Goal: Communication & Community: Answer question/provide support

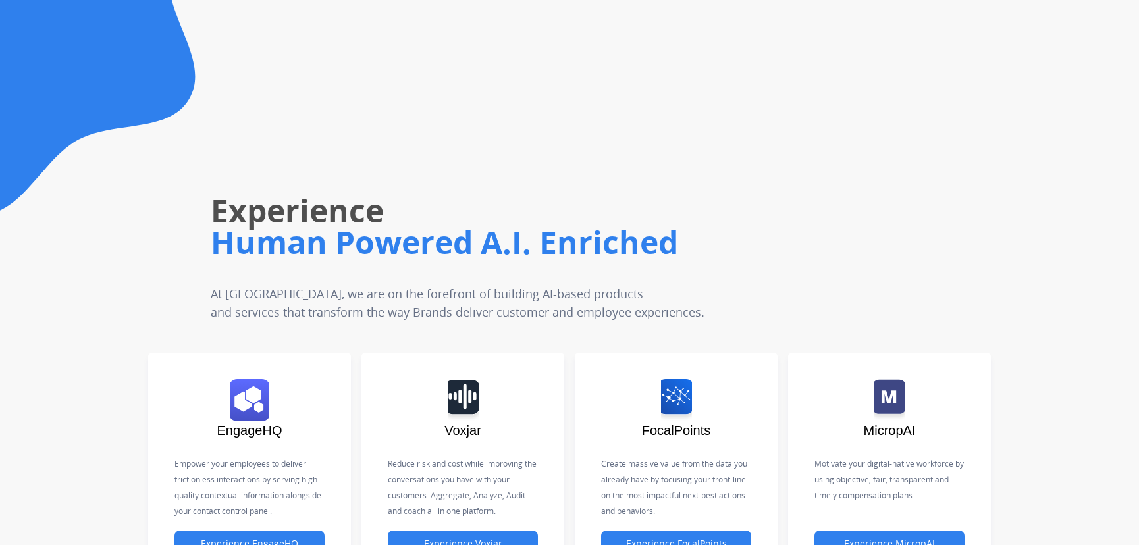
click at [87, 144] on icon at bounding box center [98, 107] width 196 height 214
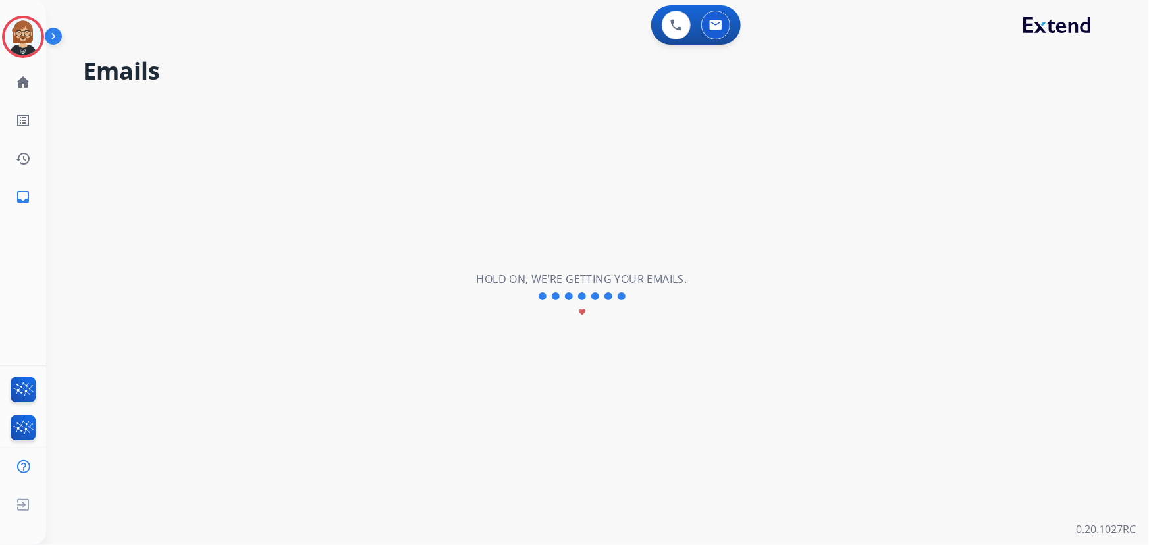
click at [1011, 369] on div "**********" at bounding box center [581, 296] width 1071 height 498
select select "**********"
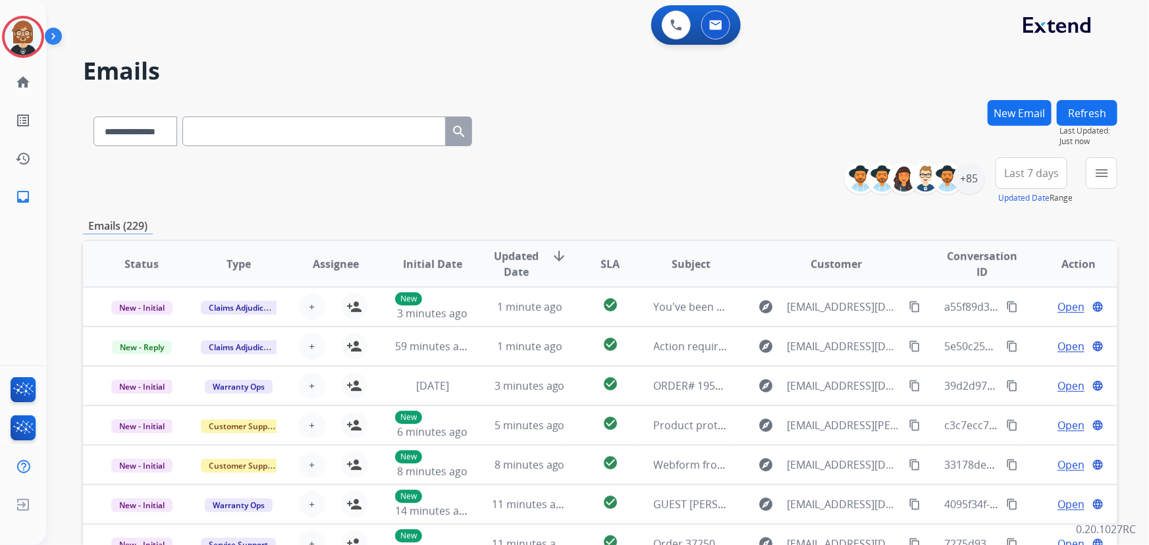
click at [651, 123] on div "**********" at bounding box center [600, 128] width 1035 height 57
click at [119, 27] on div "0 Voice Interactions 0 Email Interactions" at bounding box center [590, 26] width 1056 height 42
click at [27, 26] on img at bounding box center [23, 36] width 37 height 37
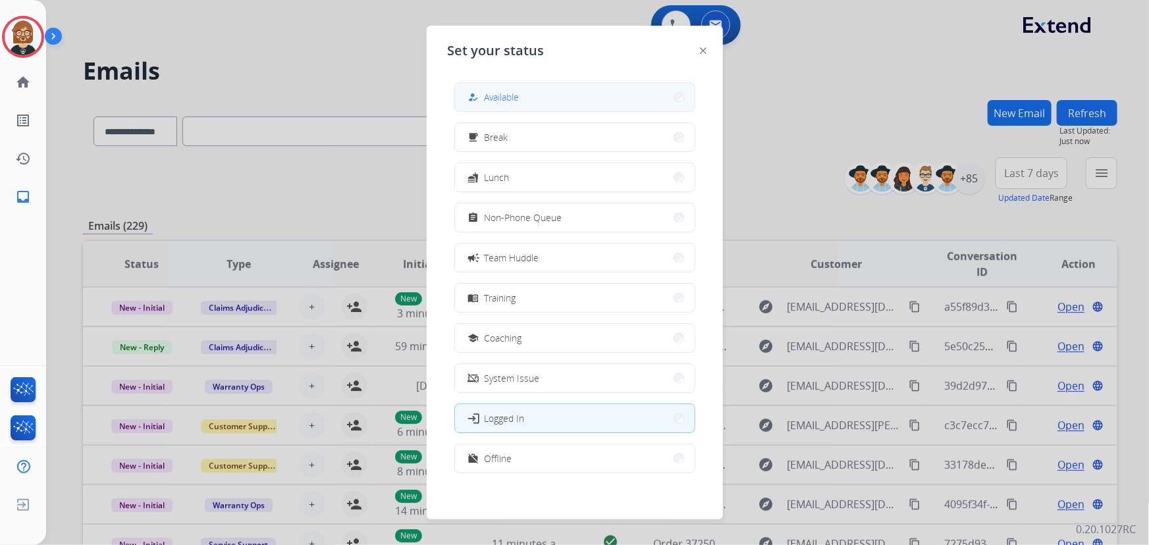
click at [512, 95] on span "Available" at bounding box center [502, 97] width 35 height 14
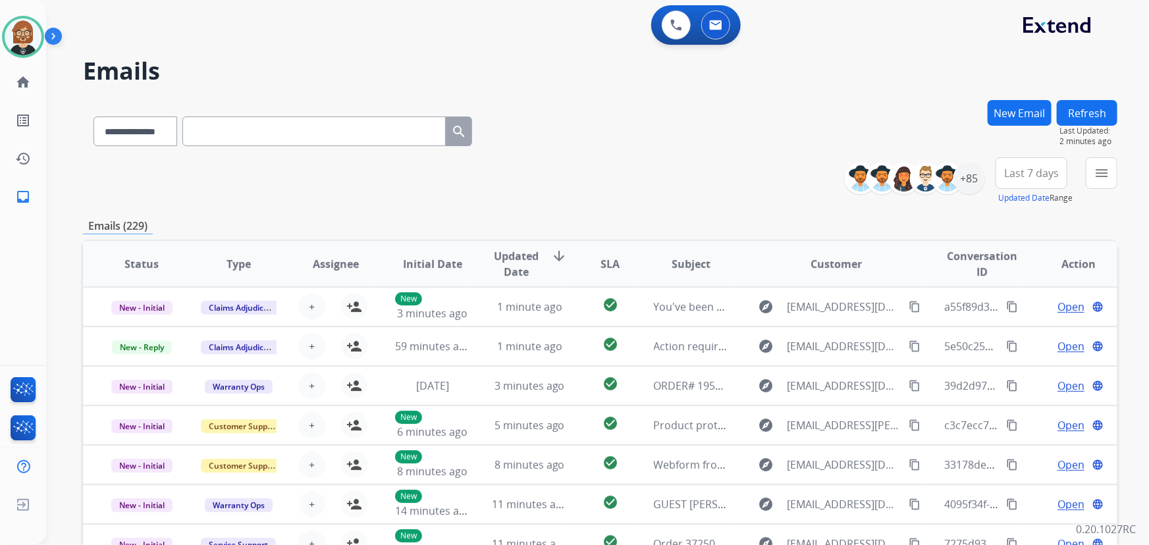
click at [69, 167] on div "**********" at bounding box center [581, 319] width 1071 height 545
click at [968, 173] on div "+85" at bounding box center [970, 179] width 32 height 32
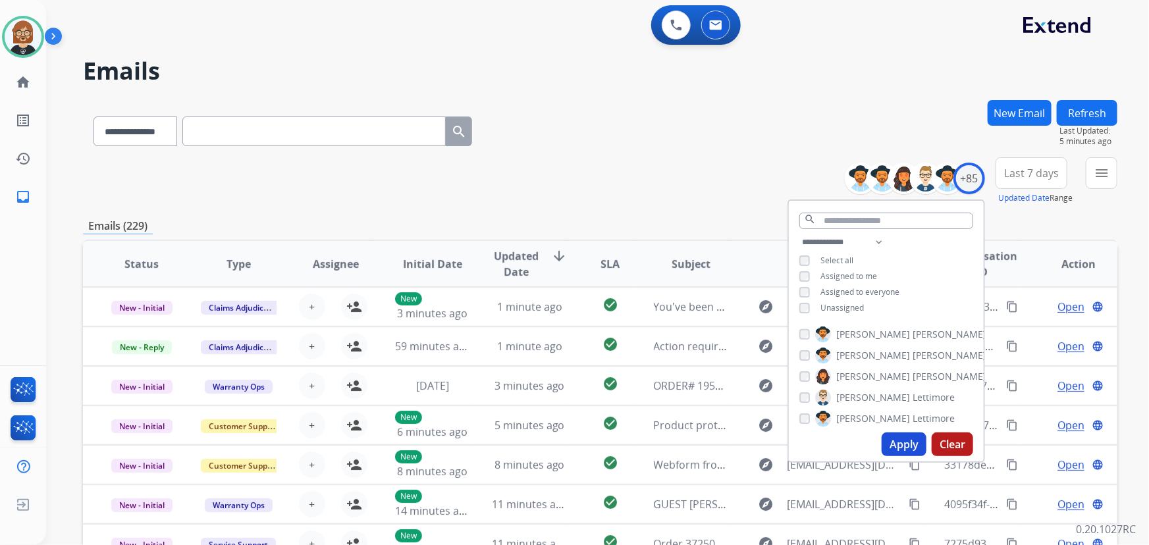
click at [830, 307] on span "Unassigned" at bounding box center [842, 307] width 43 height 11
click at [892, 441] on button "Apply" at bounding box center [904, 445] width 45 height 24
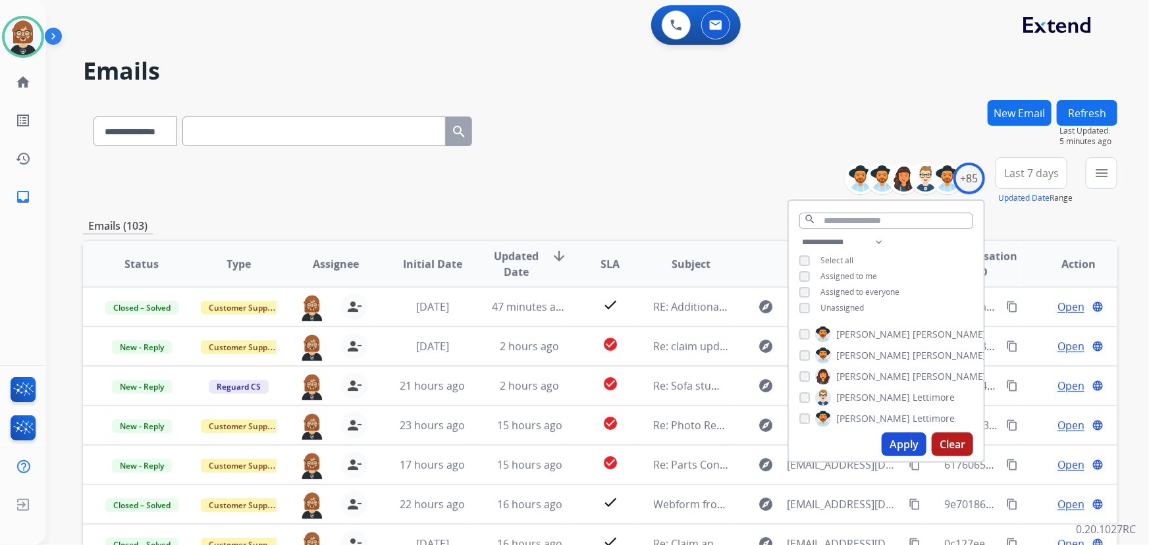
click at [691, 204] on div "**********" at bounding box center [600, 180] width 1035 height 47
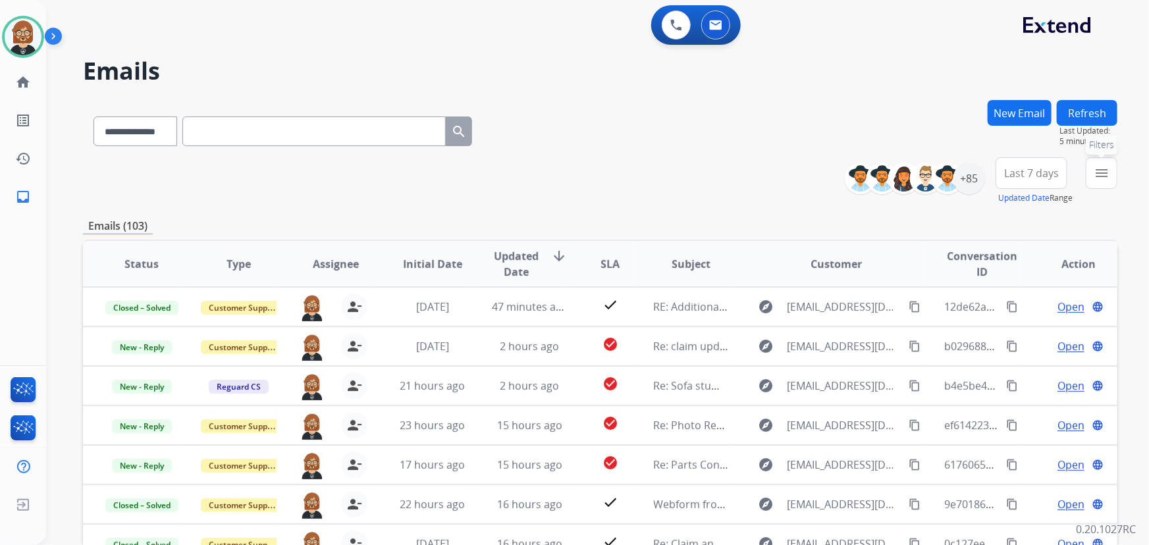
click at [1100, 165] on mat-icon "menu" at bounding box center [1102, 173] width 16 height 16
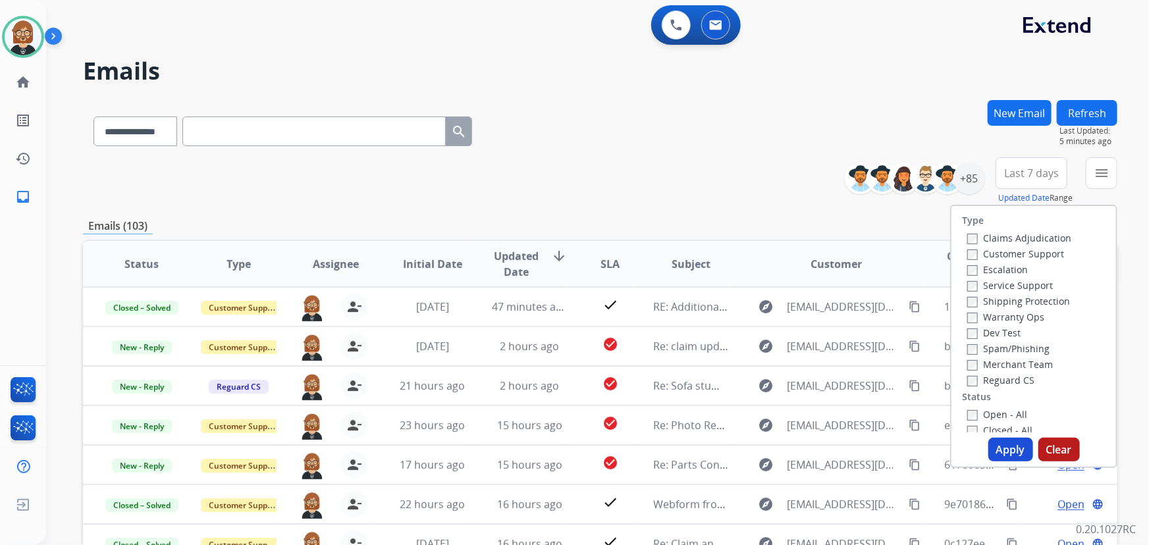
click at [1004, 410] on label "Open - All" at bounding box center [997, 414] width 60 height 13
click at [1002, 450] on button "Apply" at bounding box center [1010, 450] width 45 height 24
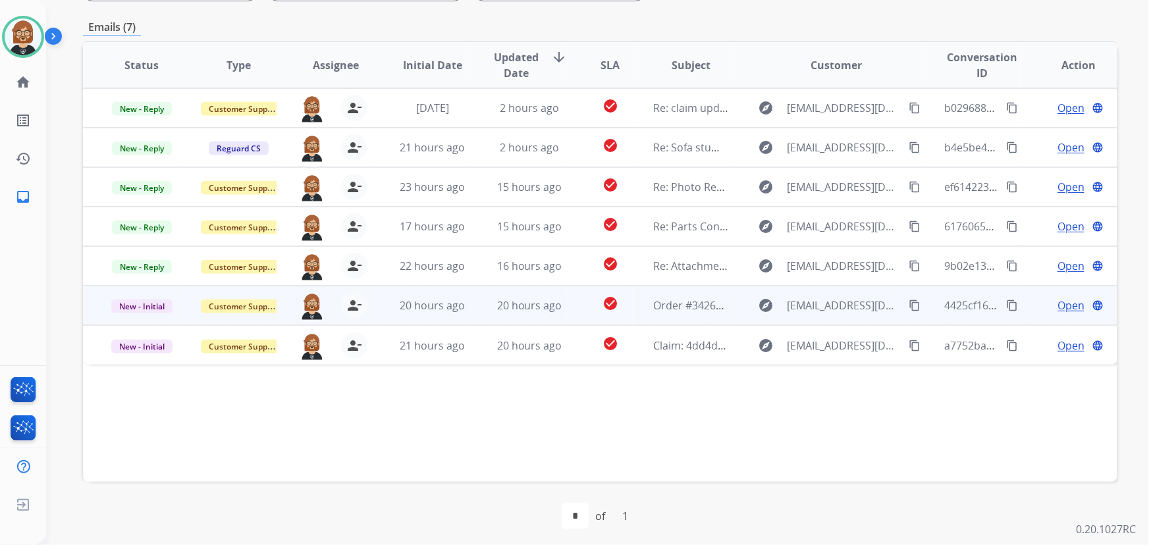
scroll to position [267, 0]
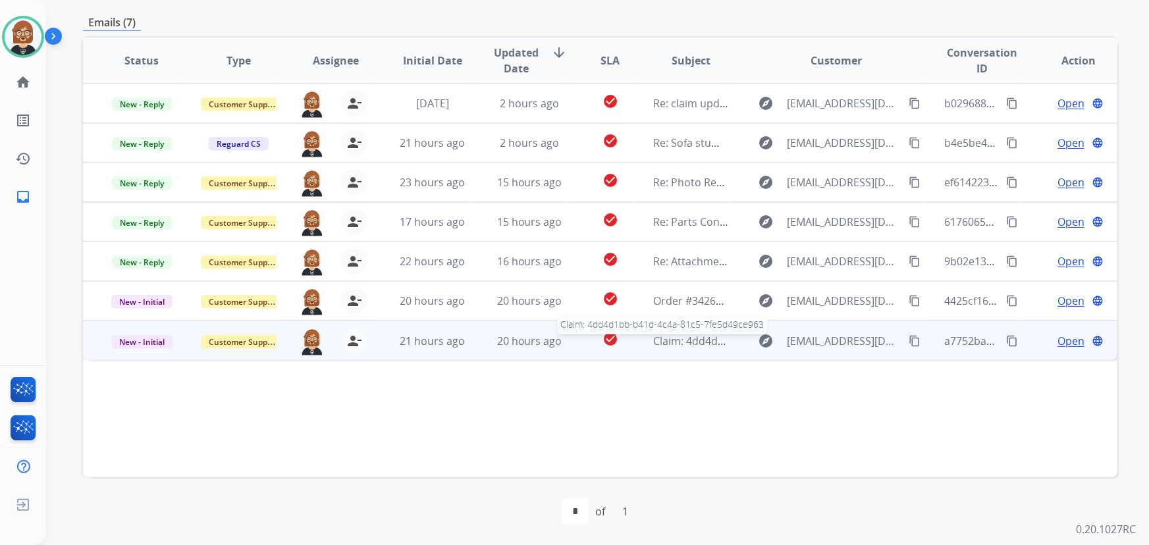
click at [654, 340] on span "Claim: 4dd4d1bb-b41d-4c4a-81c5-7fe5d49ce963" at bounding box center [772, 341] width 236 height 14
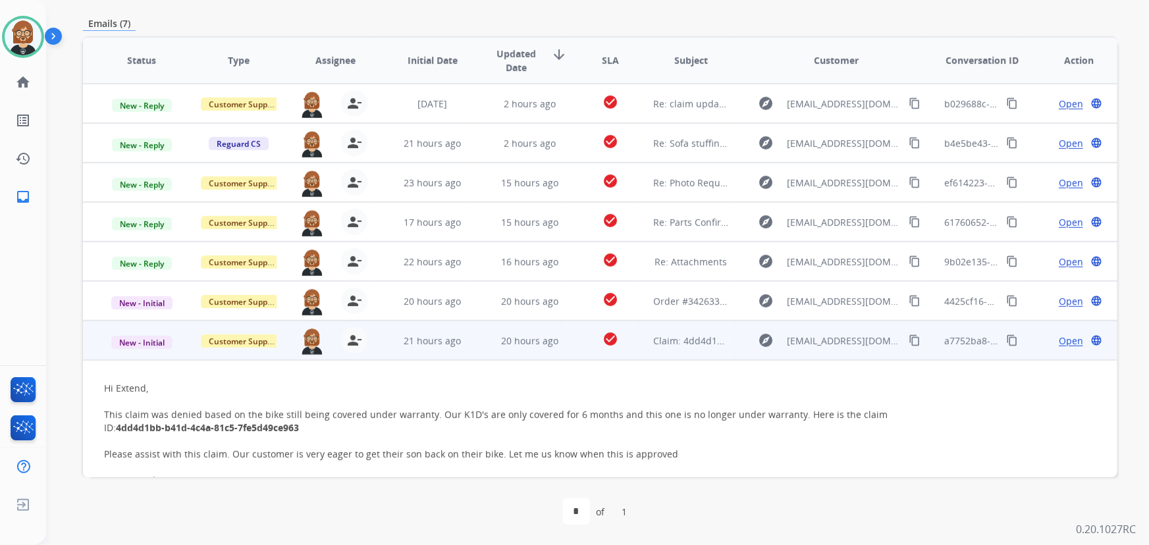
scroll to position [43, 0]
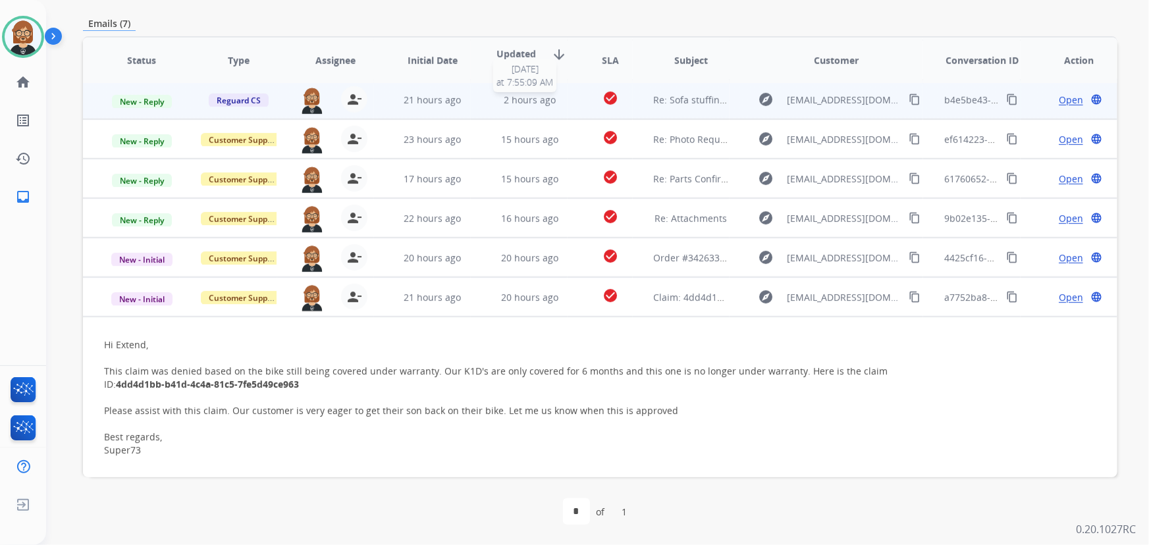
click at [522, 98] on span "2 hours ago" at bounding box center [530, 100] width 52 height 13
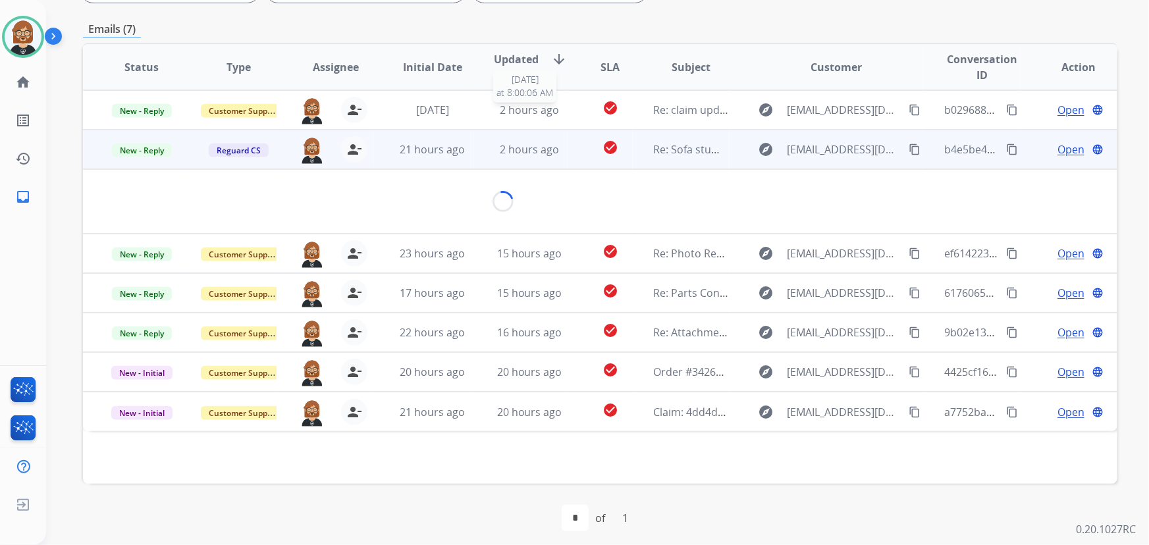
scroll to position [267, 0]
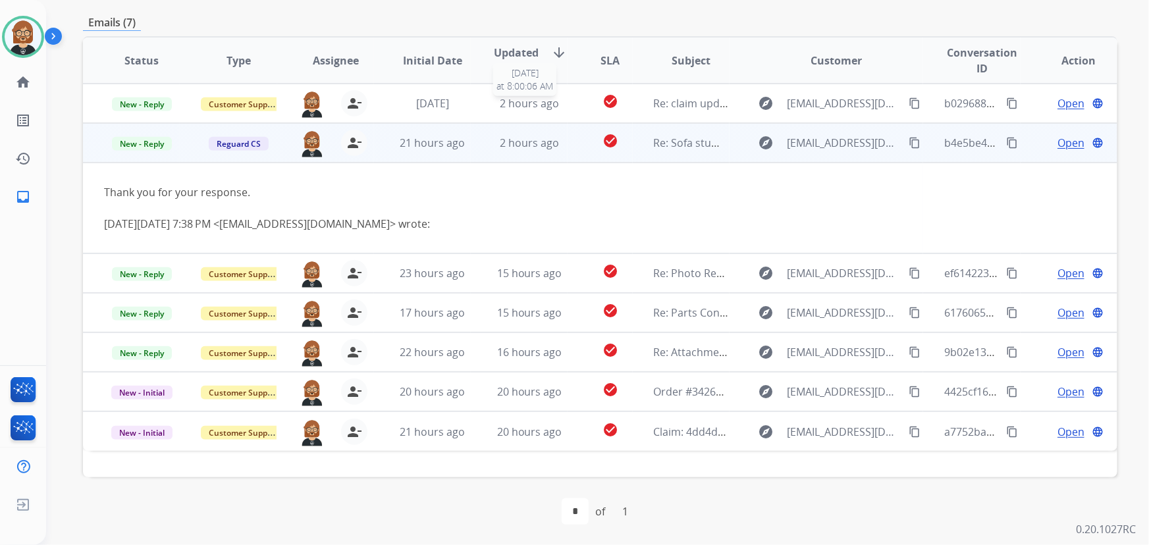
click at [522, 98] on span "2 hours ago" at bounding box center [529, 103] width 59 height 14
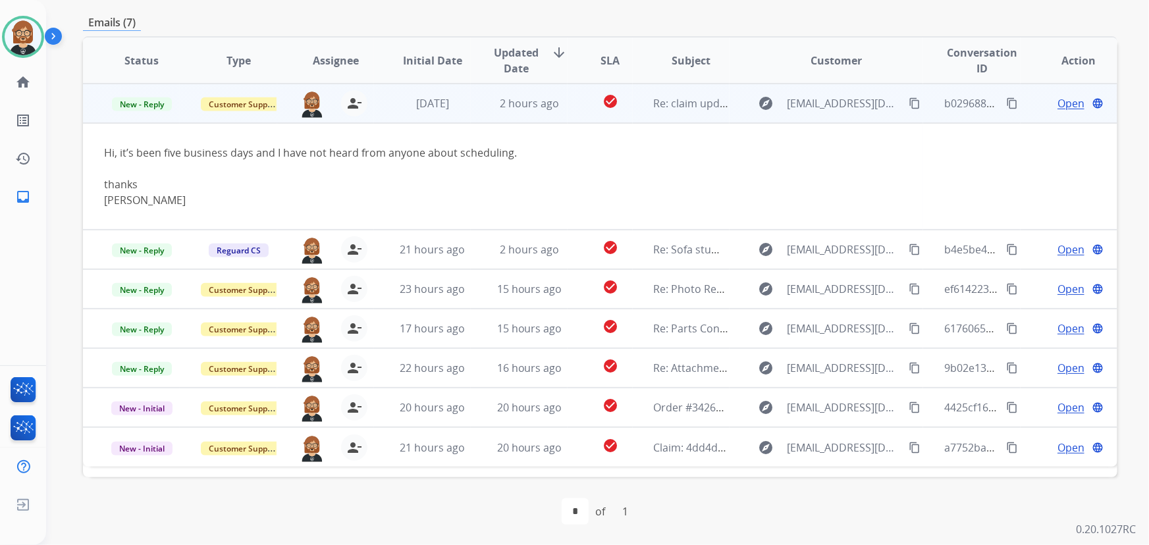
click at [909, 102] on mat-icon "content_copy" at bounding box center [915, 103] width 12 height 12
click at [1095, 101] on button "language Launch Portal" at bounding box center [1098, 103] width 16 height 16
click at [909, 105] on mat-icon "content_copy" at bounding box center [915, 103] width 12 height 12
click at [1063, 105] on span "Open" at bounding box center [1071, 103] width 27 height 16
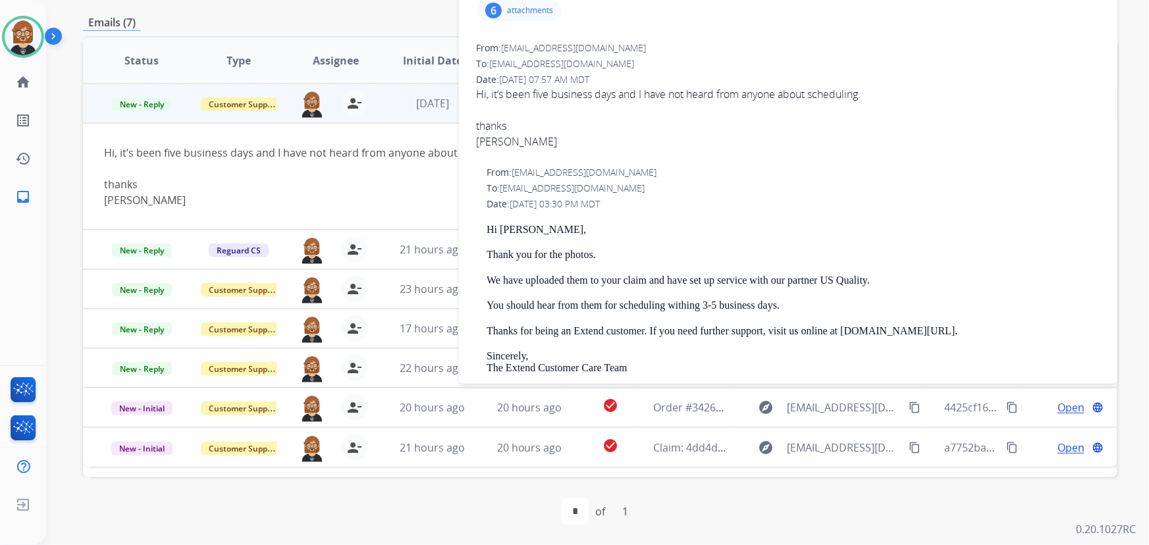
scroll to position [207, 0]
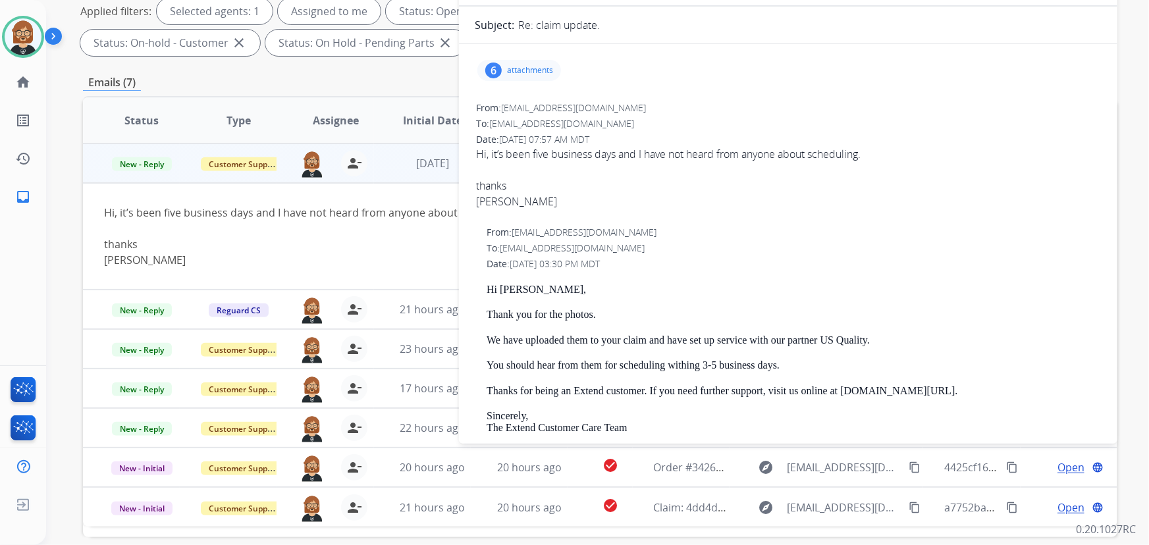
click at [362, 208] on div "Hi, it’s been five business days and I have not heard from anyone about schedul…" at bounding box center [503, 236] width 798 height 63
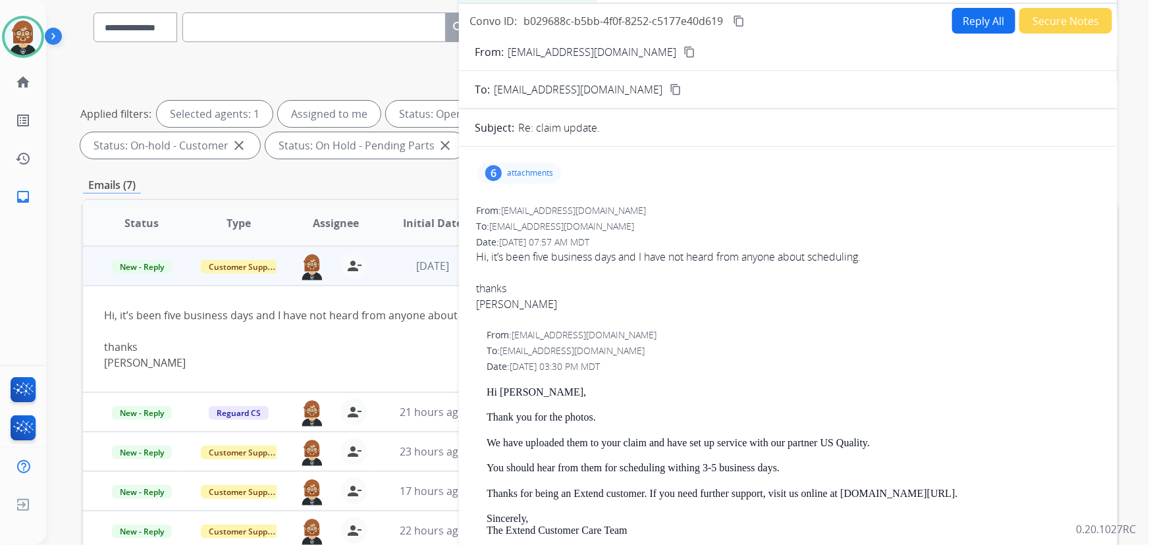
scroll to position [87, 0]
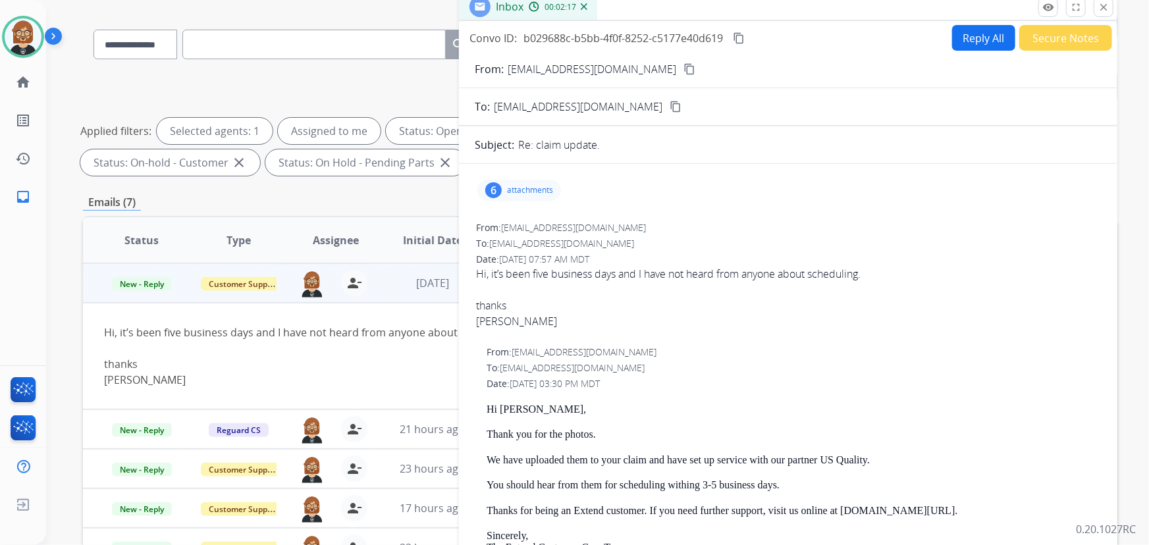
click at [534, 185] on p "attachments" at bounding box center [530, 190] width 46 height 11
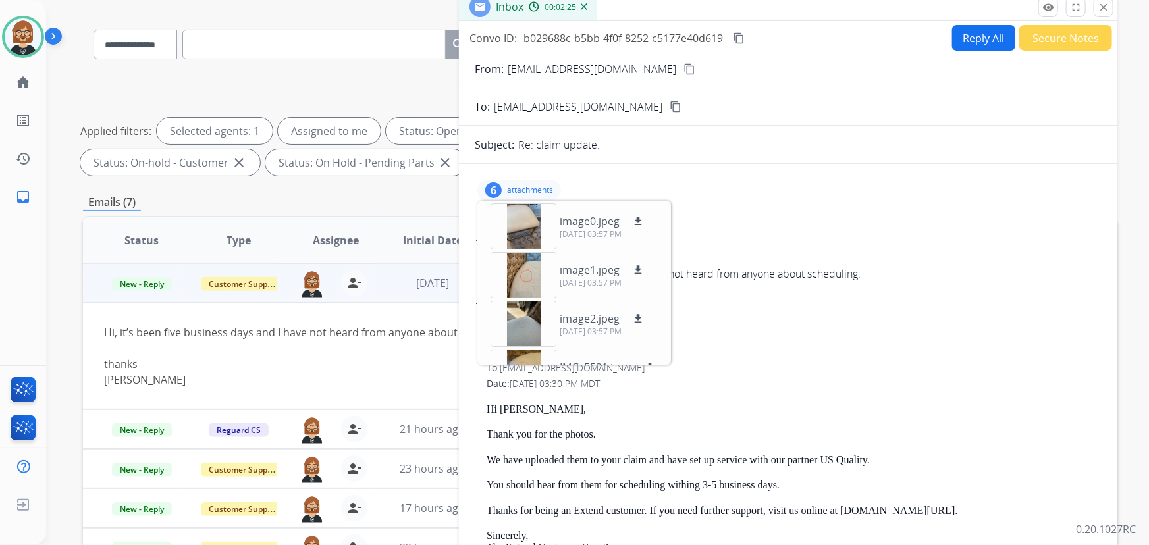
click at [295, 365] on div "thanks" at bounding box center [503, 364] width 798 height 16
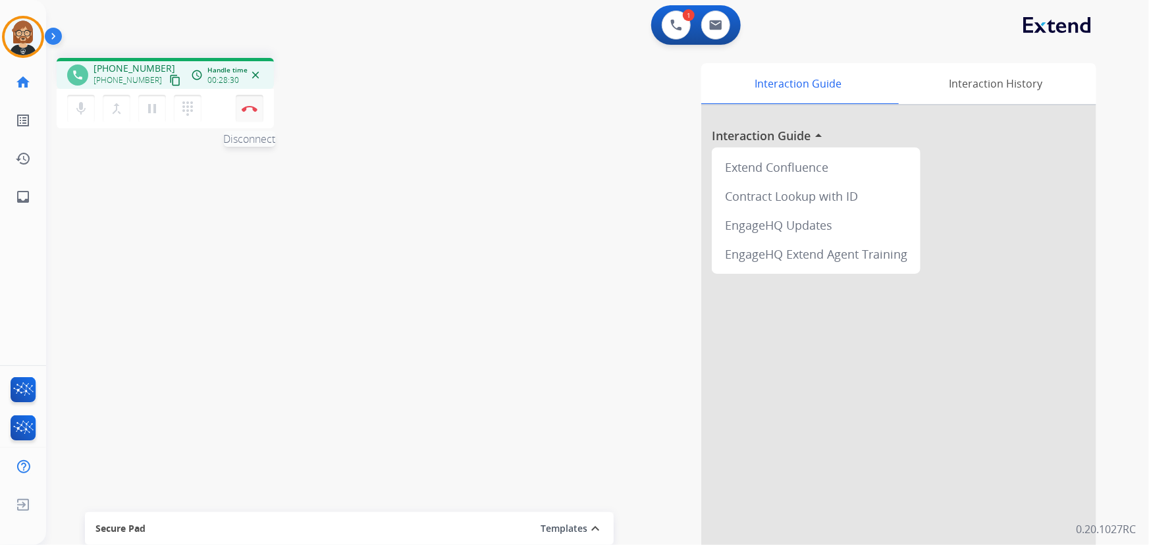
click at [247, 106] on img at bounding box center [250, 108] width 16 height 7
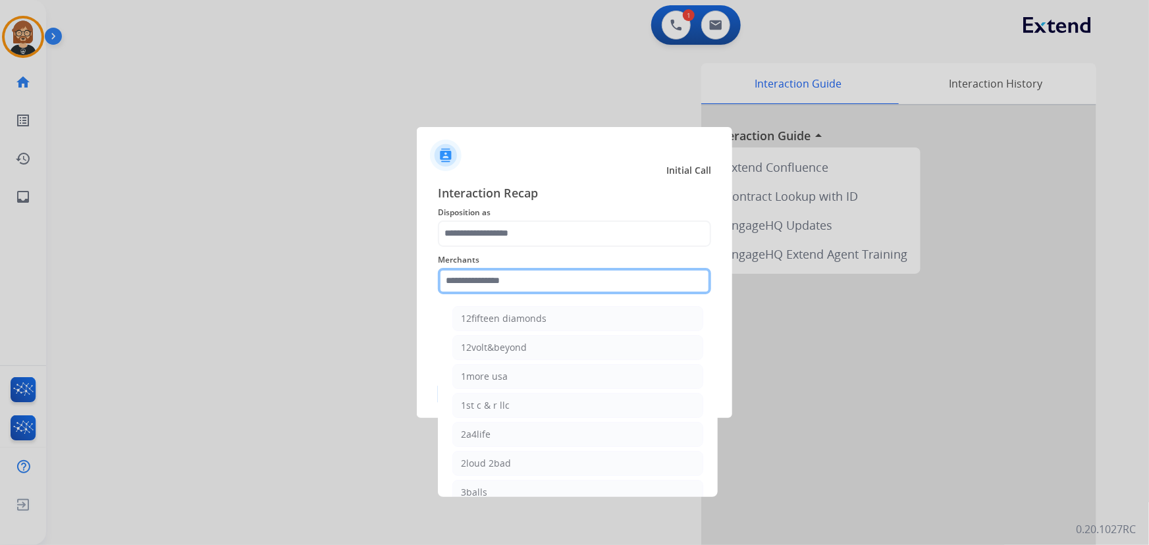
click at [562, 279] on input "text" at bounding box center [574, 281] width 273 height 26
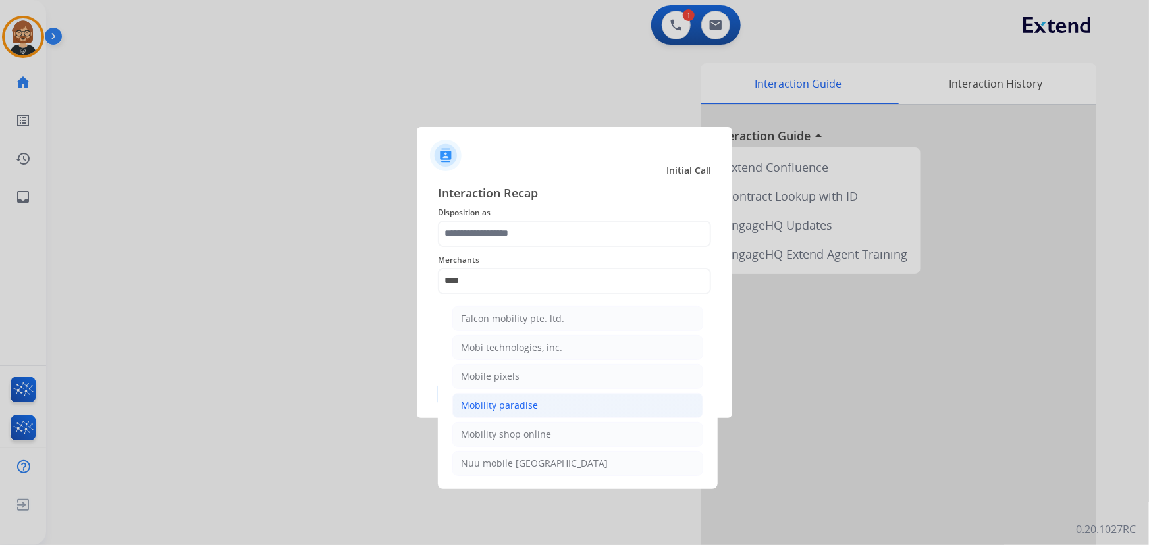
click at [529, 411] on div "Mobility paradise" at bounding box center [499, 405] width 77 height 13
type input "**********"
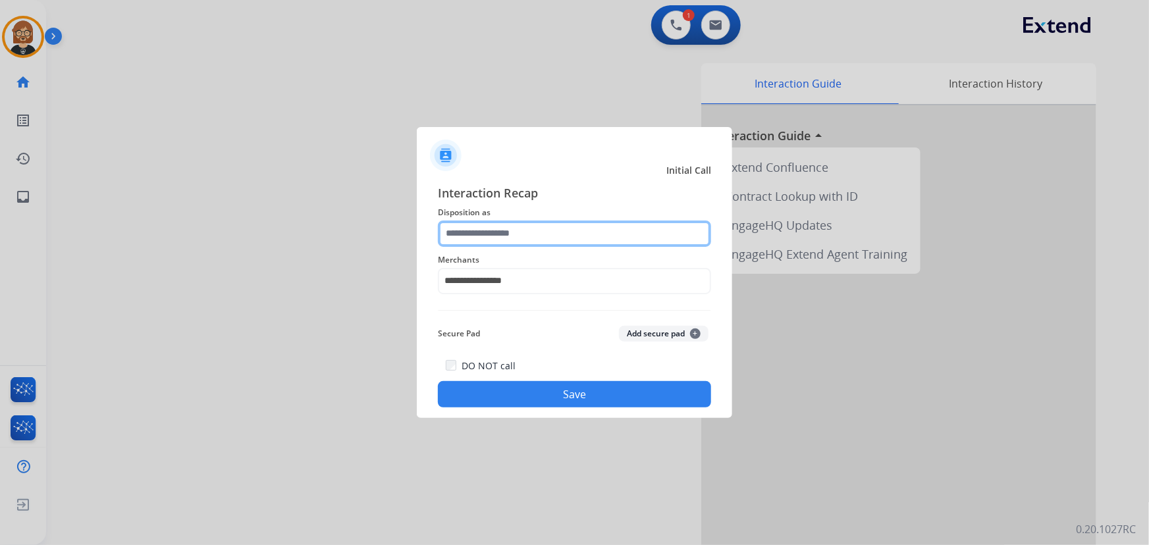
click at [547, 240] on input "text" at bounding box center [574, 234] width 273 height 26
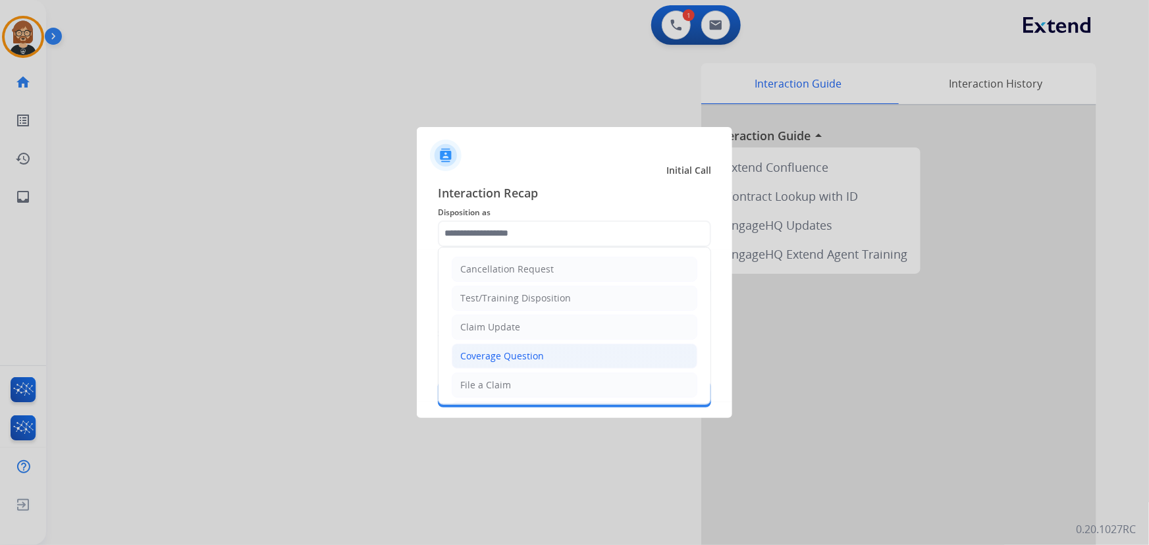
click at [554, 359] on li "Coverage Question" at bounding box center [575, 356] width 246 height 25
type input "**********"
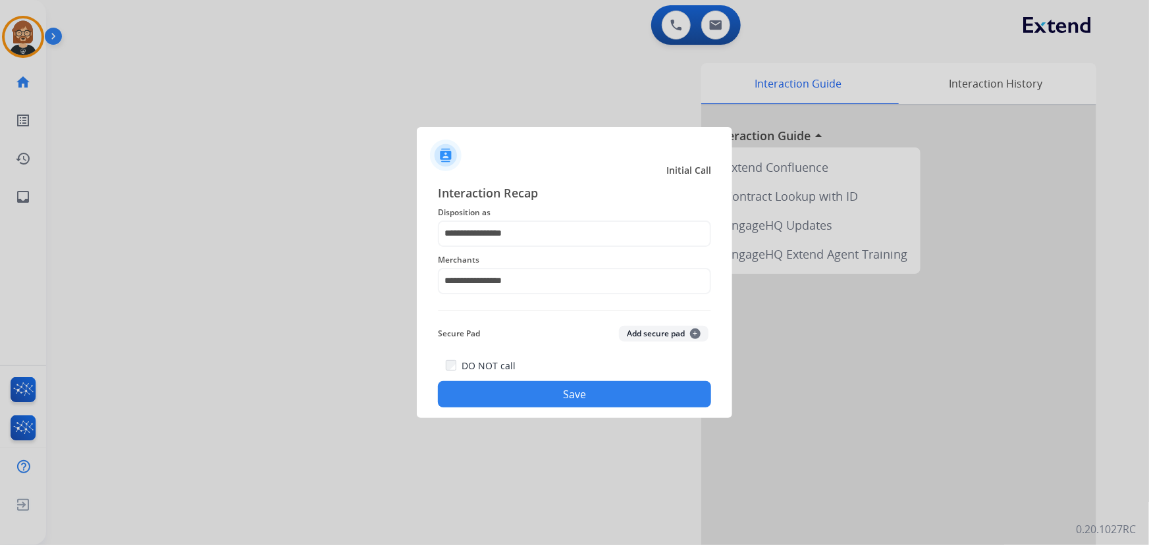
click at [563, 391] on button "Save" at bounding box center [574, 394] width 273 height 26
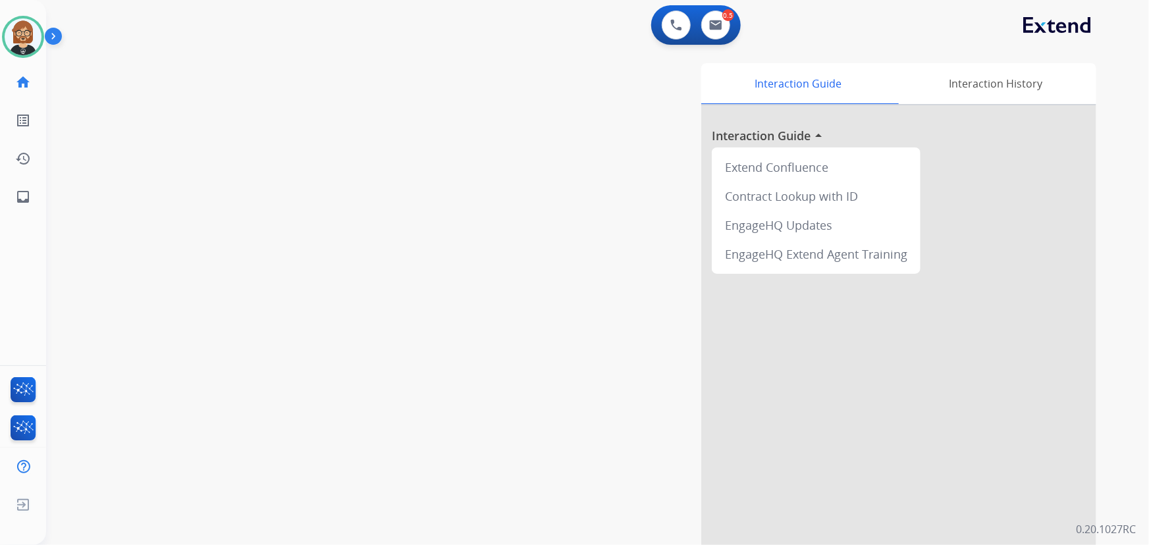
click at [1123, 277] on div "0 Voice Interactions 0.5 Email Interactions swap_horiz Break voice bridge close…" at bounding box center [597, 272] width 1103 height 545
click at [716, 26] on img at bounding box center [715, 25] width 13 height 11
select select "**********"
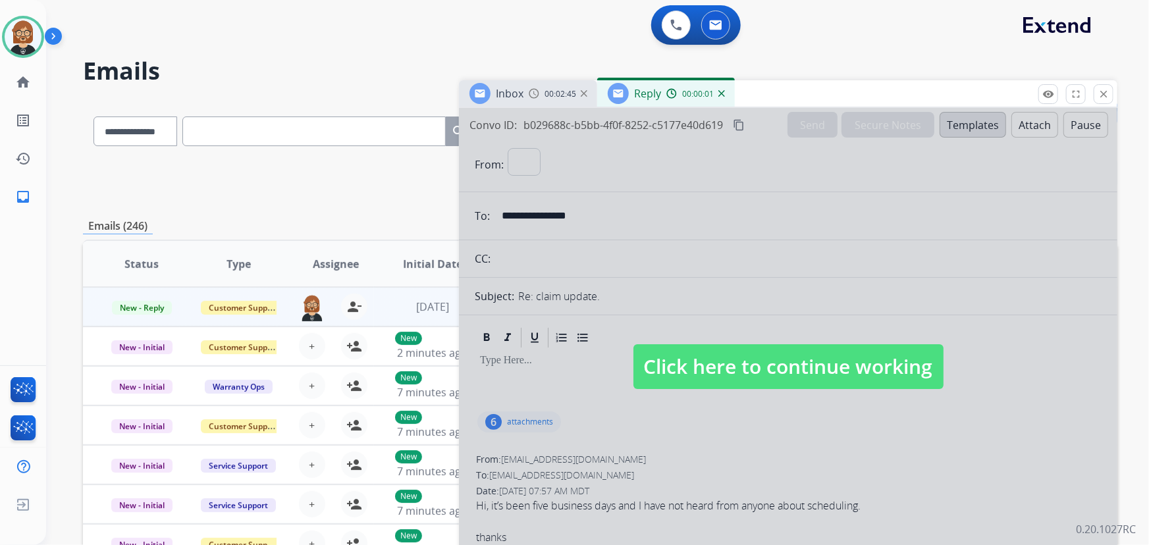
select select "**********"
click at [823, 362] on span "Click here to continue working" at bounding box center [789, 366] width 310 height 45
select select
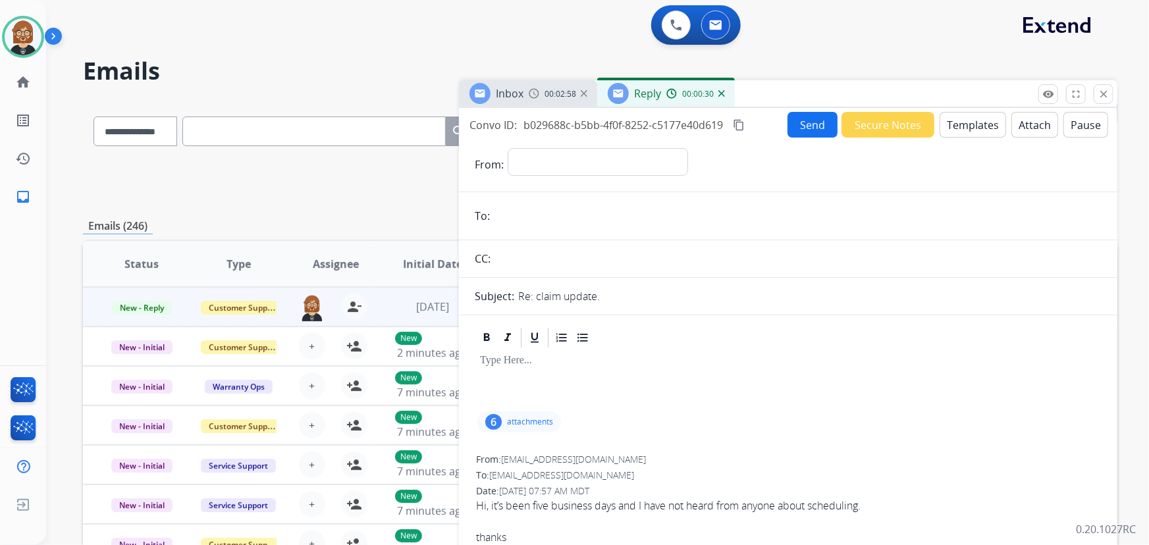
click at [722, 92] on img at bounding box center [721, 93] width 7 height 7
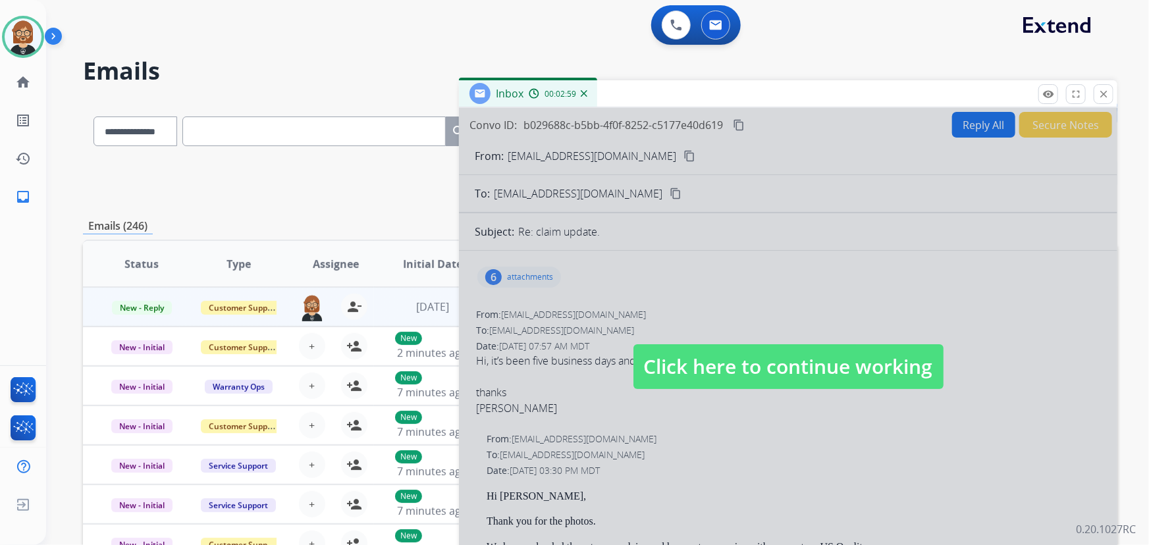
click at [745, 362] on span "Click here to continue working" at bounding box center [789, 366] width 310 height 45
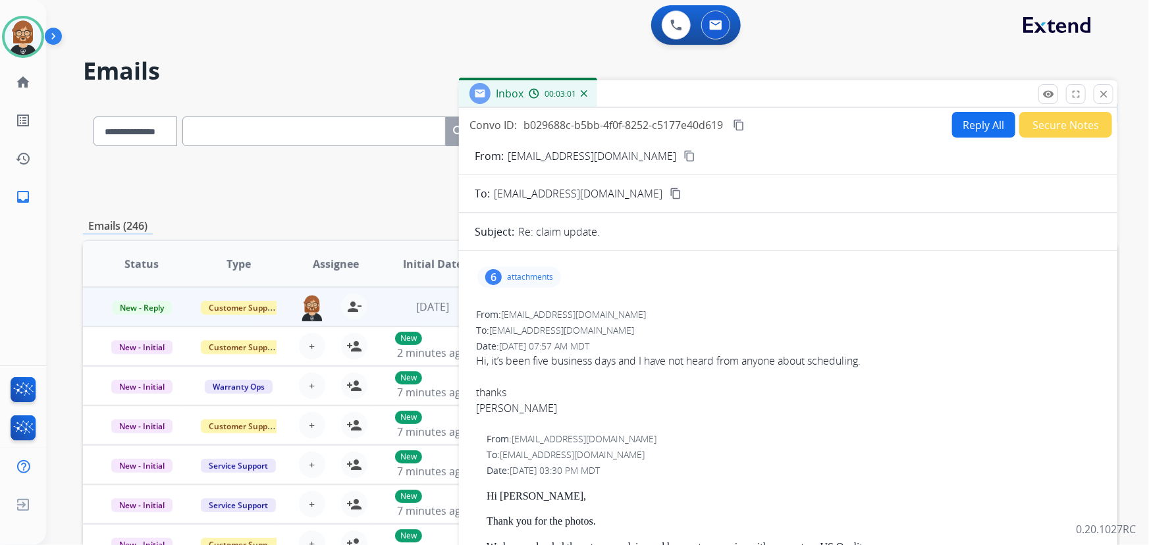
click at [968, 118] on button "Reply All" at bounding box center [983, 125] width 63 height 26
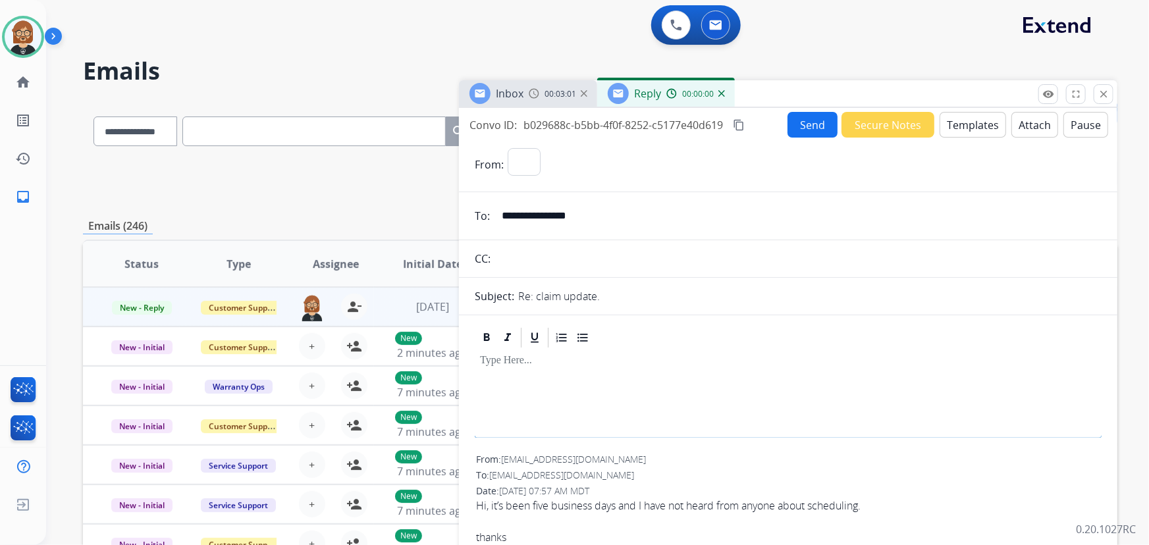
select select "**********"
click at [959, 119] on button "Templates" at bounding box center [973, 125] width 67 height 26
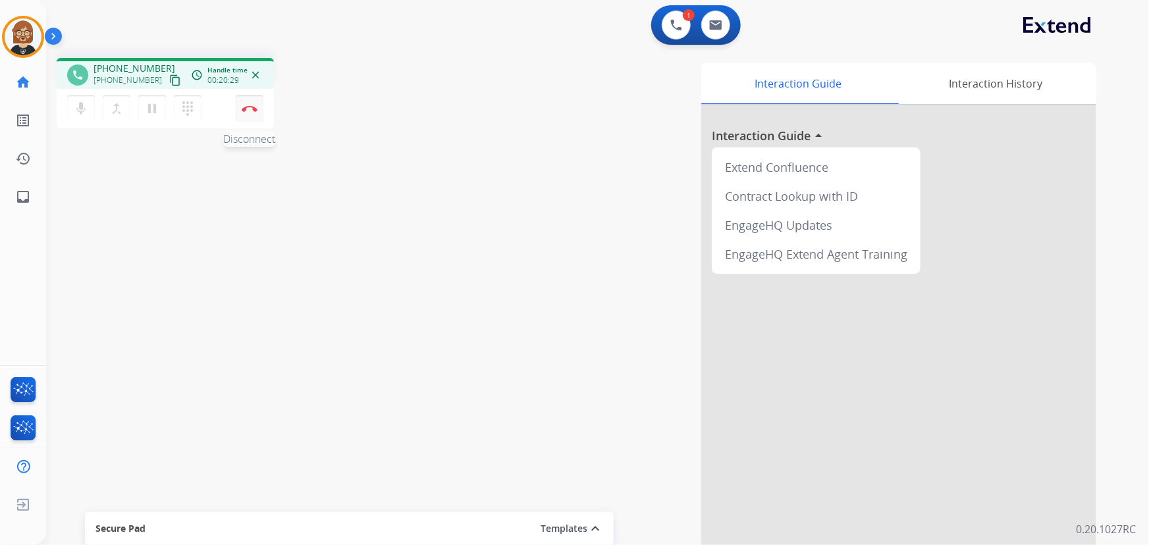
click at [246, 107] on img at bounding box center [250, 108] width 16 height 7
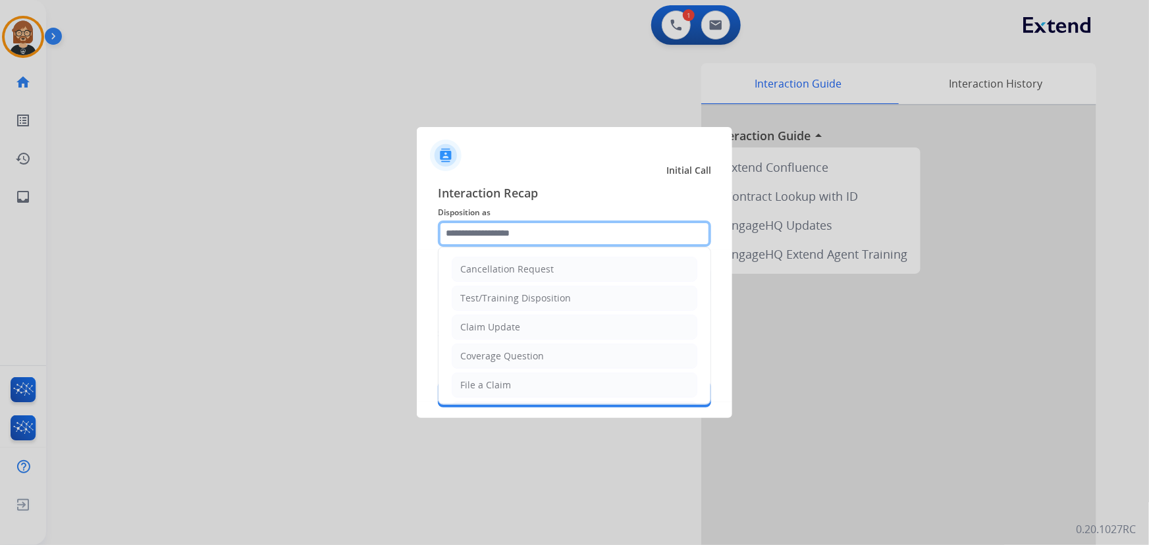
click at [597, 234] on input "text" at bounding box center [574, 234] width 273 height 26
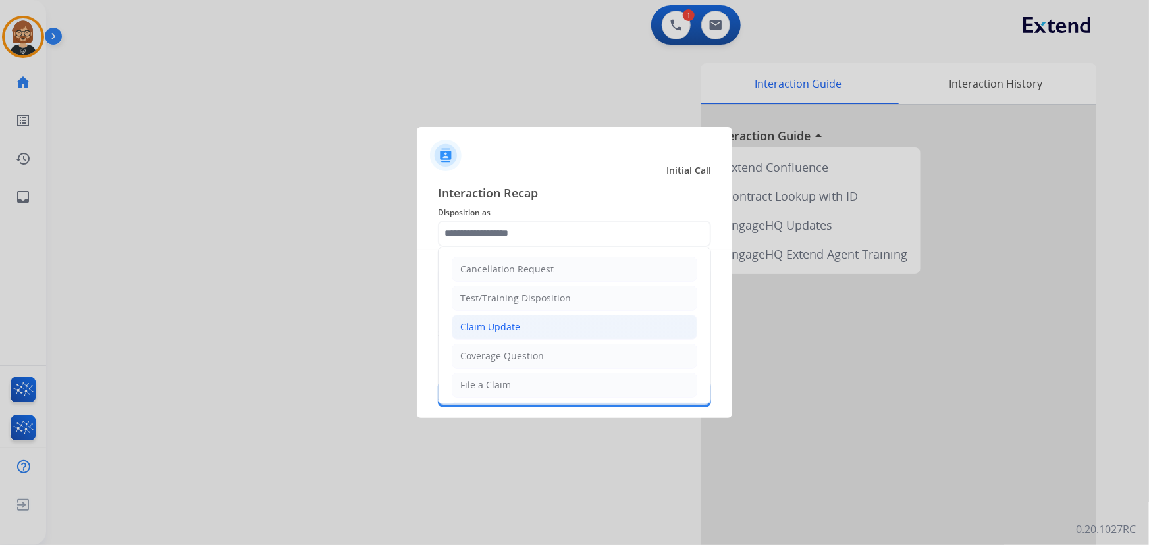
click at [583, 329] on li "Claim Update" at bounding box center [575, 327] width 246 height 25
type input "**********"
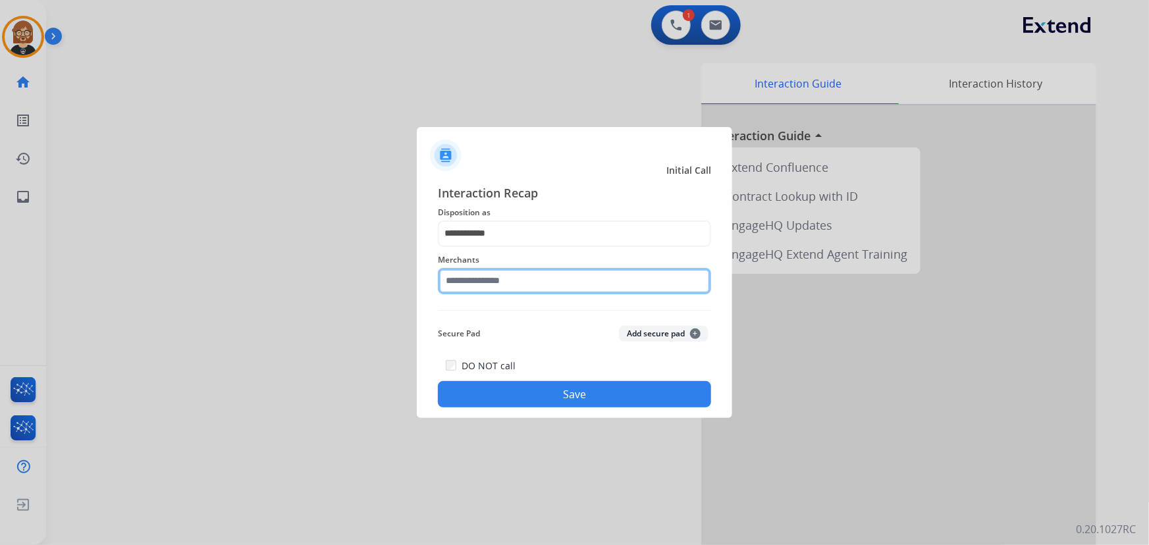
click at [585, 271] on input "text" at bounding box center [574, 281] width 273 height 26
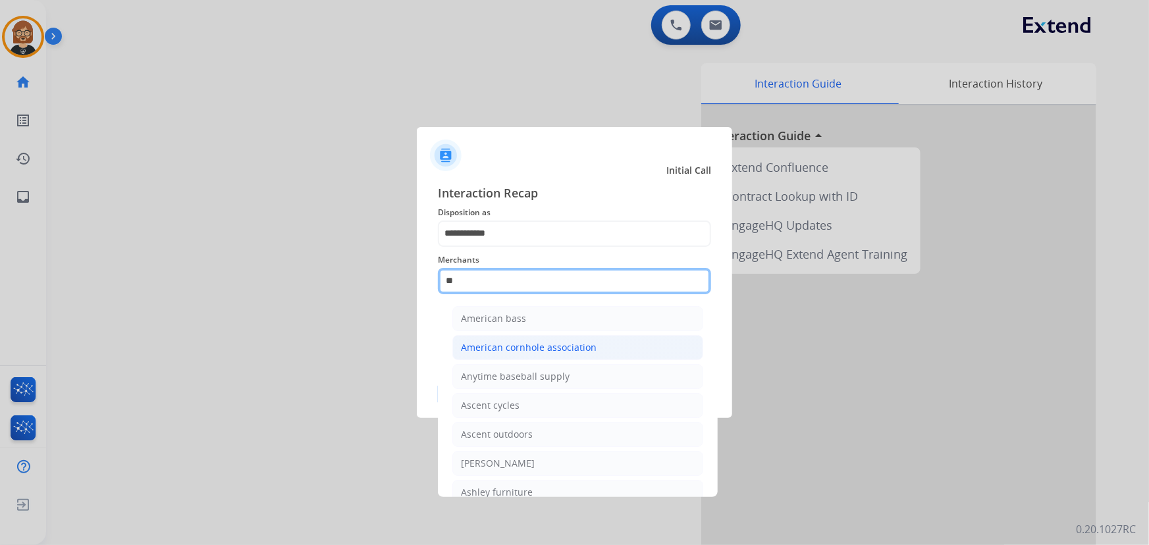
type input "*"
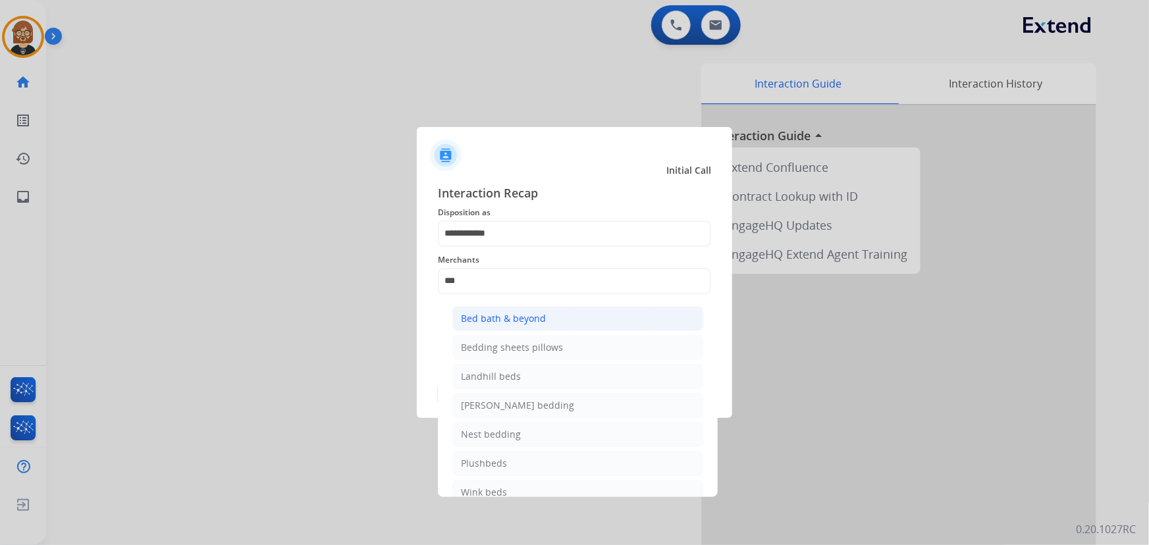
click at [586, 317] on li "Bed bath & beyond" at bounding box center [577, 318] width 251 height 25
type input "**********"
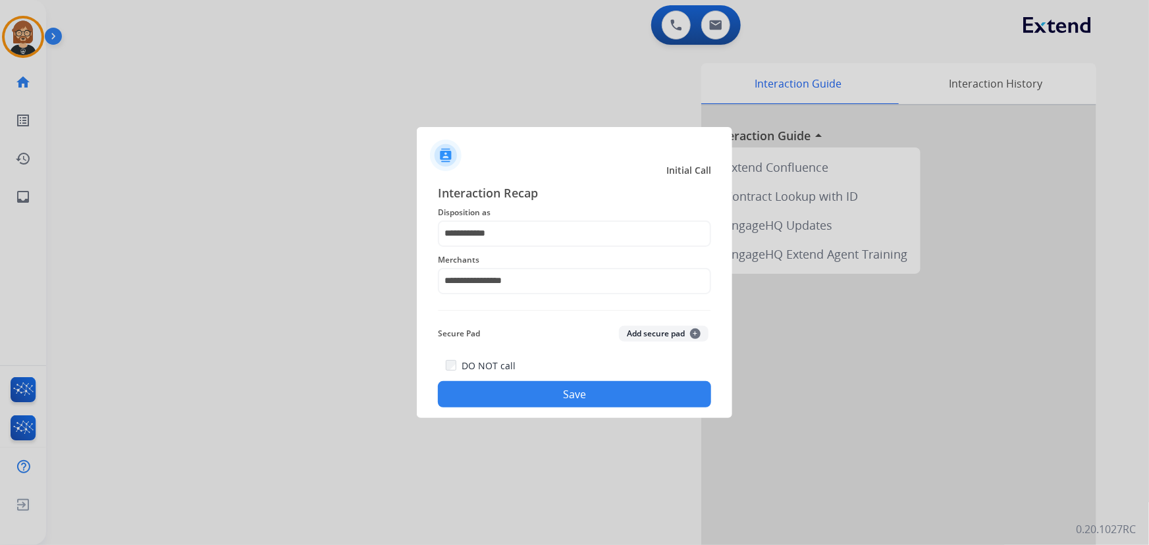
click at [573, 394] on button "Save" at bounding box center [574, 394] width 273 height 26
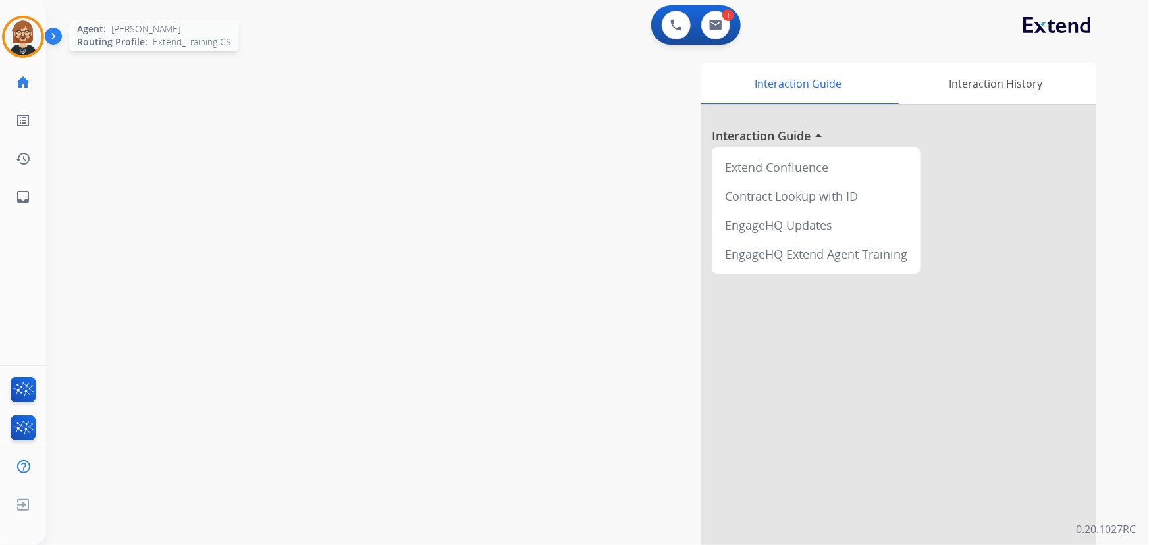
click at [16, 40] on img at bounding box center [23, 36] width 37 height 37
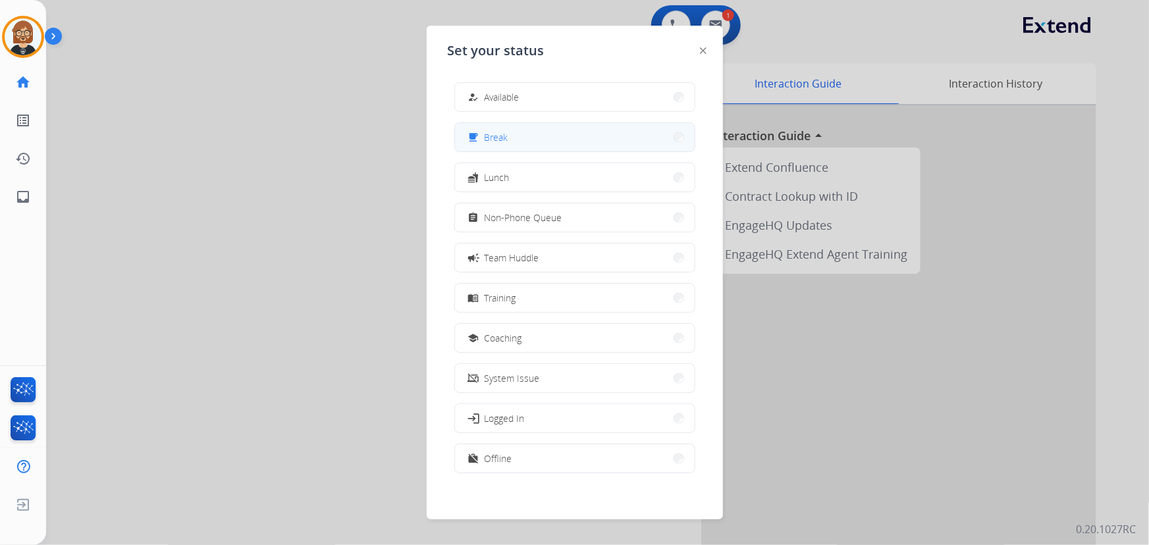
click at [554, 124] on button "free_breakfast Break" at bounding box center [575, 137] width 240 height 28
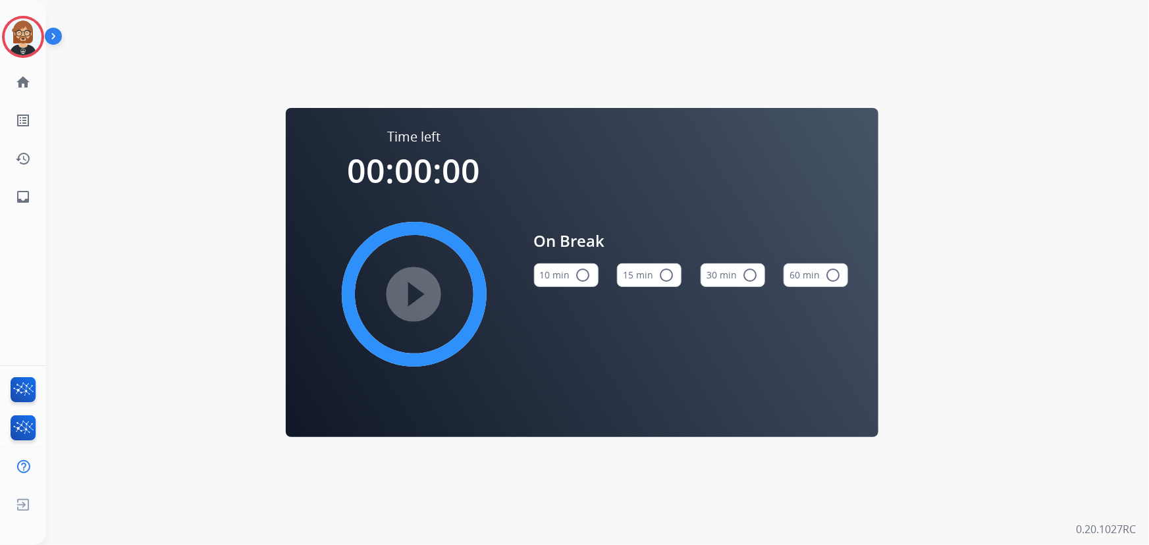
click at [572, 280] on button "10 min radio_button_unchecked" at bounding box center [566, 275] width 65 height 24
click at [422, 300] on mat-icon "play_circle_filled" at bounding box center [414, 294] width 16 height 16
click at [29, 198] on mat-icon "inbox" at bounding box center [23, 197] width 16 height 16
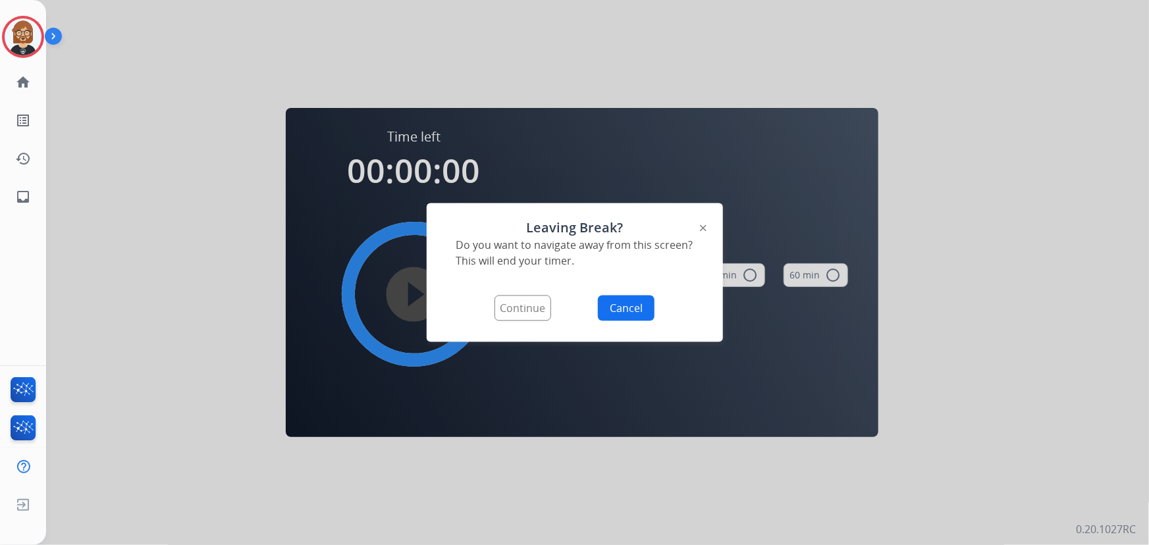
click at [518, 312] on button "Continue" at bounding box center [523, 309] width 57 height 26
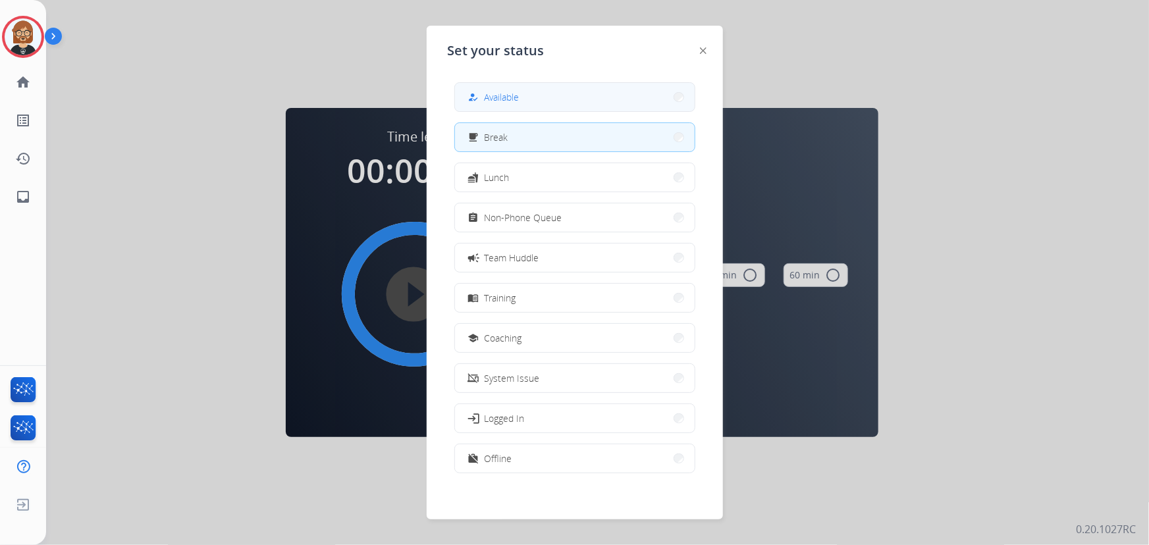
click at [547, 95] on button "how_to_reg Available" at bounding box center [575, 97] width 240 height 28
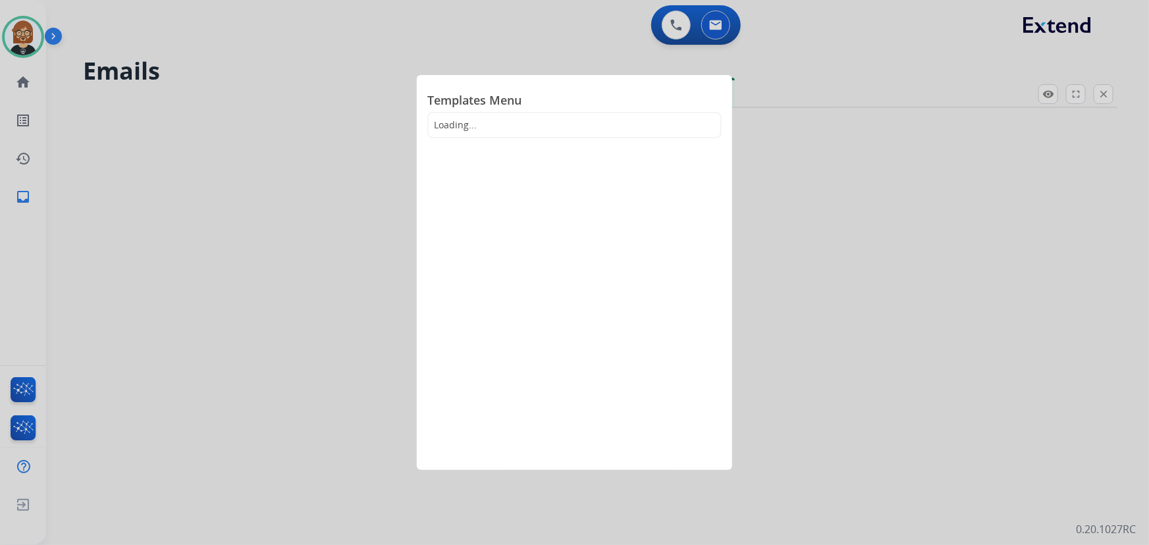
select select "**********"
click at [818, 60] on div at bounding box center [574, 272] width 1149 height 545
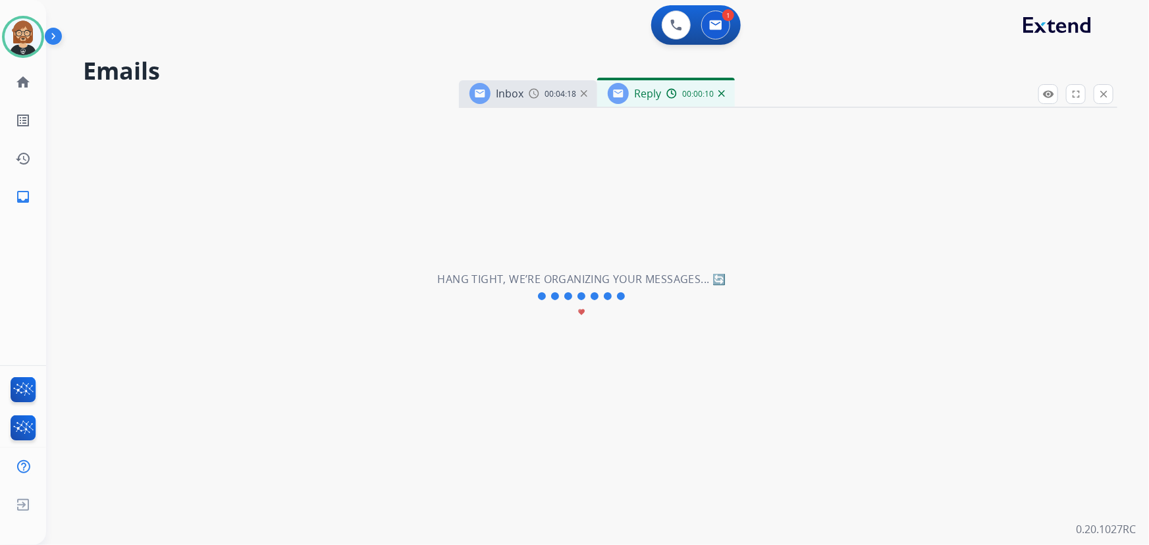
click at [719, 92] on img at bounding box center [721, 93] width 7 height 7
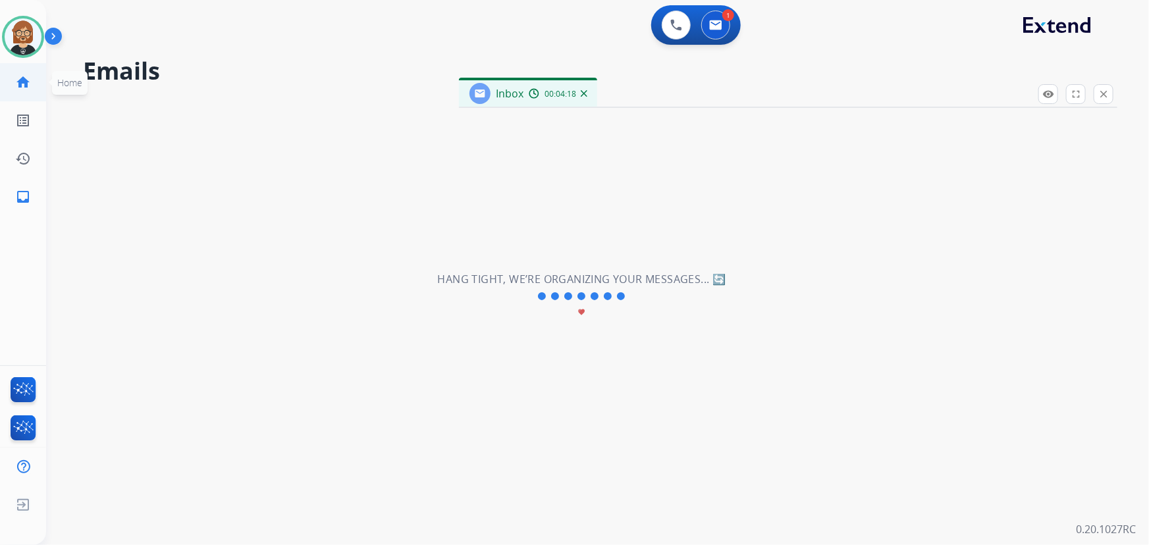
click at [20, 85] on mat-icon "home" at bounding box center [23, 82] width 16 height 16
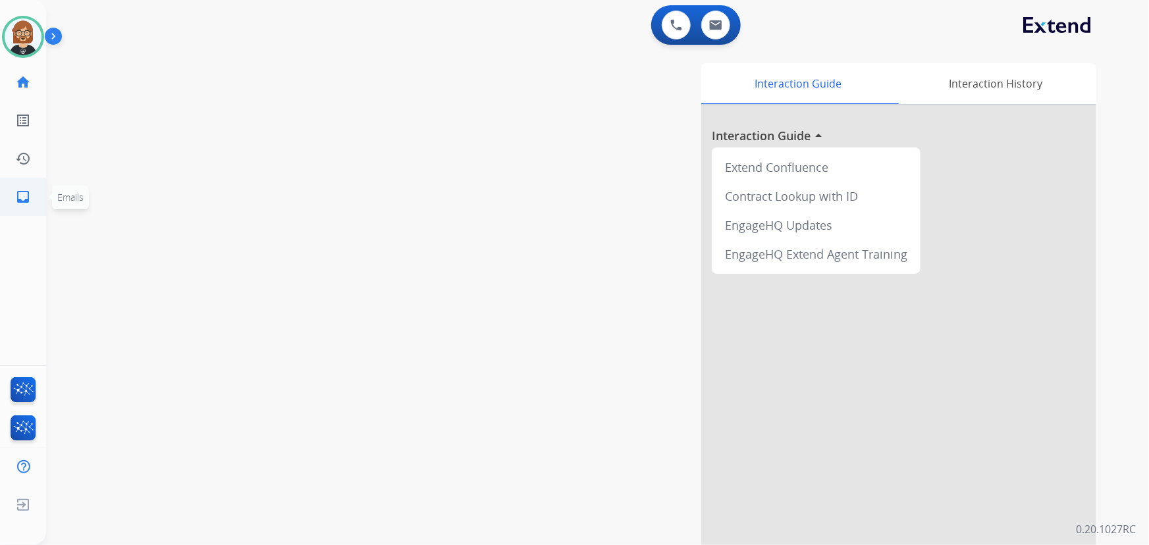
click at [22, 201] on mat-icon "inbox" at bounding box center [23, 197] width 16 height 16
select select "**********"
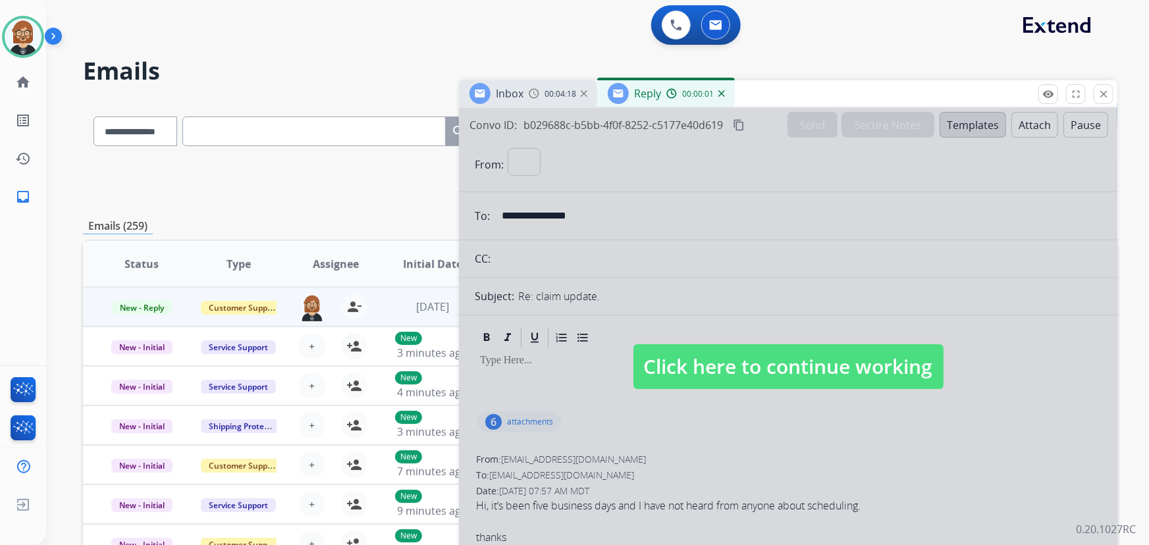
select select "**********"
click at [757, 353] on span "Click here to continue working" at bounding box center [789, 366] width 310 height 45
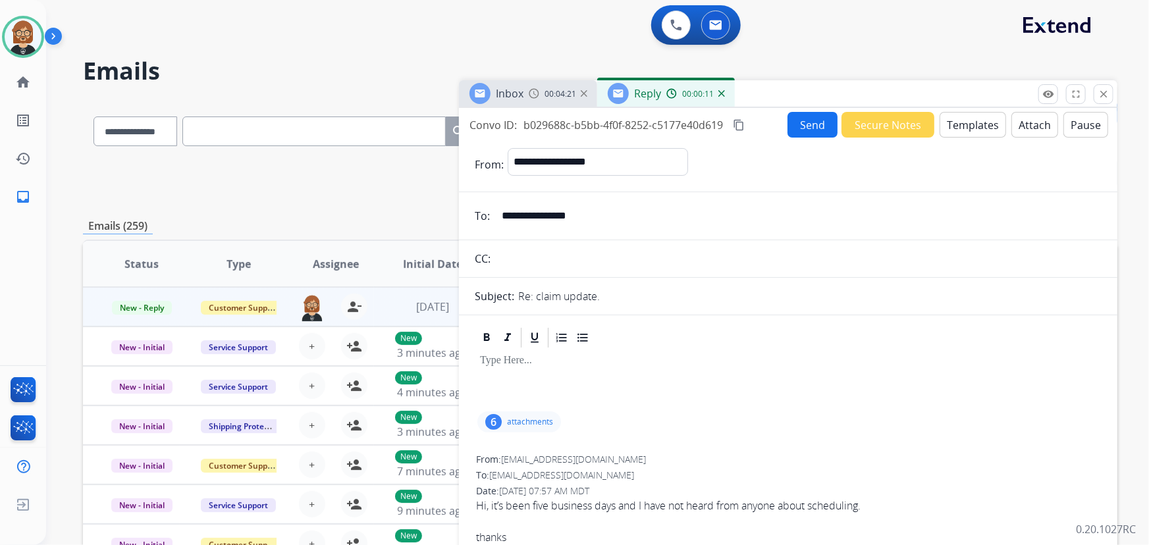
click at [960, 127] on button "Templates" at bounding box center [973, 125] width 67 height 26
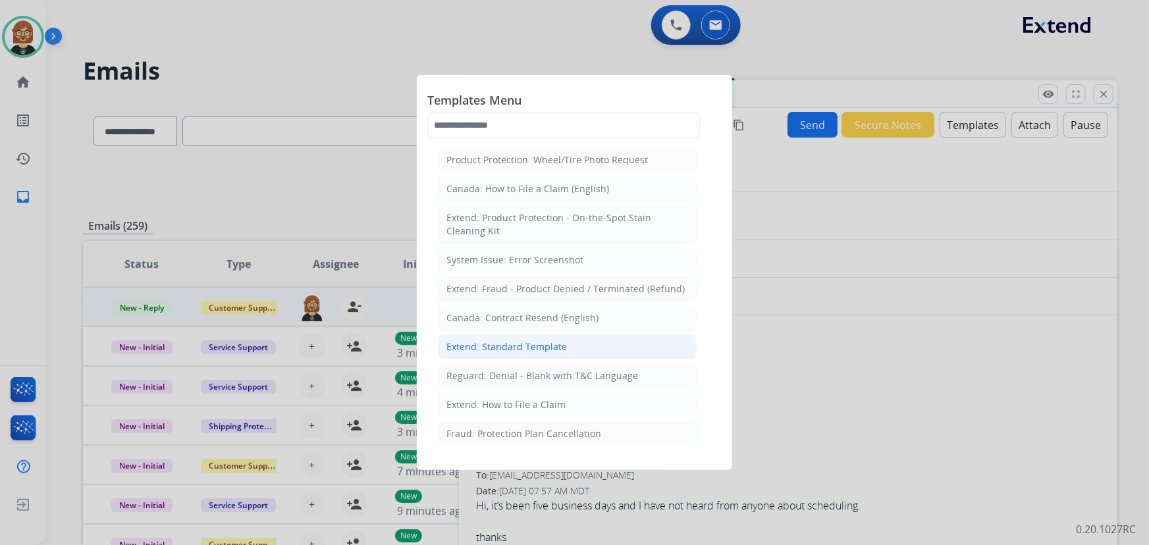
click at [597, 337] on li "Extend: Standard Template" at bounding box center [567, 347] width 259 height 25
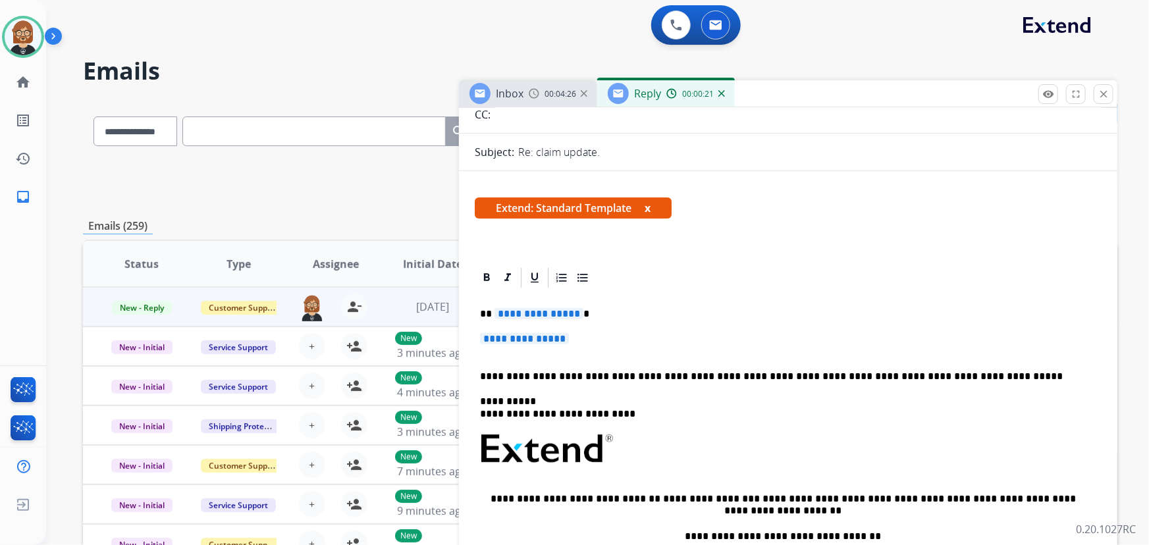
scroll to position [179, 0]
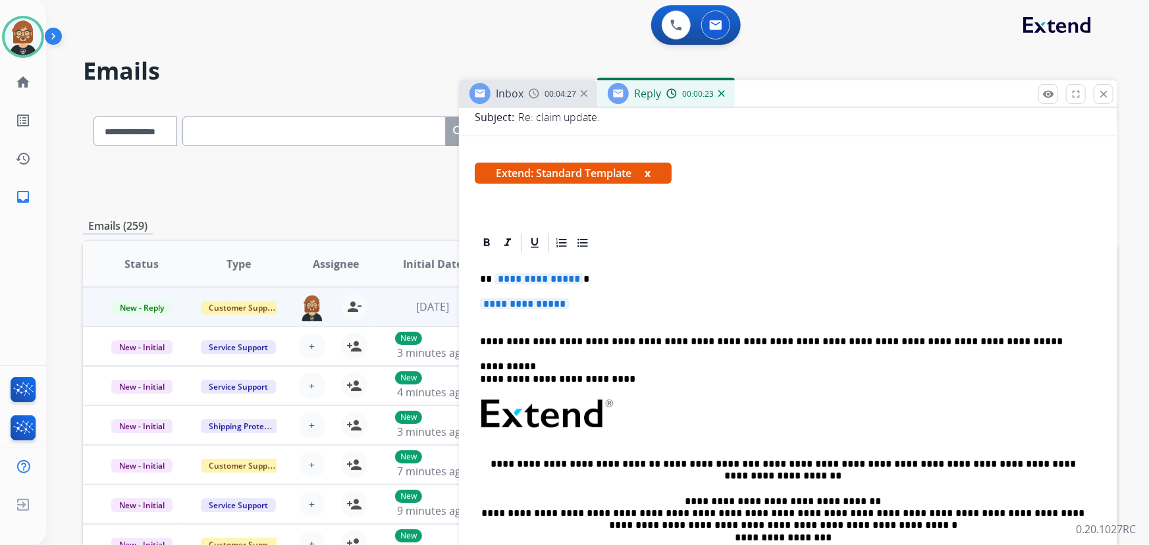
click at [541, 278] on span "**********" at bounding box center [539, 278] width 89 height 11
click at [536, 306] on span "**********" at bounding box center [524, 303] width 89 height 11
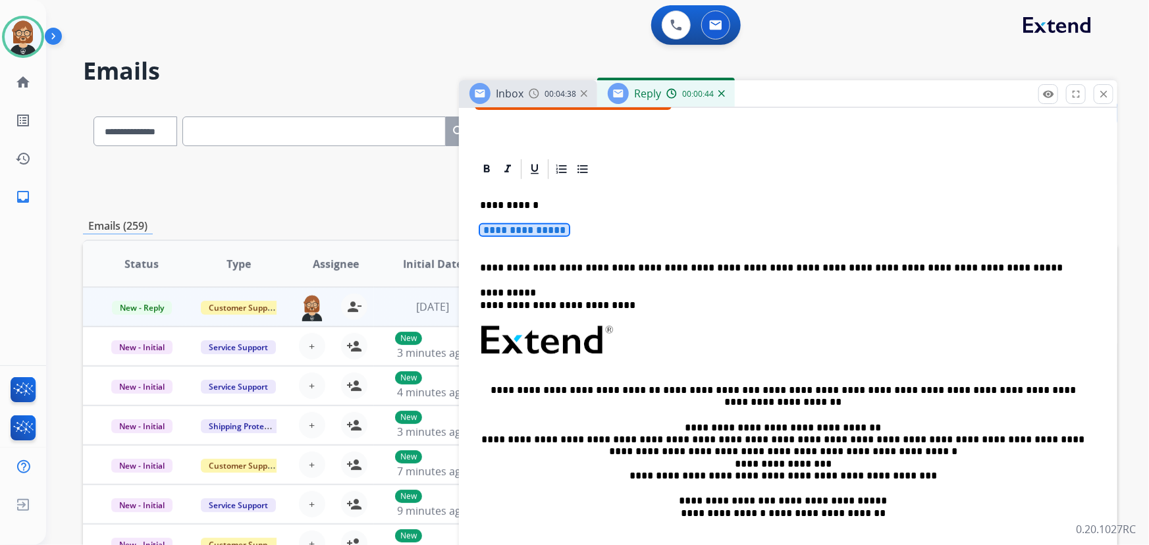
scroll to position [239, 0]
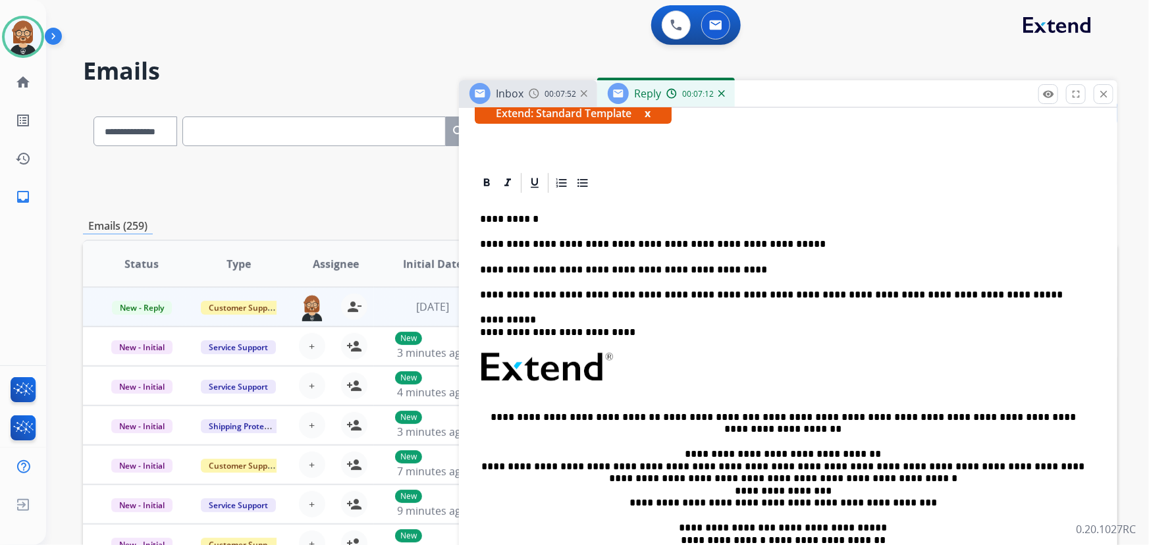
click at [726, 271] on p "**********" at bounding box center [783, 270] width 607 height 12
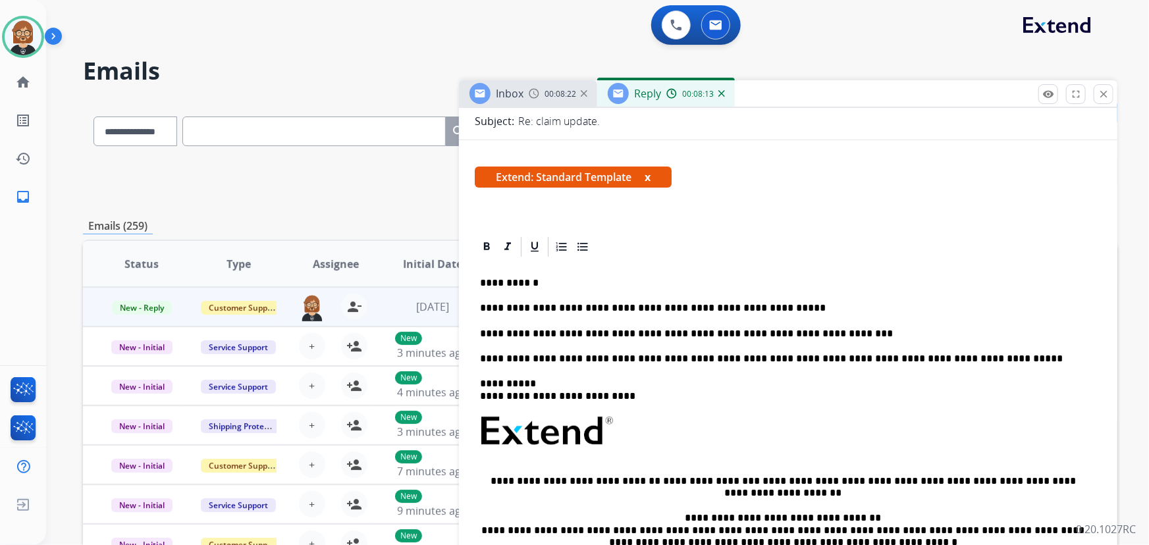
scroll to position [0, 0]
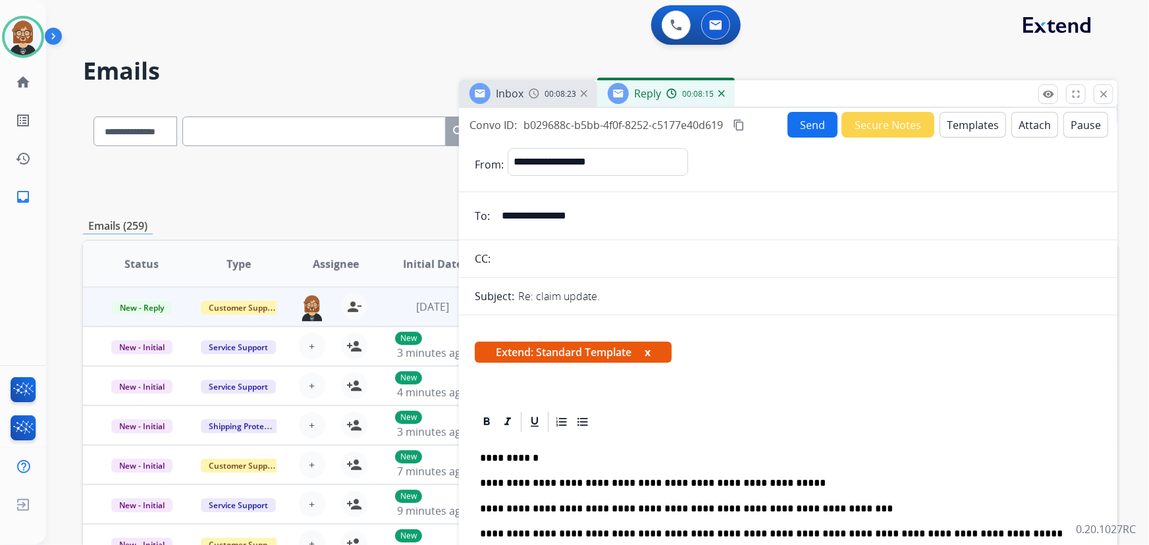
click at [803, 126] on button "Send" at bounding box center [813, 125] width 50 height 26
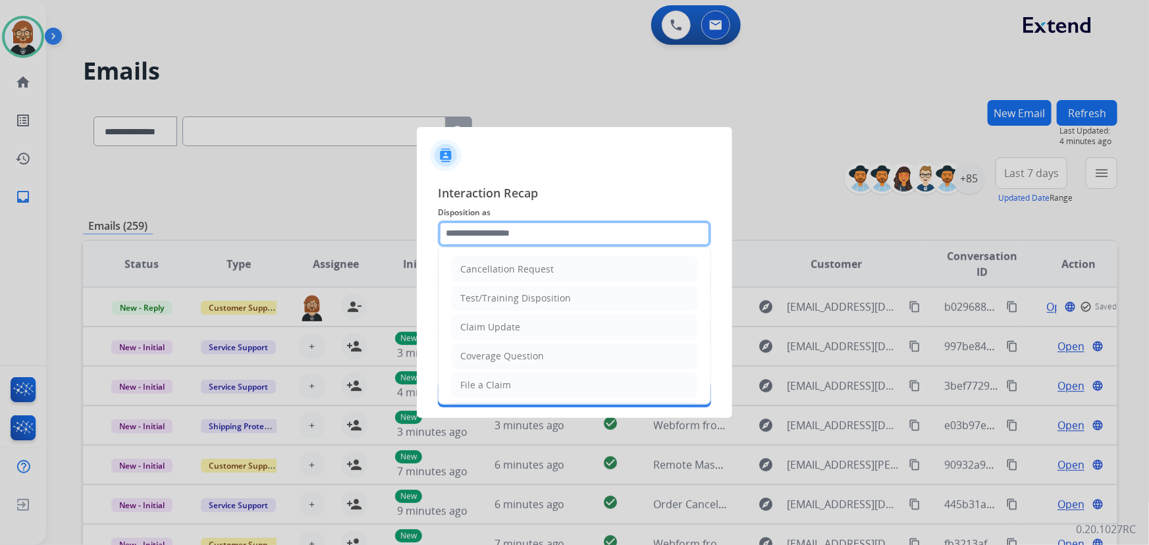
click at [581, 234] on input "text" at bounding box center [574, 234] width 273 height 26
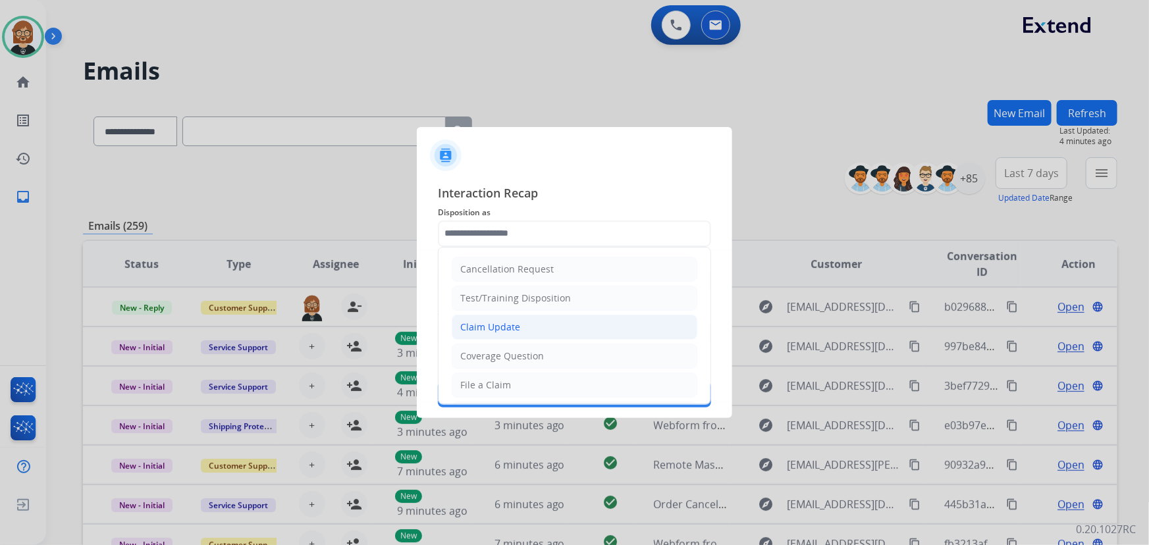
click at [578, 329] on li "Claim Update" at bounding box center [575, 327] width 246 height 25
type input "**********"
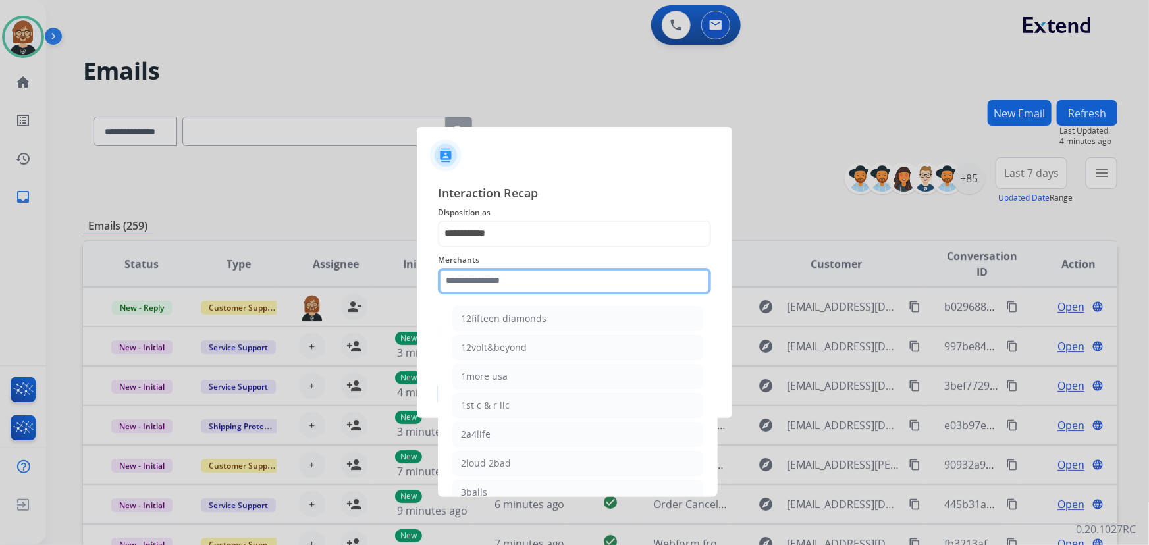
click at [591, 277] on input "text" at bounding box center [574, 281] width 273 height 26
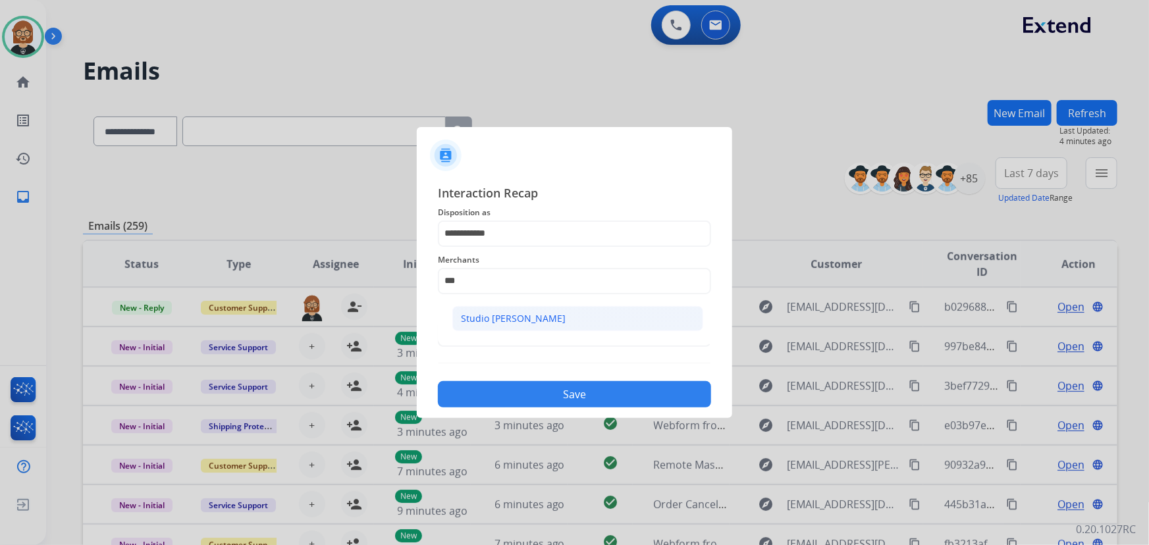
click at [575, 321] on li "Studio [PERSON_NAME]" at bounding box center [577, 318] width 251 height 25
type input "**********"
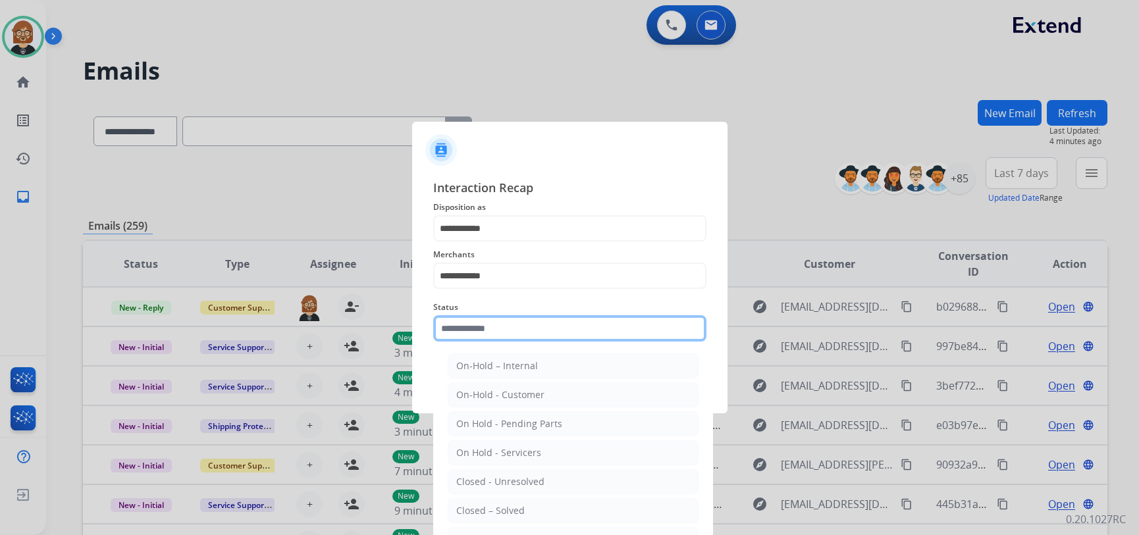
click at [570, 329] on input "text" at bounding box center [569, 328] width 273 height 26
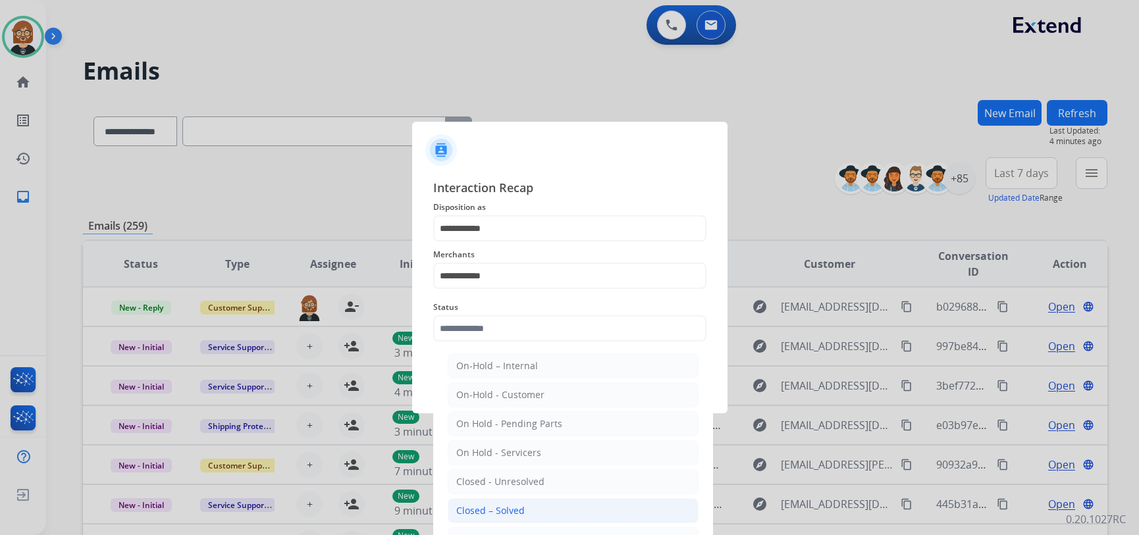
click at [570, 507] on li "Closed – Solved" at bounding box center [573, 511] width 251 height 25
type input "**********"
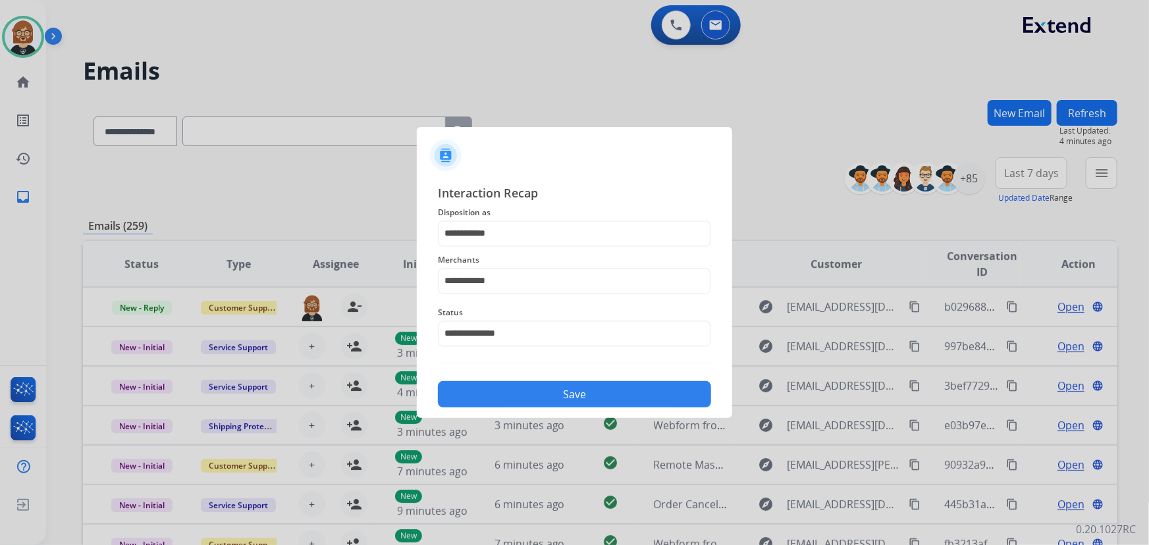
click at [572, 395] on button "Save" at bounding box center [574, 394] width 273 height 26
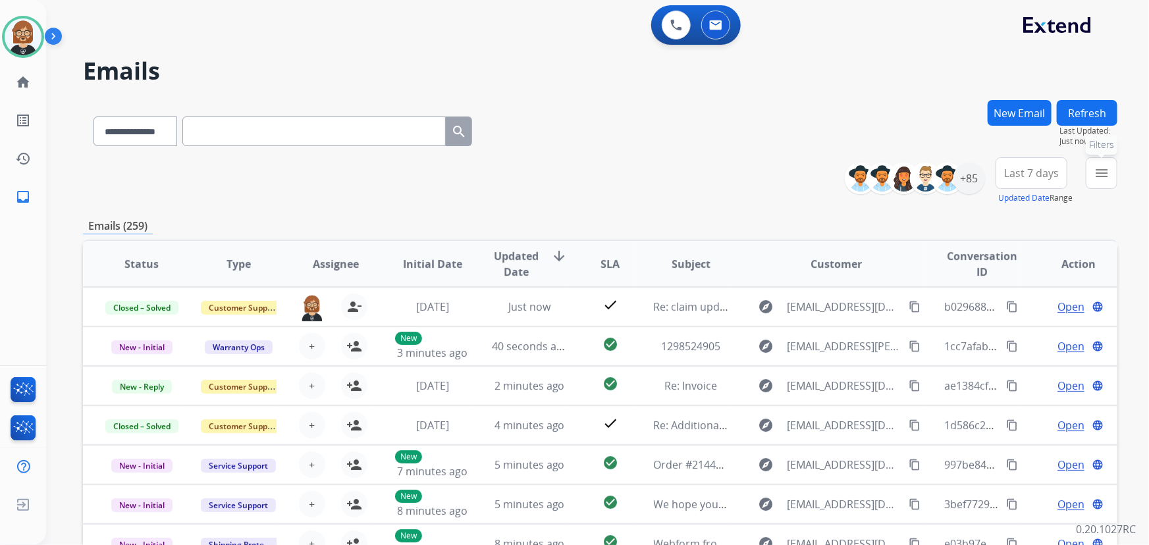
click at [1093, 177] on button "menu Filters" at bounding box center [1102, 173] width 32 height 32
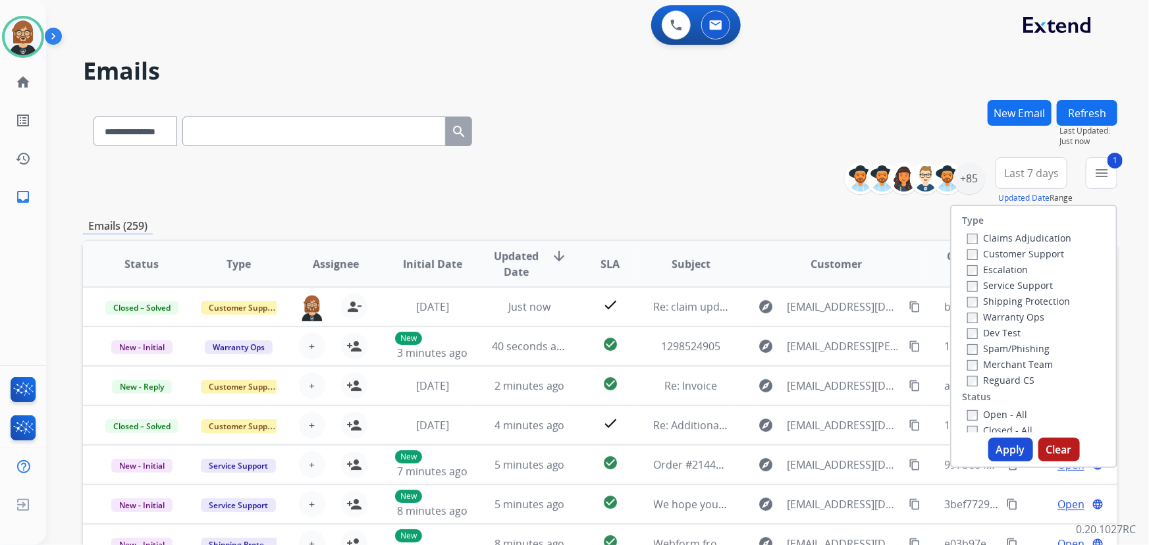
click at [1012, 449] on button "Apply" at bounding box center [1010, 450] width 45 height 24
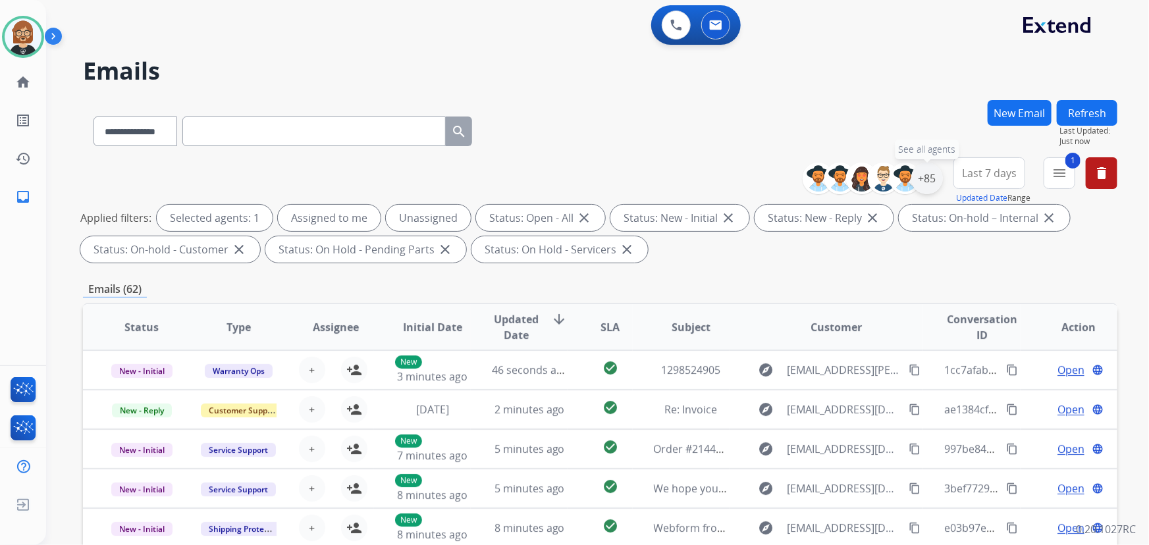
click at [921, 175] on div "+85" at bounding box center [927, 179] width 32 height 32
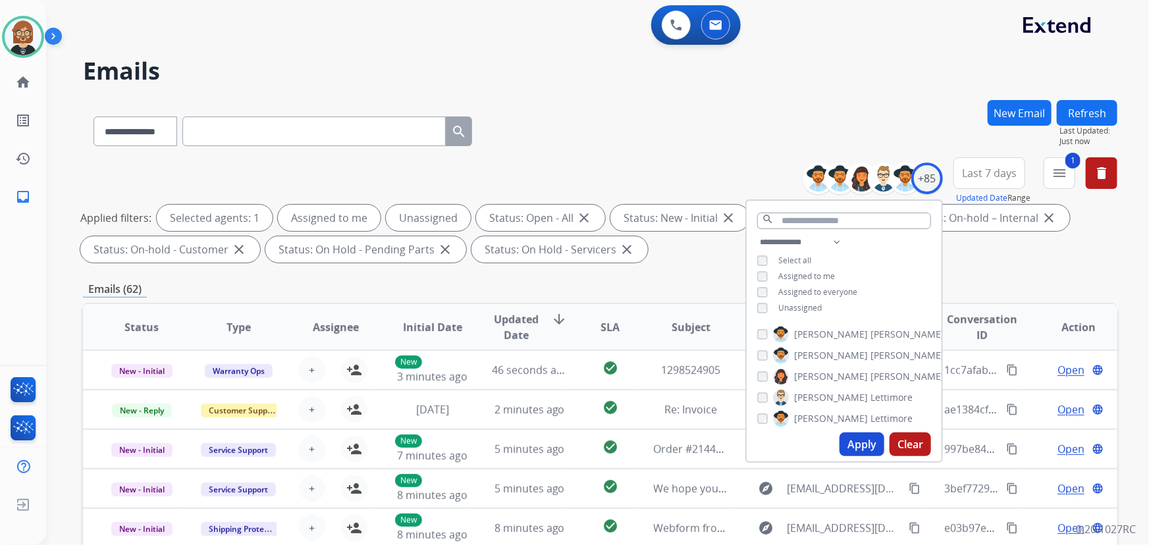
click at [787, 304] on span "Unassigned" at bounding box center [799, 307] width 43 height 11
click at [865, 432] on div "Apply Clear" at bounding box center [844, 444] width 195 height 34
click at [865, 438] on button "Apply" at bounding box center [862, 445] width 45 height 24
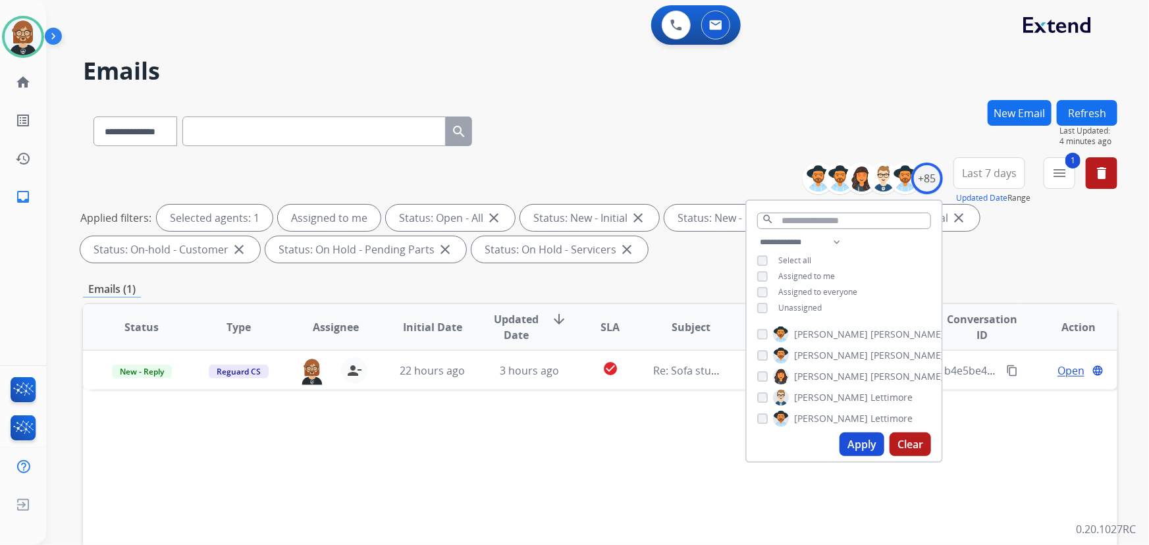
click at [439, 454] on div "Status Type Assignee Initial Date Updated Date arrow_downward SLA Subject Custo…" at bounding box center [600, 523] width 1035 height 441
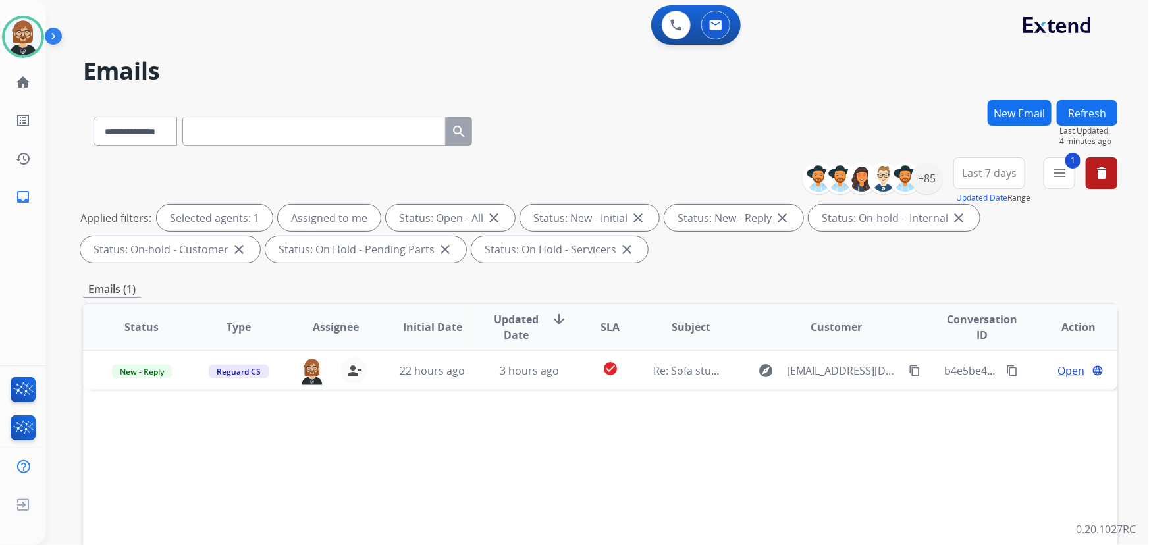
click at [121, 173] on div "**********" at bounding box center [600, 212] width 1035 height 111
click at [1054, 169] on mat-icon "menu" at bounding box center [1060, 173] width 16 height 16
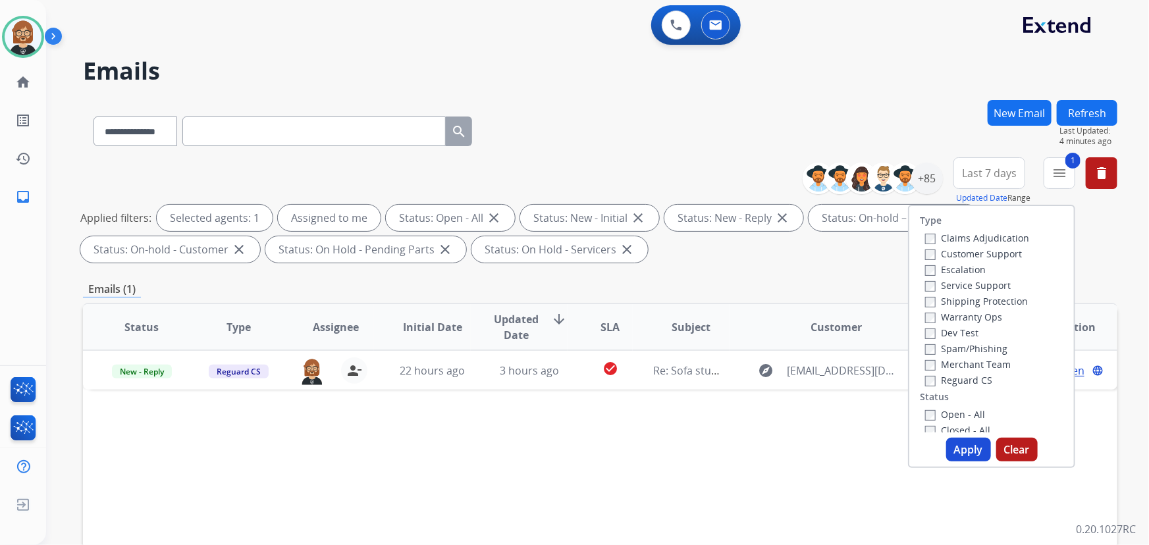
click at [967, 448] on button "Apply" at bounding box center [968, 450] width 45 height 24
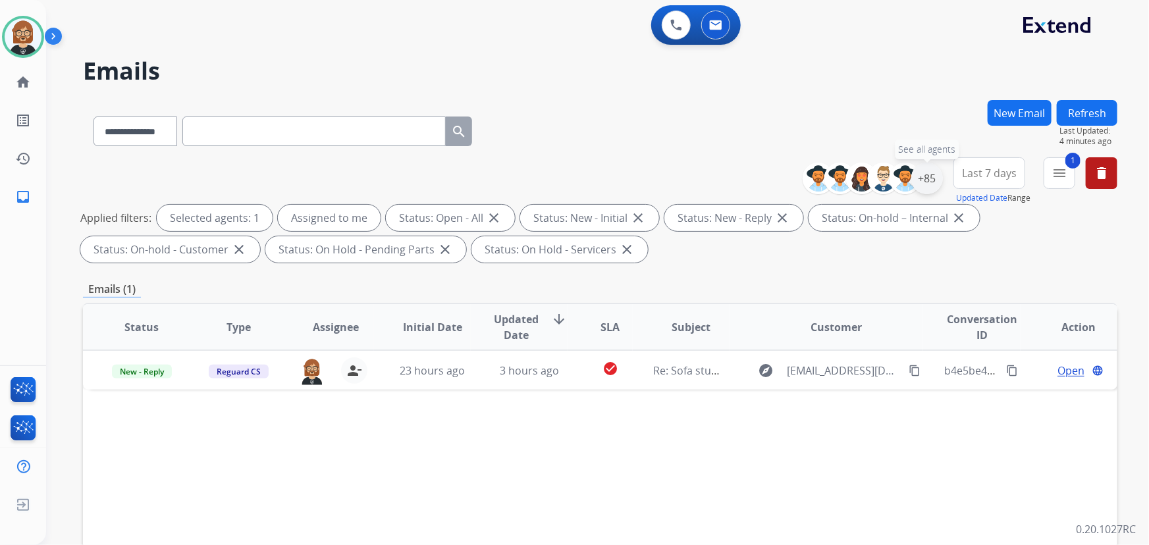
click at [930, 178] on div "+85" at bounding box center [927, 179] width 32 height 32
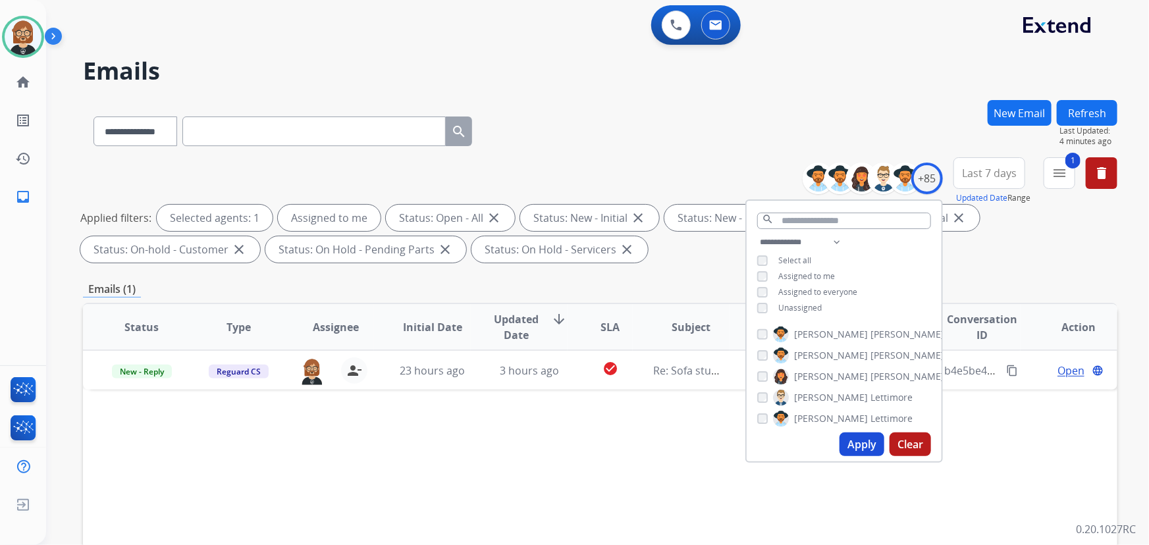
click at [855, 441] on button "Apply" at bounding box center [862, 445] width 45 height 24
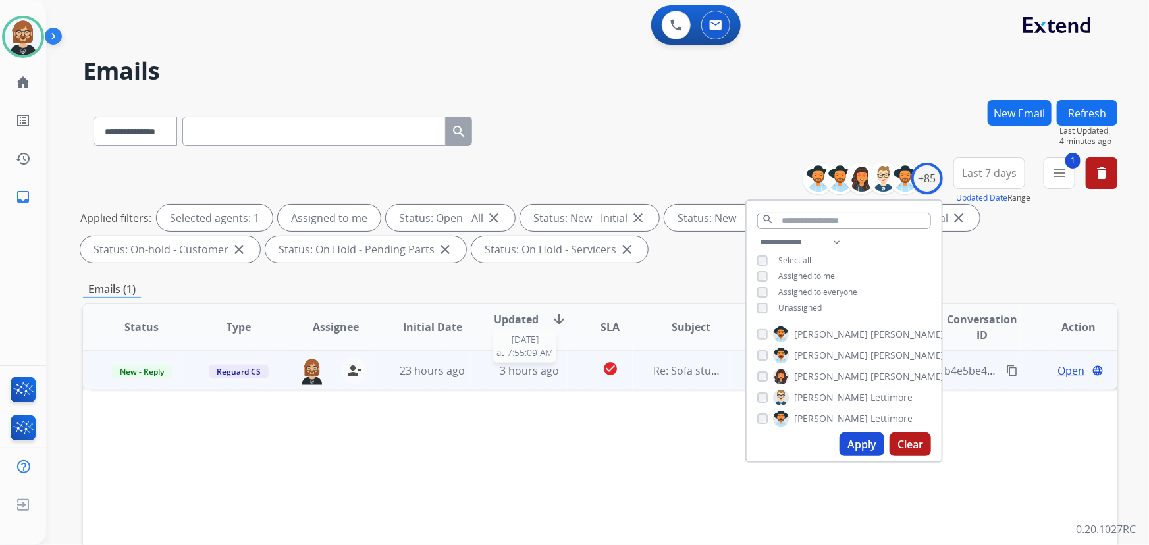
click at [535, 376] on span "3 hours ago" at bounding box center [529, 371] width 59 height 14
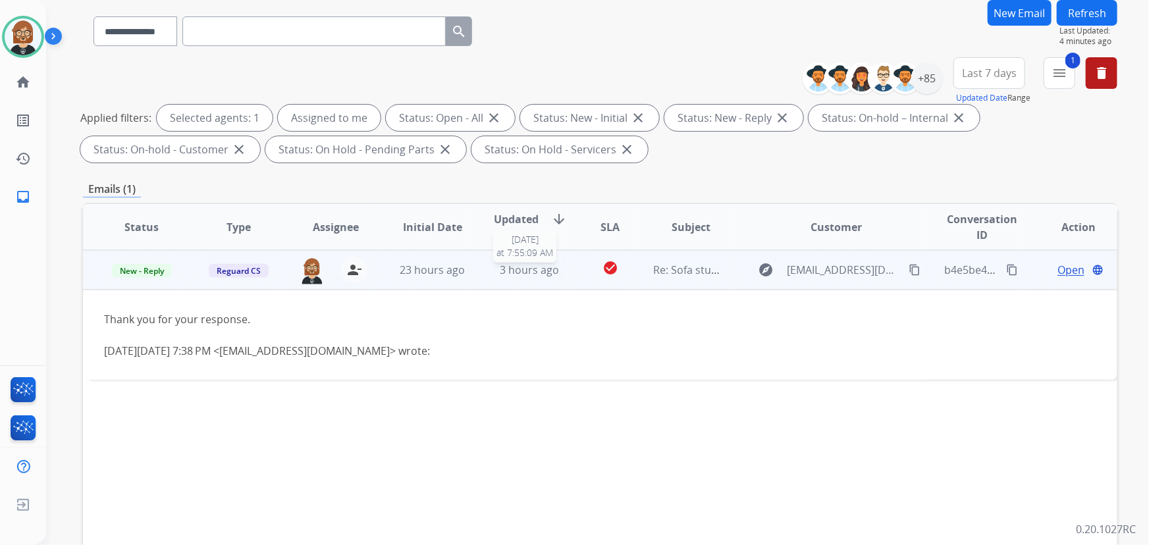
scroll to position [119, 0]
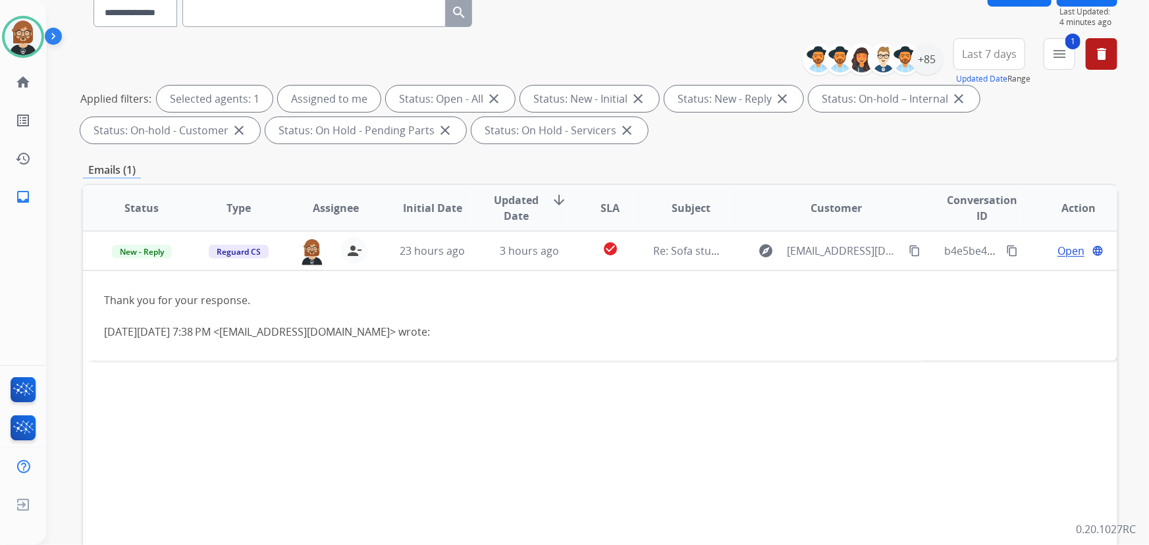
click at [542, 422] on div "Status Type Assignee Initial Date Updated Date arrow_downward SLA Subject Custo…" at bounding box center [600, 404] width 1035 height 441
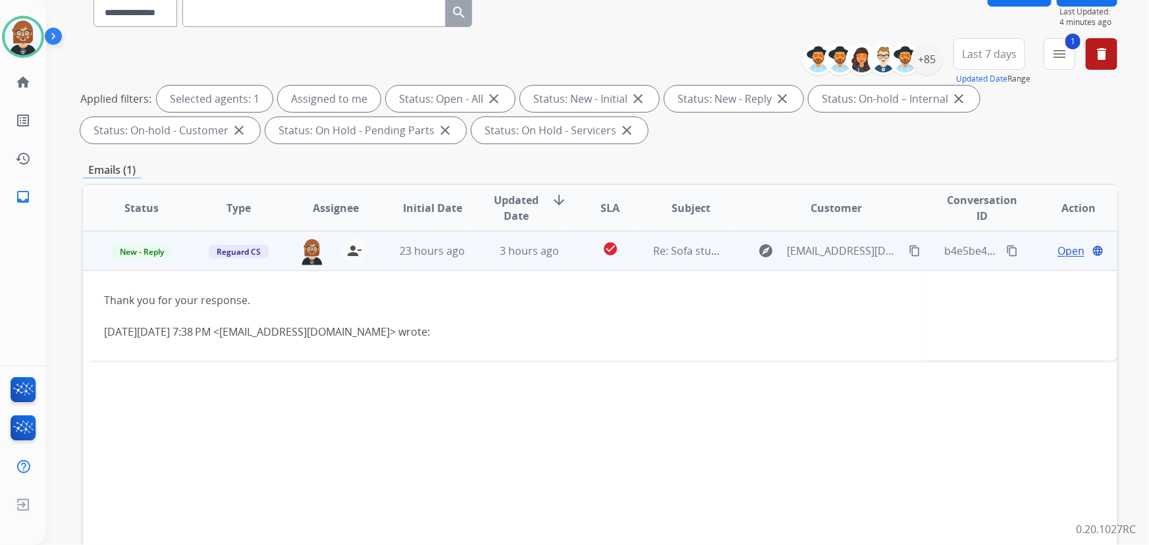
click at [1064, 250] on span "Open" at bounding box center [1071, 251] width 27 height 16
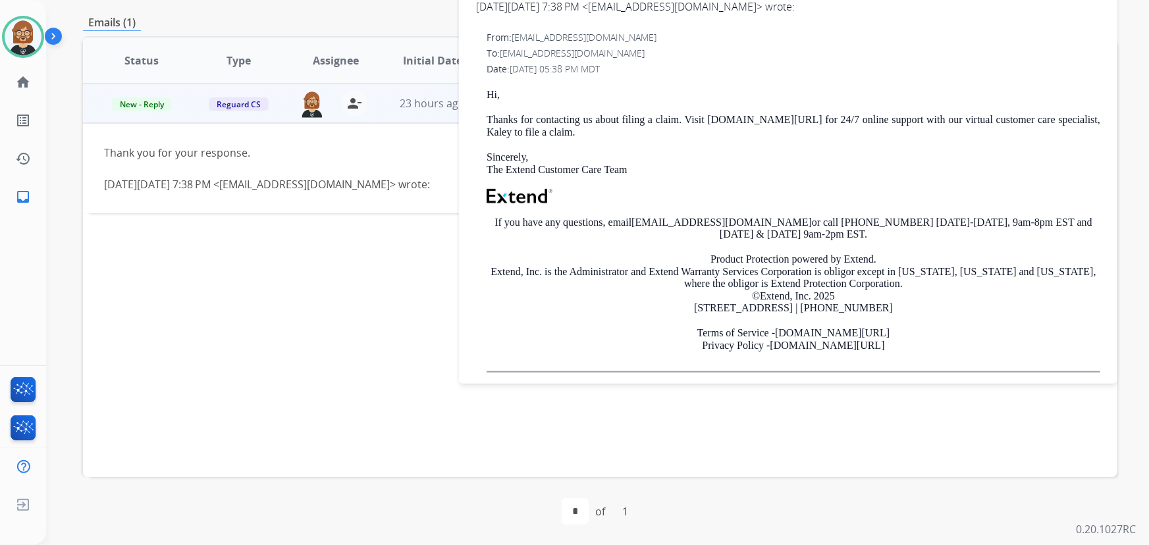
scroll to position [18, 0]
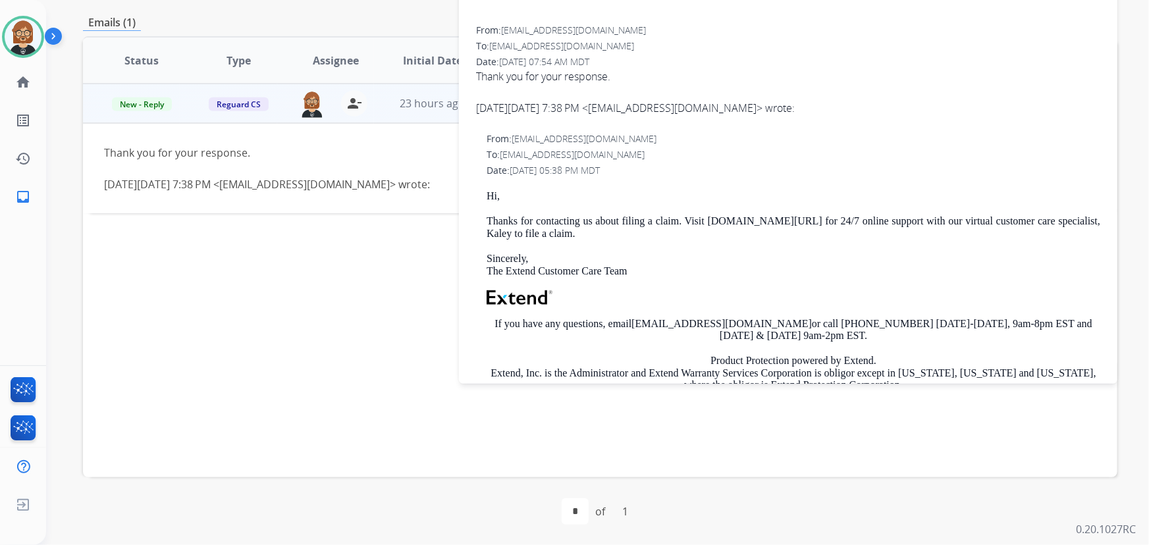
click at [240, 286] on div "Status Type Assignee Initial Date Updated Date arrow_downward SLA Subject Custo…" at bounding box center [600, 256] width 1035 height 441
click at [256, 277] on div "Status Type Assignee Initial Date Updated Date arrow_downward SLA Subject Custo…" at bounding box center [600, 256] width 1035 height 441
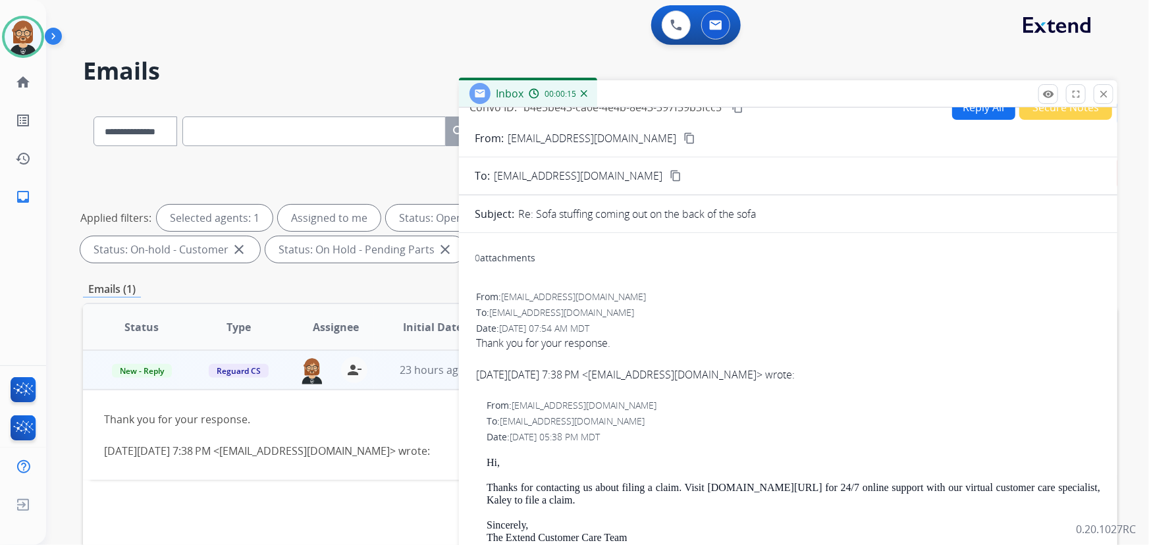
scroll to position [0, 0]
click at [1100, 86] on button "close Close" at bounding box center [1104, 94] width 20 height 20
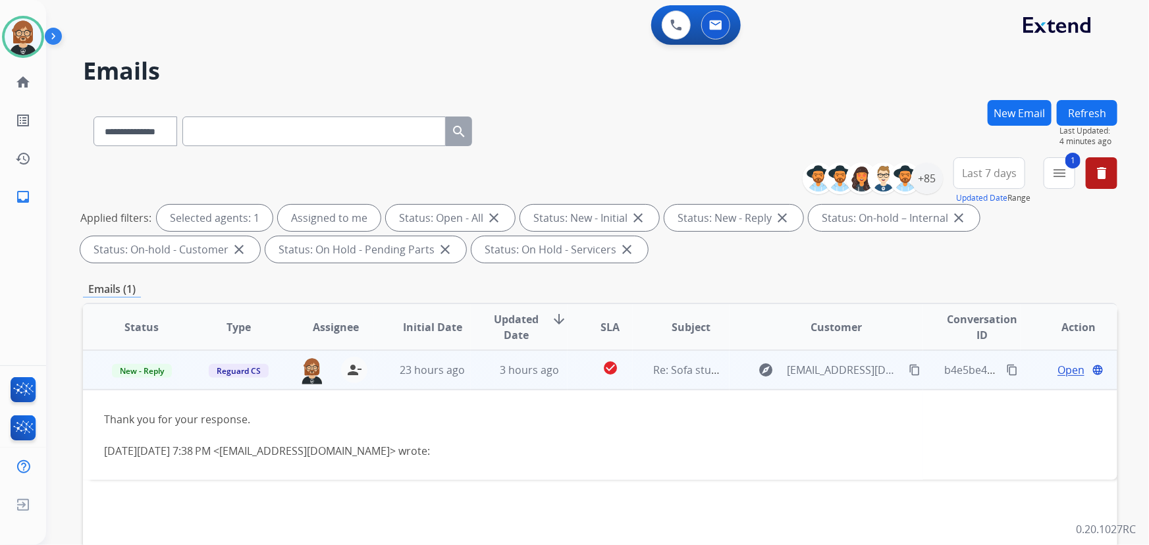
click at [1058, 371] on span "Open" at bounding box center [1071, 370] width 27 height 16
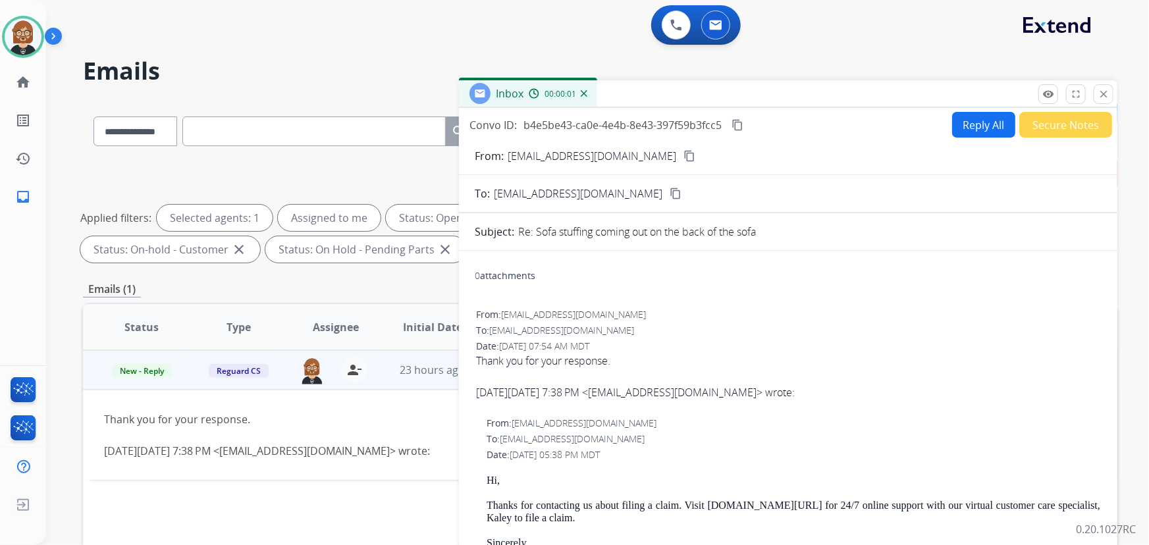
click at [1064, 132] on button "Secure Notes" at bounding box center [1065, 125] width 93 height 26
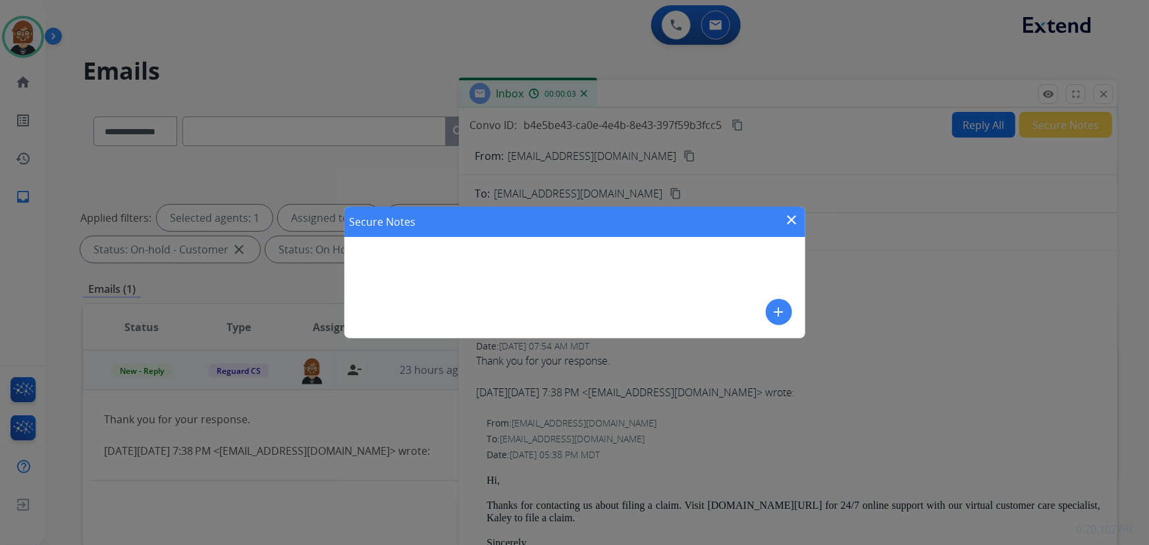
click at [776, 306] on mat-icon "add" at bounding box center [779, 312] width 16 height 16
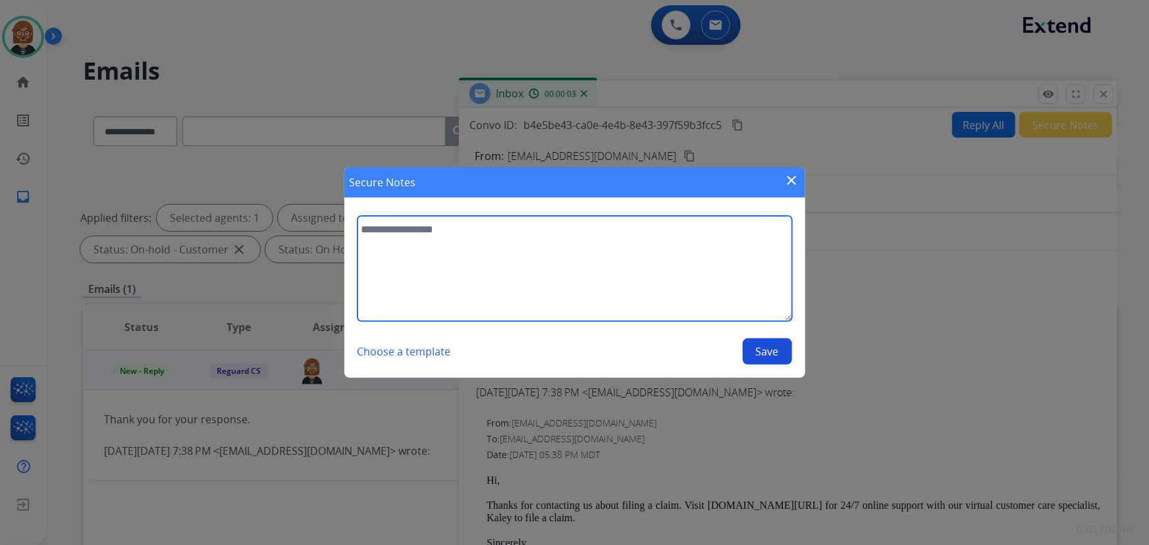
click at [612, 270] on textarea at bounding box center [575, 268] width 435 height 105
type textarea "**********"
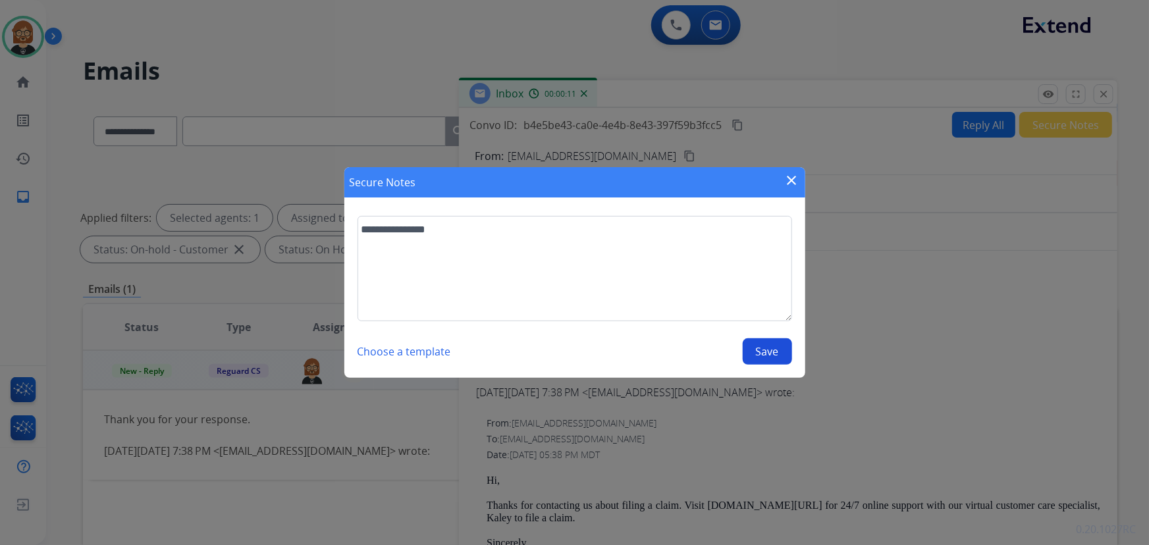
click at [778, 354] on button "Save" at bounding box center [767, 351] width 49 height 26
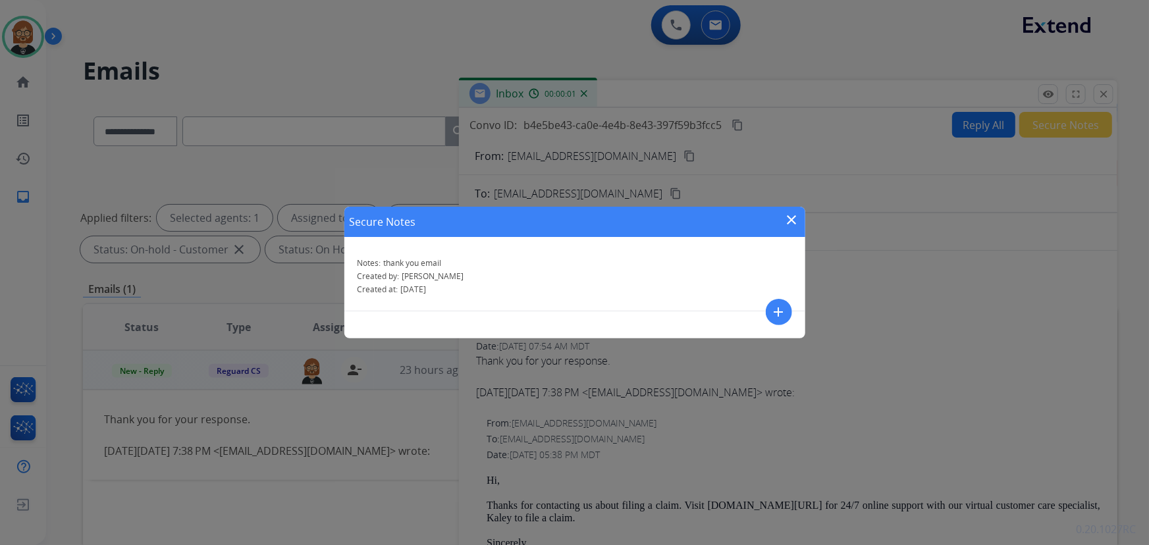
click at [790, 217] on mat-icon "close" at bounding box center [792, 220] width 16 height 16
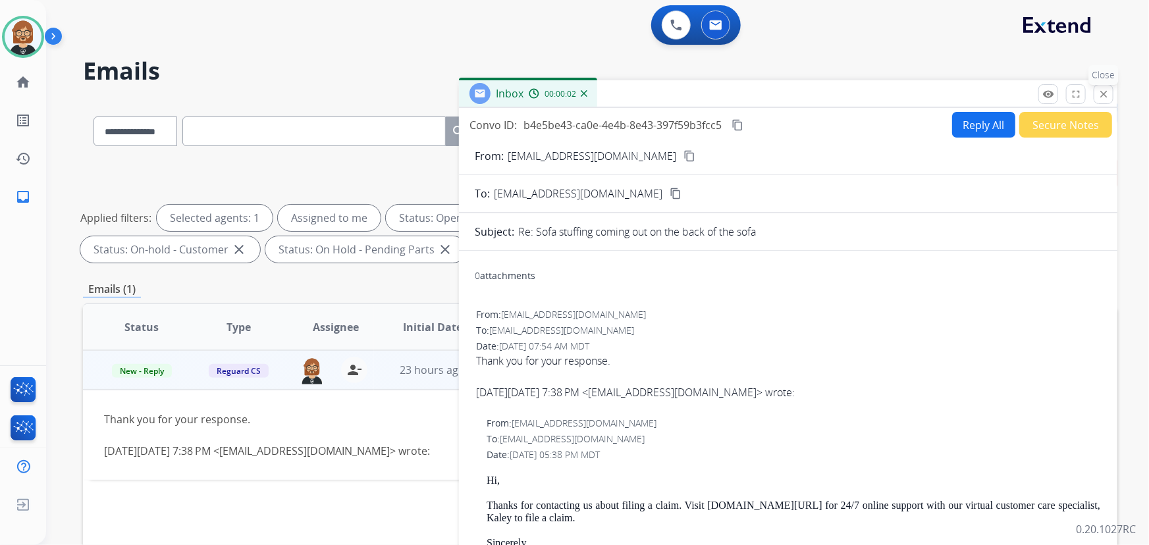
click at [1112, 95] on button "close Close" at bounding box center [1104, 94] width 20 height 20
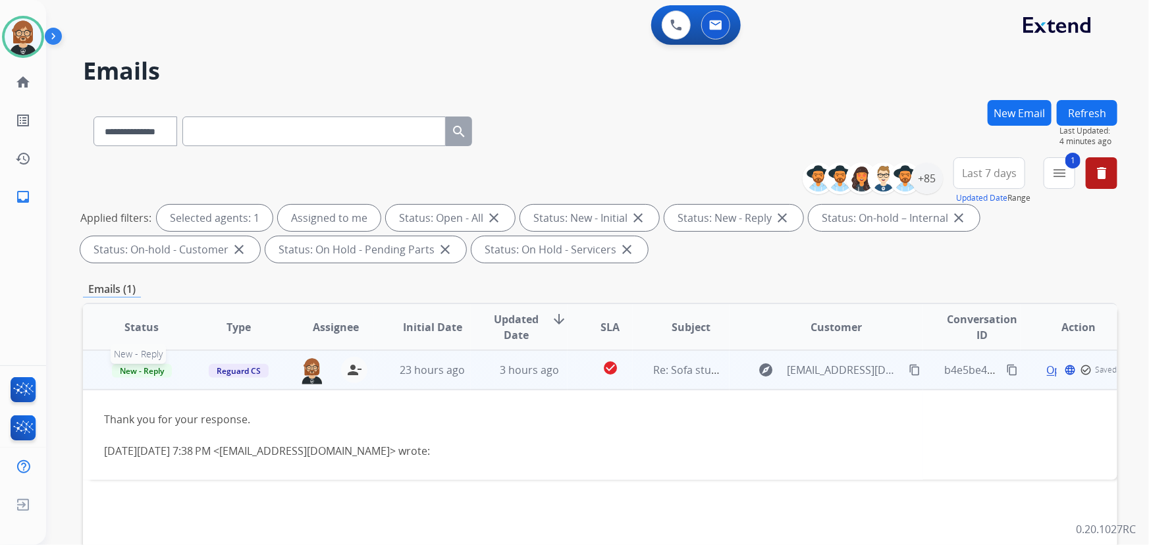
click at [147, 369] on span "New - Reply" at bounding box center [142, 371] width 60 height 14
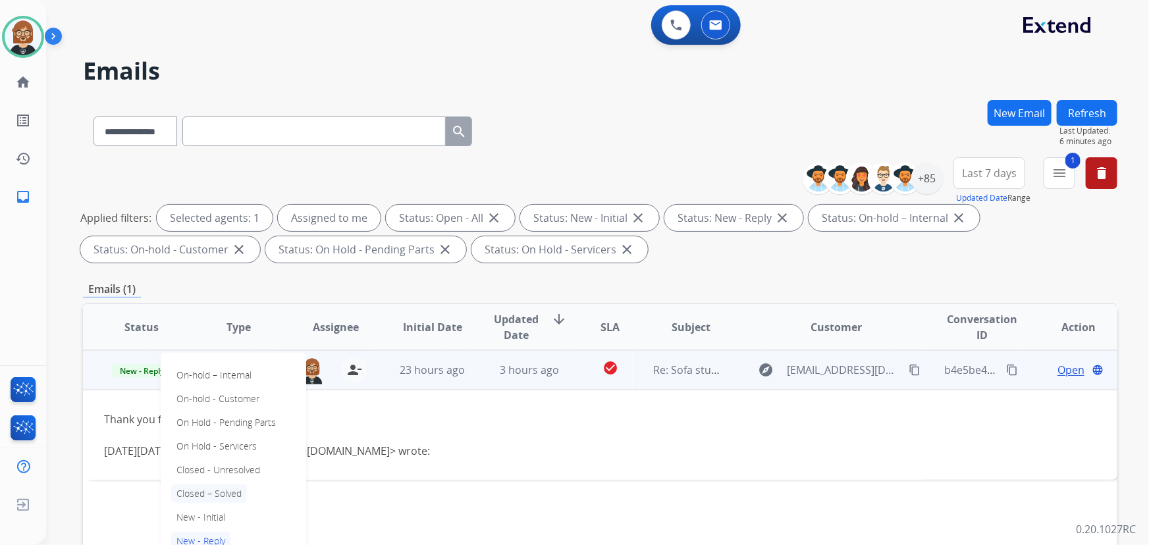
click at [244, 496] on p "Closed – Solved" at bounding box center [209, 494] width 76 height 18
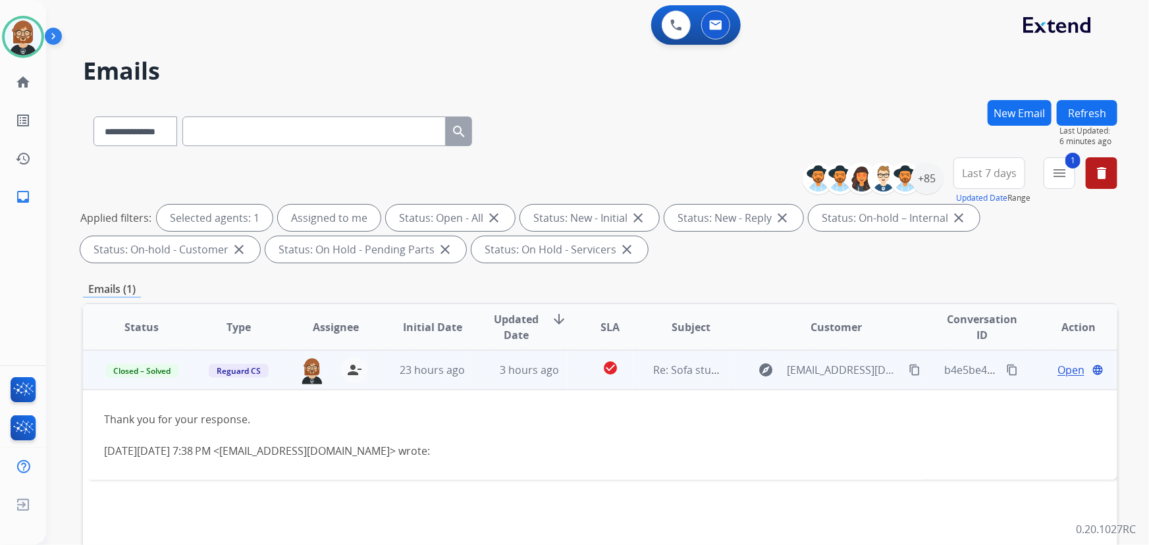
click at [1096, 107] on button "Refresh" at bounding box center [1087, 113] width 61 height 26
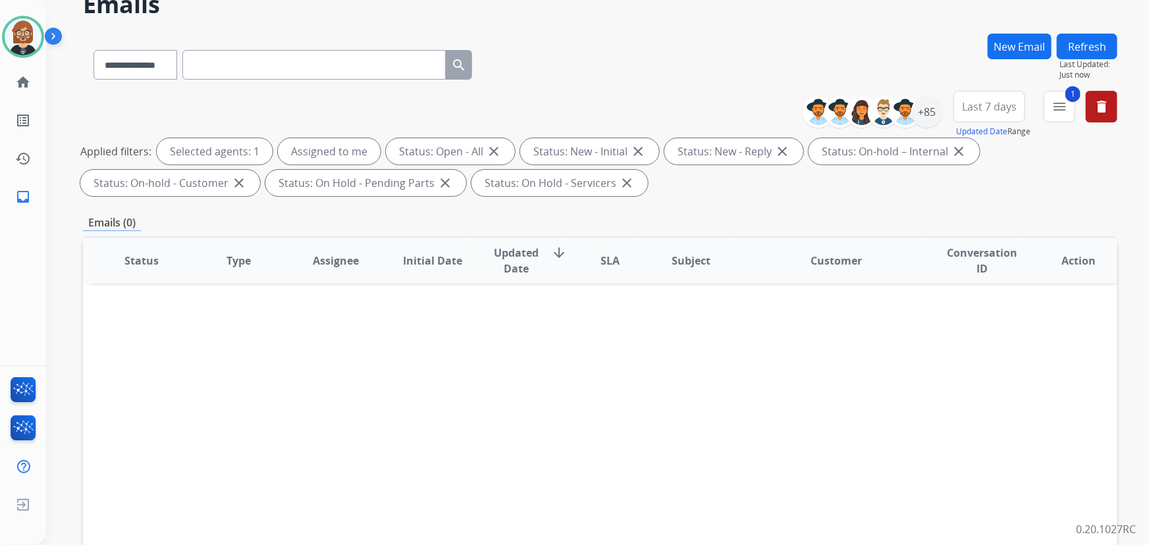
scroll to position [87, 0]
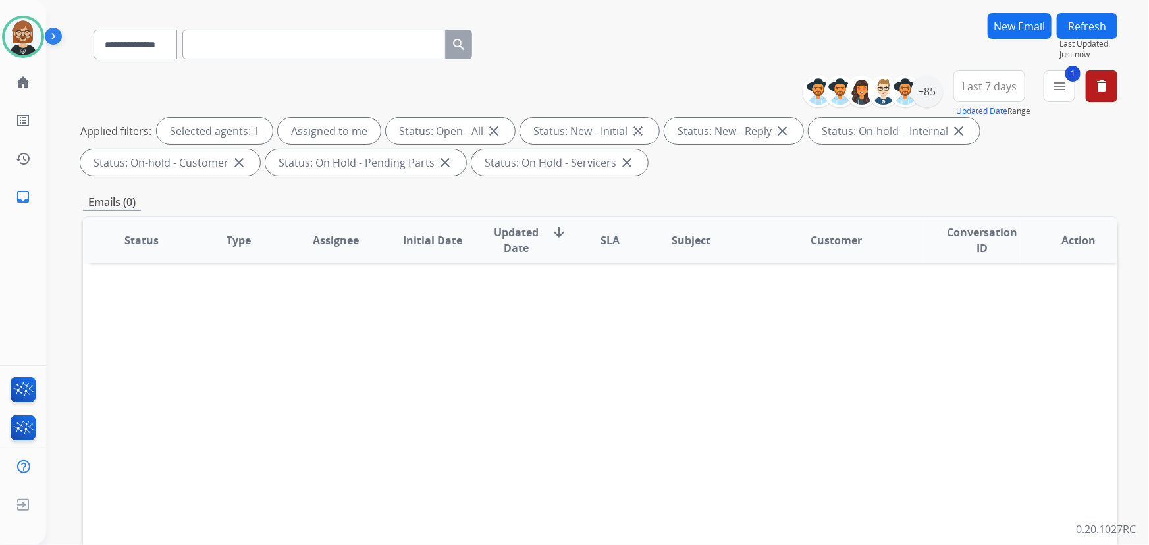
click at [1035, 448] on div "Status Type Assignee Initial Date Updated Date arrow_downward SLA Subject Custo…" at bounding box center [600, 436] width 1035 height 441
click at [934, 92] on div "+85" at bounding box center [927, 92] width 32 height 32
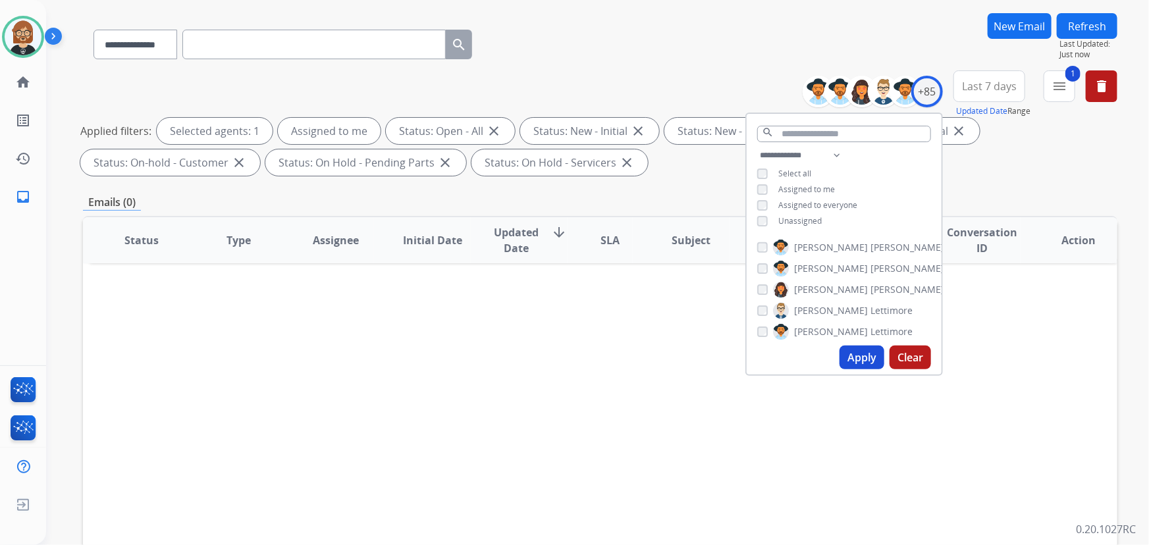
click at [853, 360] on button "Apply" at bounding box center [862, 358] width 45 height 24
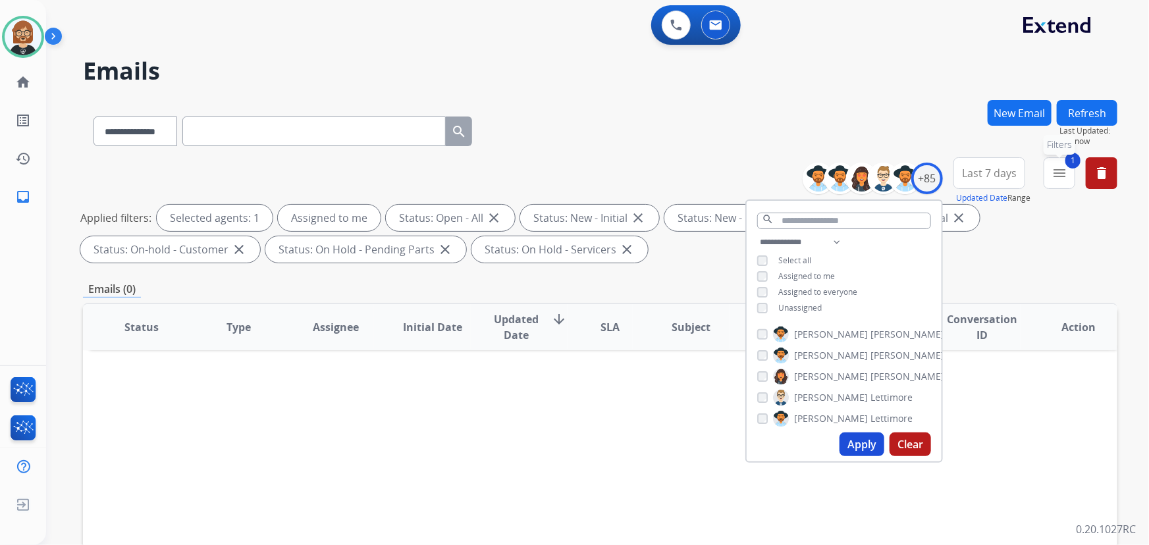
click at [1067, 171] on button "1 menu Filters" at bounding box center [1060, 173] width 32 height 32
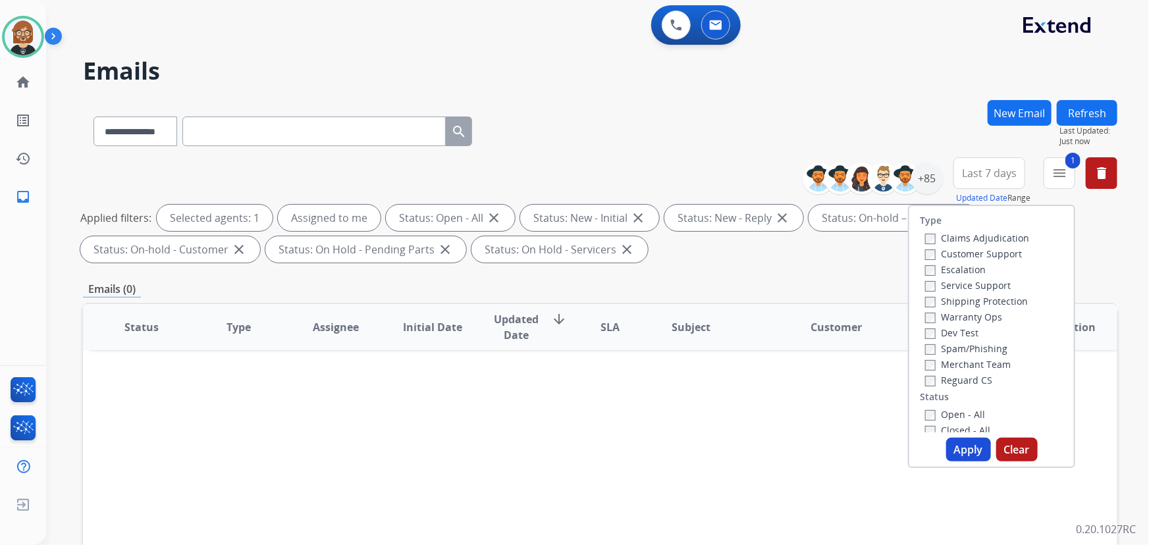
click at [986, 451] on div "Apply Clear" at bounding box center [991, 450] width 165 height 24
click at [981, 450] on button "Apply" at bounding box center [968, 450] width 45 height 24
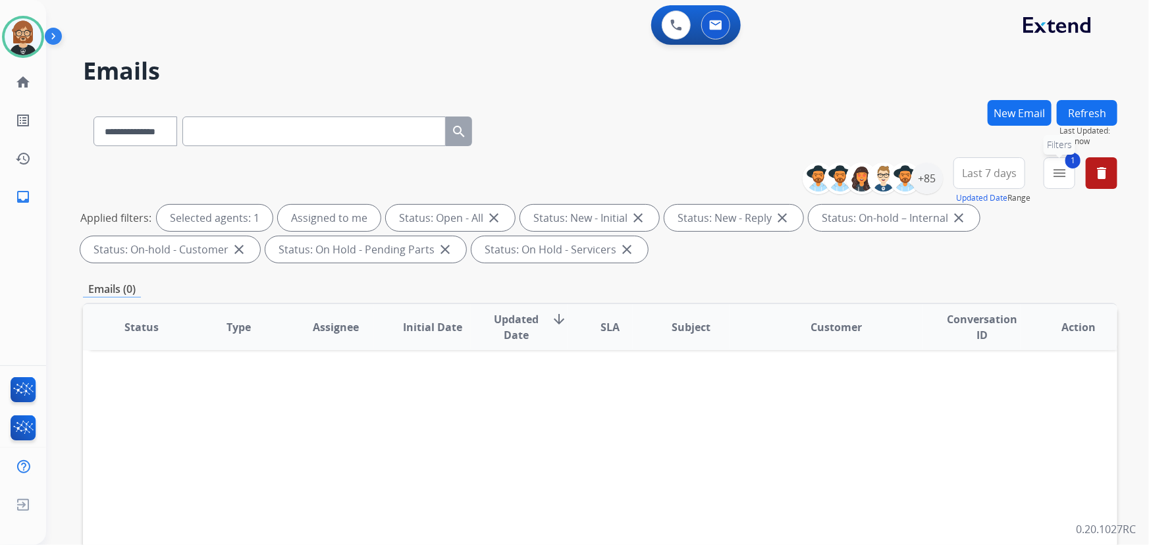
click at [1071, 180] on button "1 menu Filters" at bounding box center [1060, 173] width 32 height 32
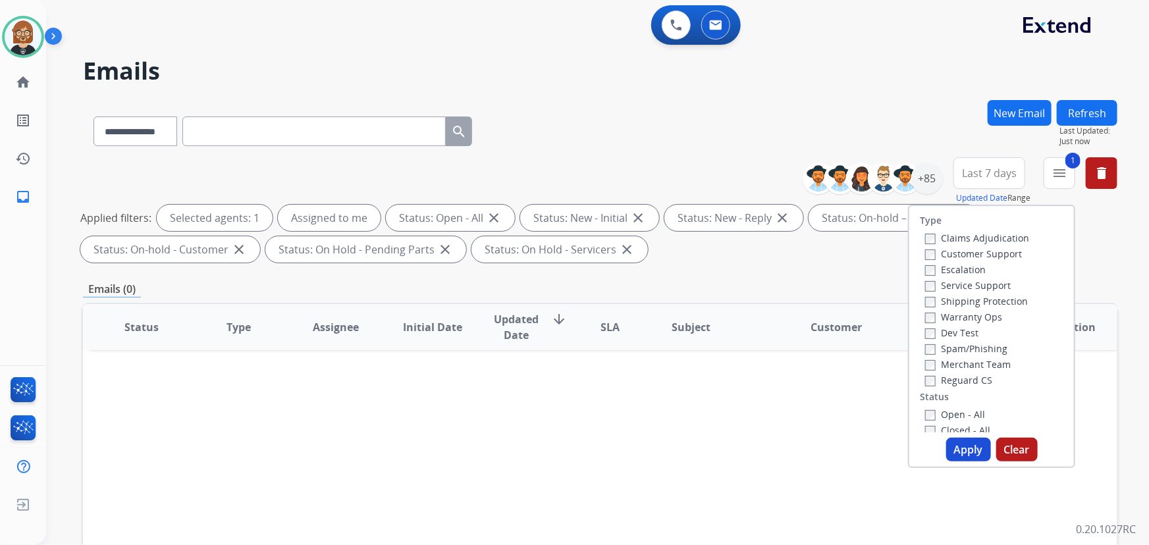
click at [976, 383] on label "Reguard CS" at bounding box center [958, 380] width 67 height 13
click at [956, 302] on label "Shipping Protection" at bounding box center [976, 301] width 103 height 13
click at [968, 254] on label "Customer Support" at bounding box center [973, 254] width 97 height 13
click at [968, 447] on button "Apply" at bounding box center [968, 450] width 45 height 24
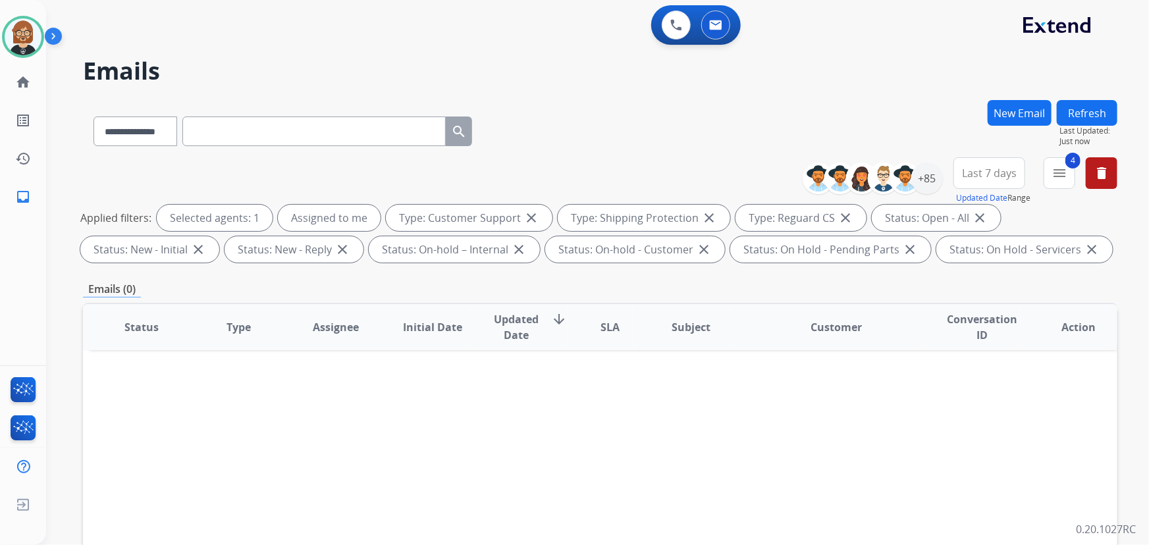
click at [1073, 102] on button "Refresh" at bounding box center [1087, 113] width 61 height 26
click at [24, 83] on mat-icon "home" at bounding box center [23, 82] width 16 height 16
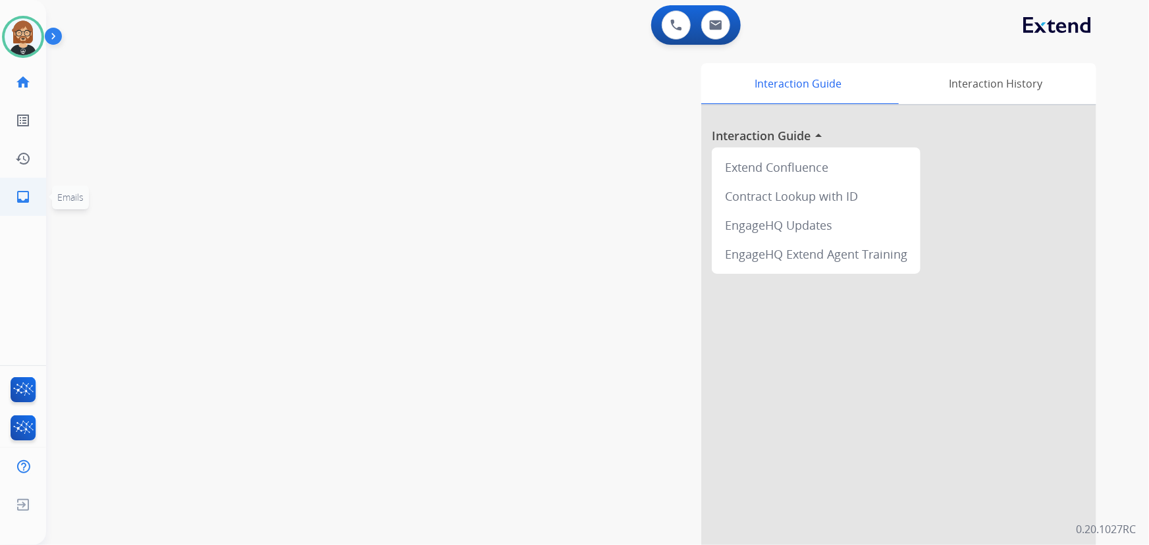
click at [22, 204] on link "inbox Emails" at bounding box center [23, 196] width 37 height 37
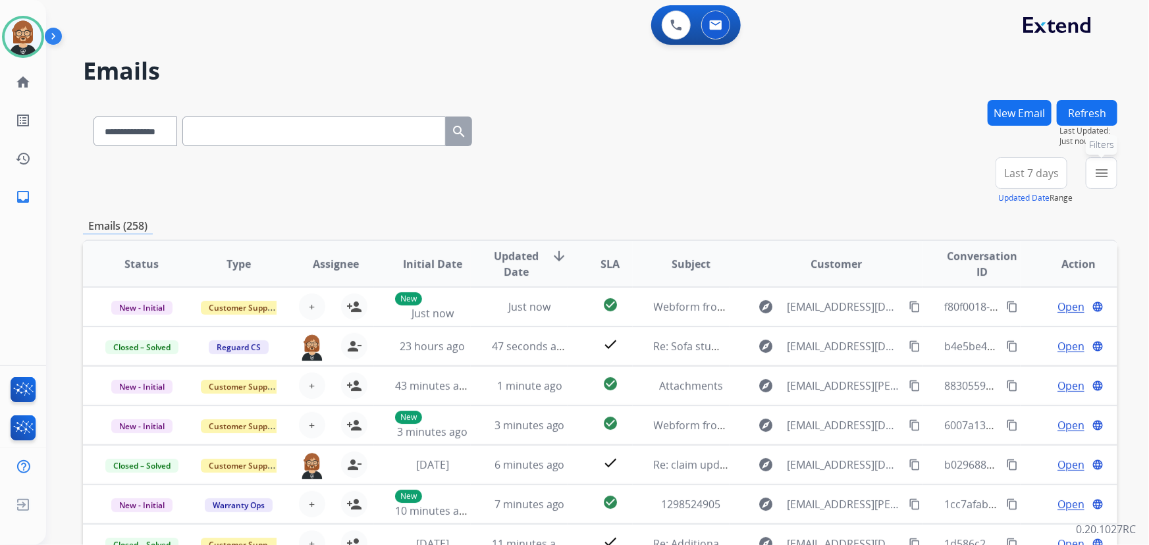
click at [1107, 173] on mat-icon "menu" at bounding box center [1102, 173] width 16 height 16
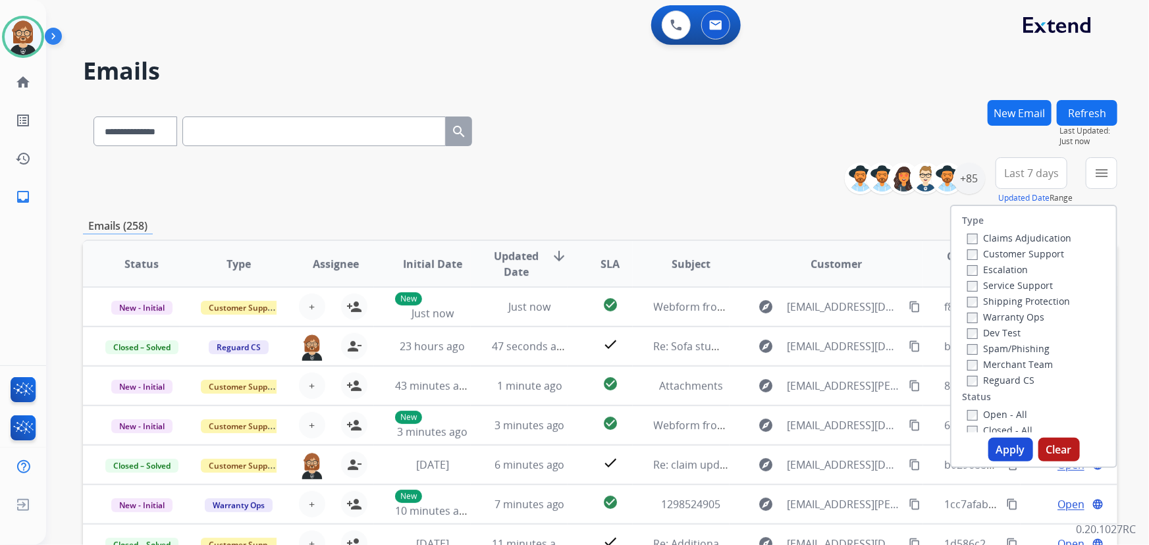
click at [999, 256] on label "Customer Support" at bounding box center [1015, 254] width 97 height 13
click at [1000, 303] on label "Shipping Protection" at bounding box center [1018, 301] width 103 height 13
click at [976, 379] on label "Reguard CS" at bounding box center [1000, 380] width 67 height 13
click at [971, 413] on label "Open - All" at bounding box center [997, 414] width 60 height 13
click at [994, 455] on button "Apply" at bounding box center [1010, 450] width 45 height 24
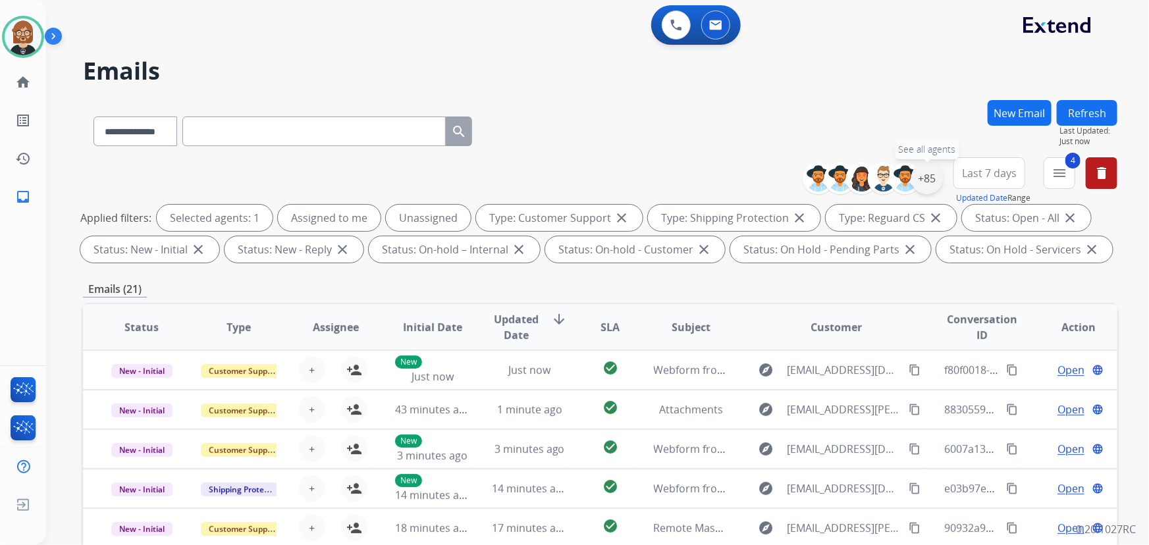
click at [931, 180] on div "+85" at bounding box center [927, 179] width 32 height 32
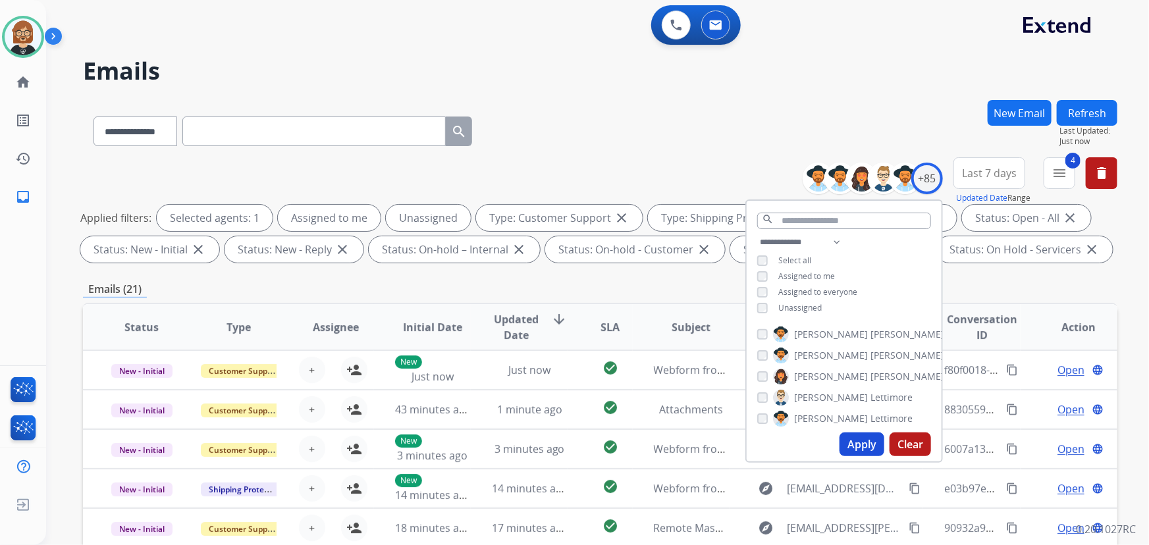
click at [799, 306] on span "Unassigned" at bounding box center [799, 307] width 43 height 11
click at [863, 448] on button "Apply" at bounding box center [862, 445] width 45 height 24
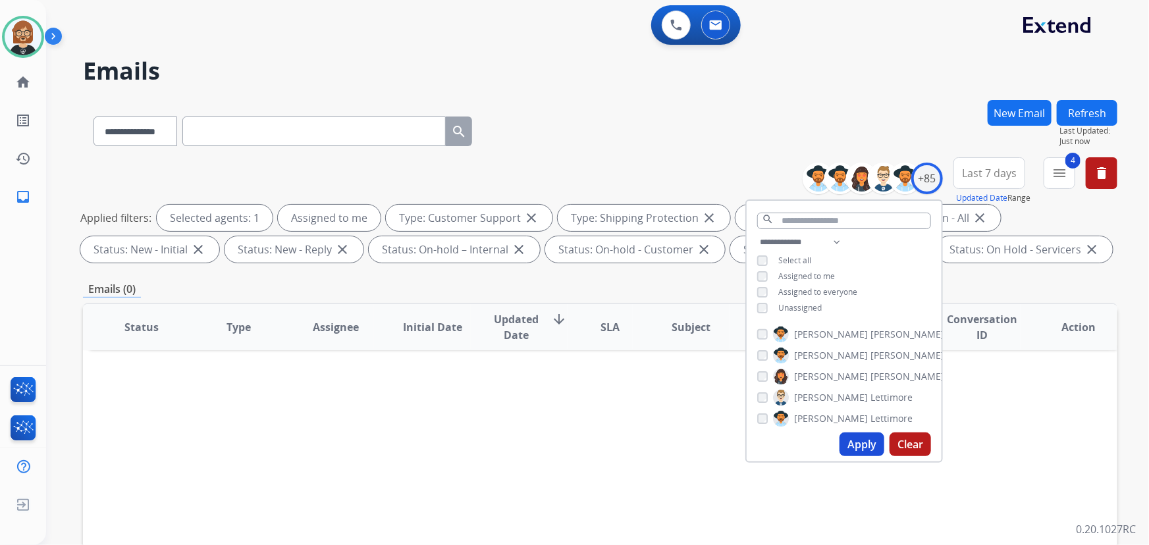
click at [689, 428] on div "Status Type Assignee Initial Date Updated Date arrow_downward SLA Subject Custo…" at bounding box center [600, 523] width 1035 height 441
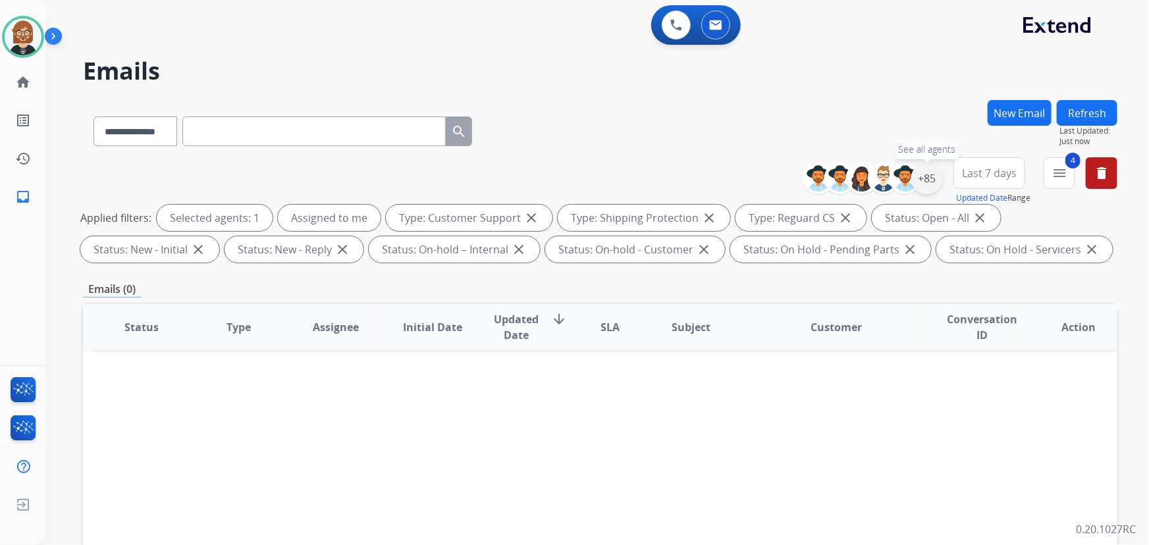
click at [933, 177] on div "+85" at bounding box center [927, 179] width 32 height 32
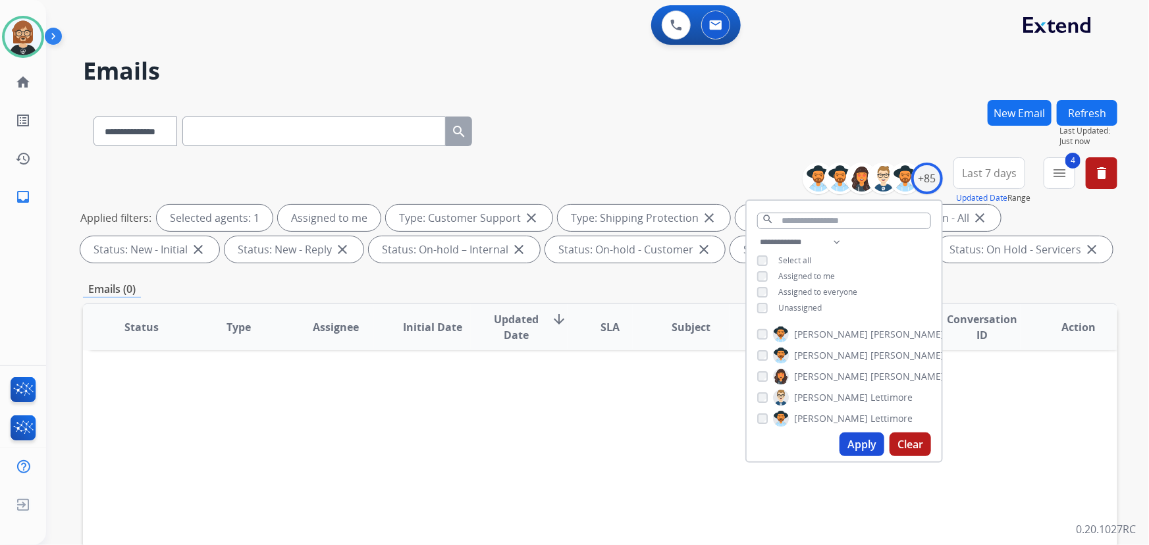
click at [815, 309] on span "Unassigned" at bounding box center [799, 307] width 43 height 11
click at [850, 445] on button "Apply" at bounding box center [862, 445] width 45 height 24
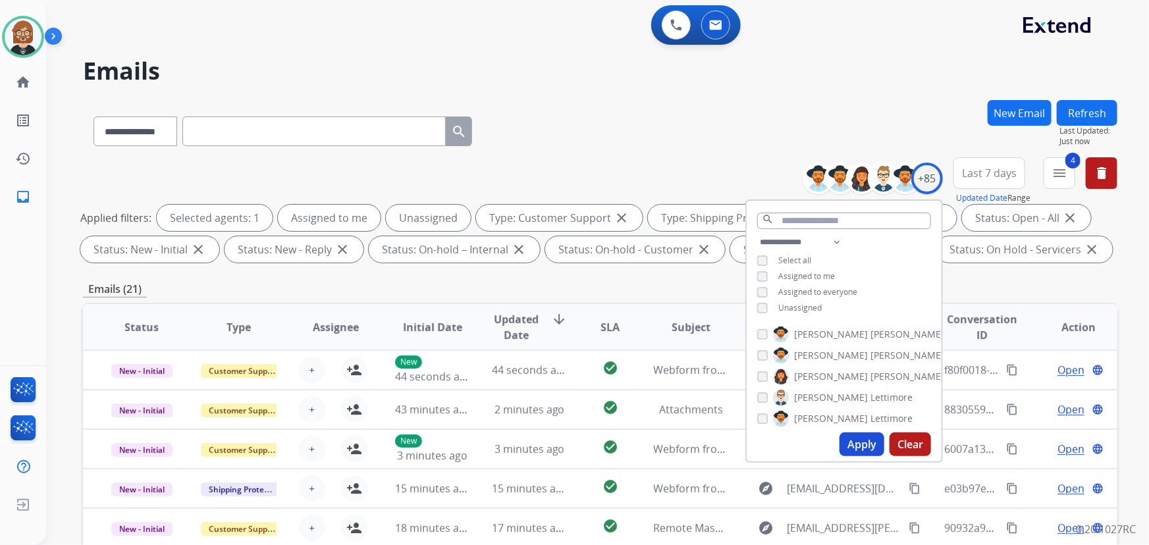
click at [639, 286] on div "Emails (21)" at bounding box center [600, 289] width 1035 height 16
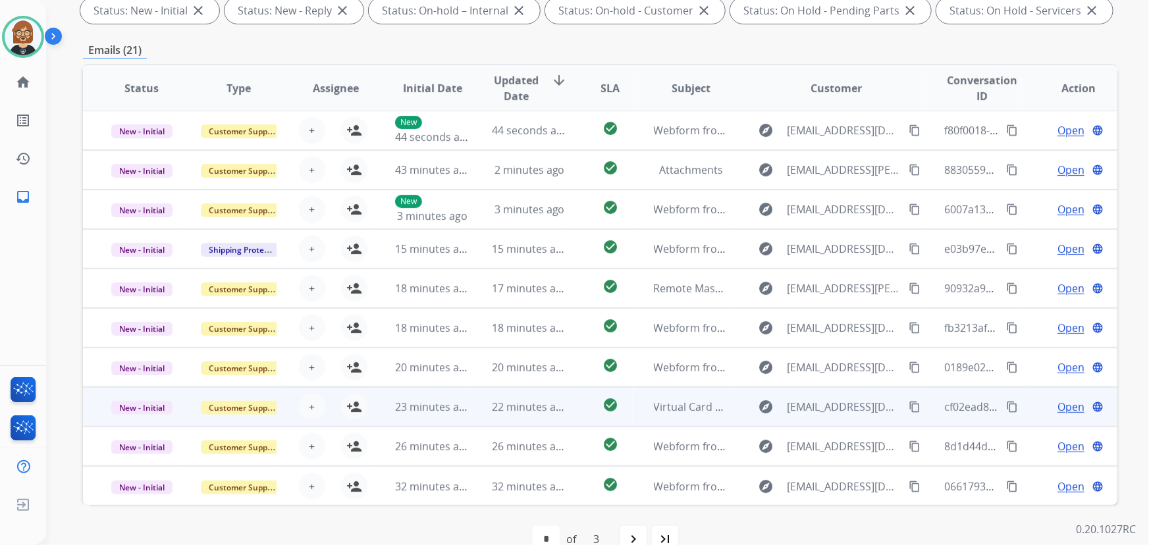
scroll to position [267, 0]
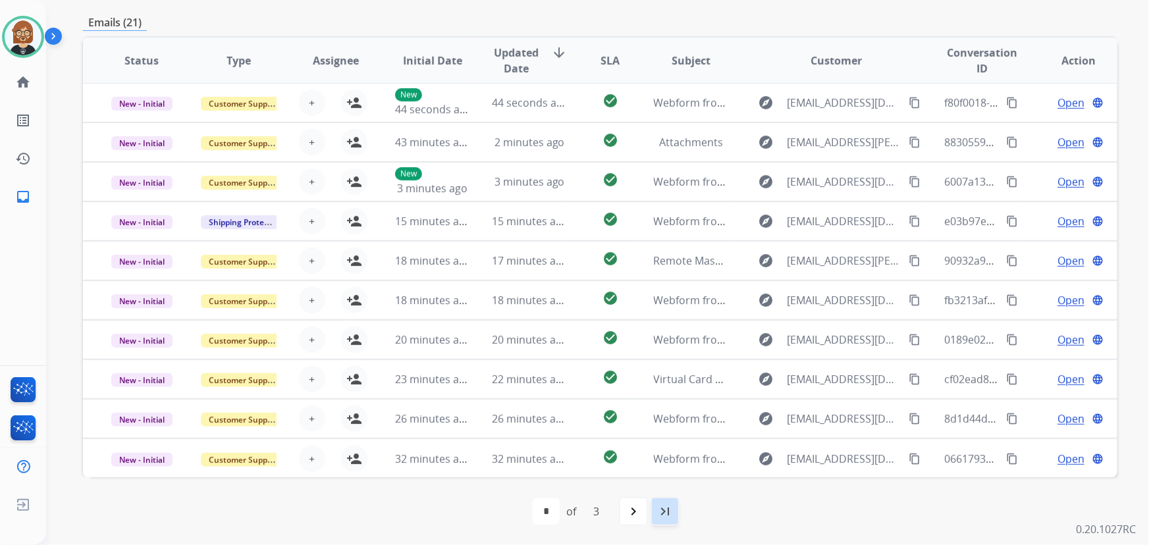
click at [661, 515] on mat-icon "last_page" at bounding box center [665, 512] width 16 height 16
select select "*"
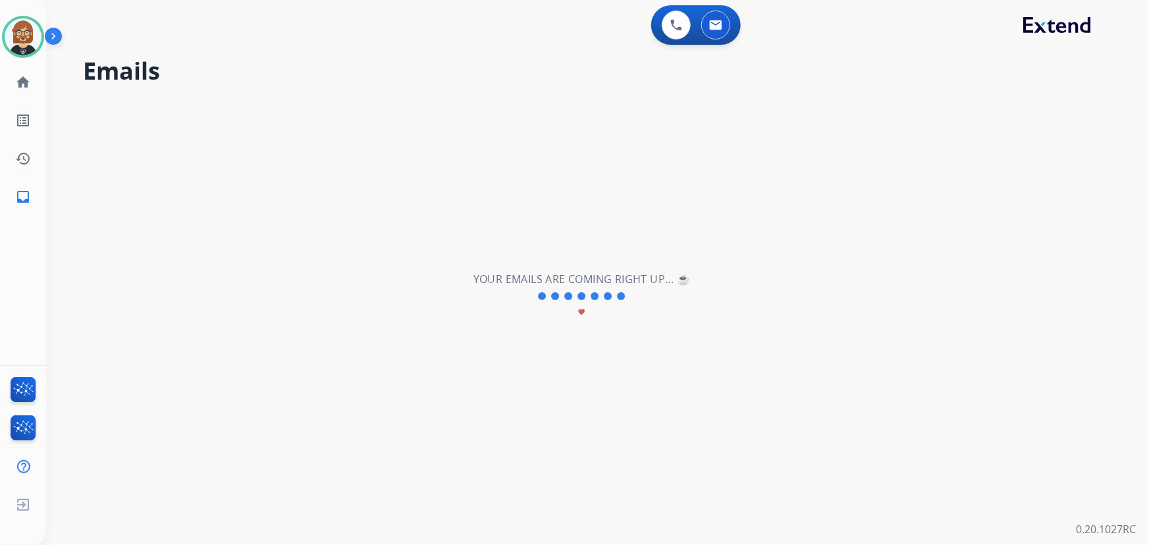
scroll to position [0, 0]
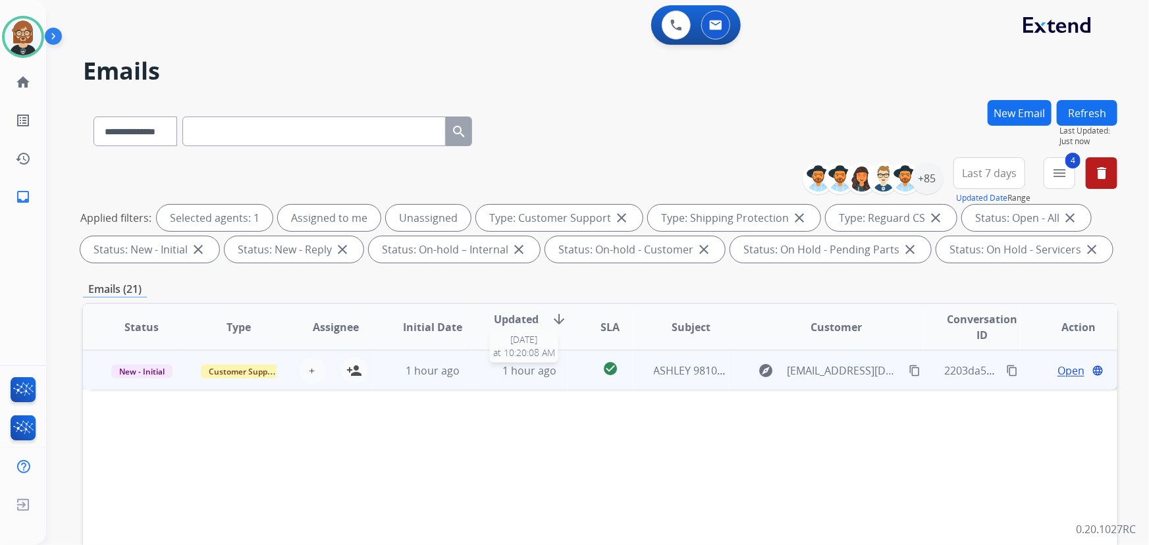
click at [535, 375] on span "1 hour ago" at bounding box center [529, 371] width 54 height 14
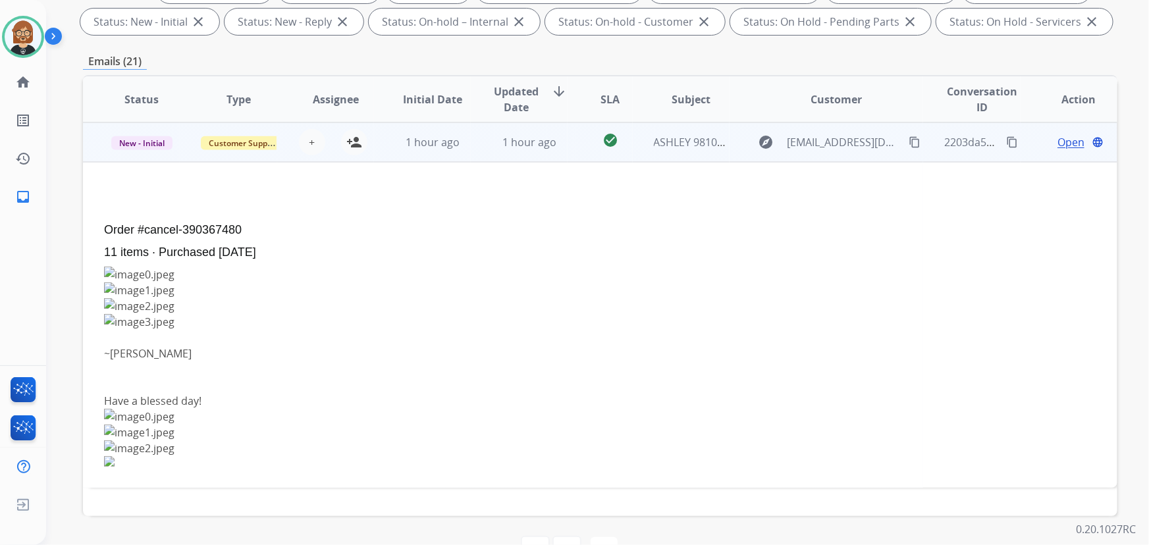
scroll to position [207, 0]
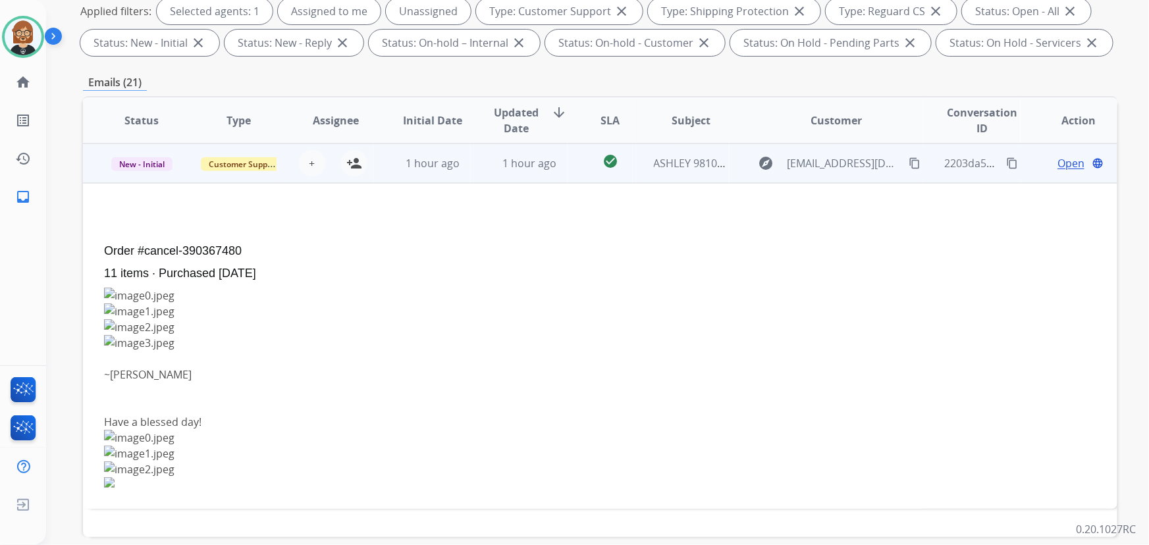
click at [1063, 163] on span "Open" at bounding box center [1071, 163] width 27 height 16
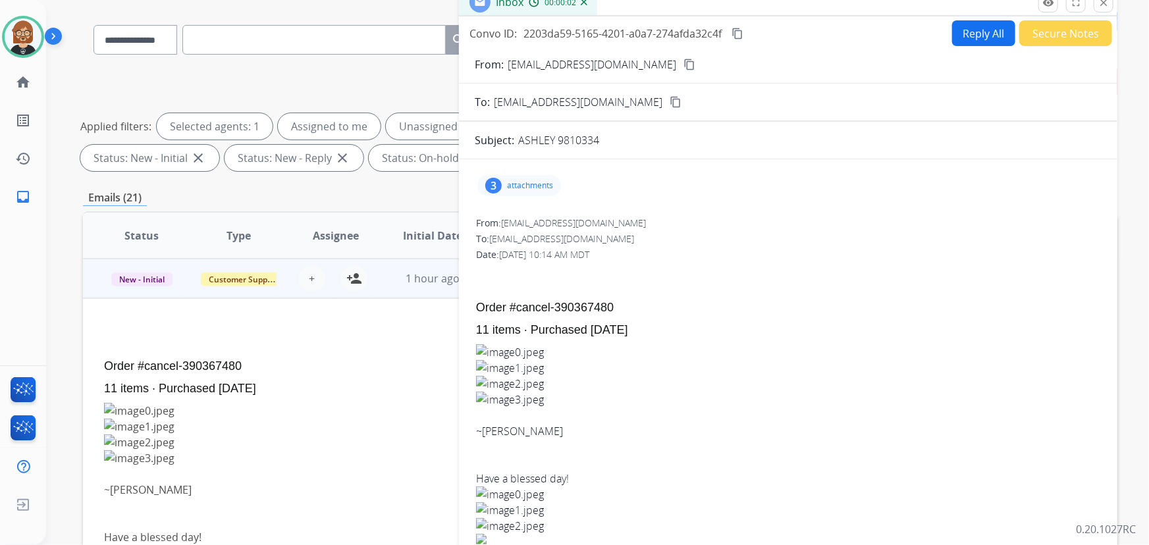
scroll to position [87, 0]
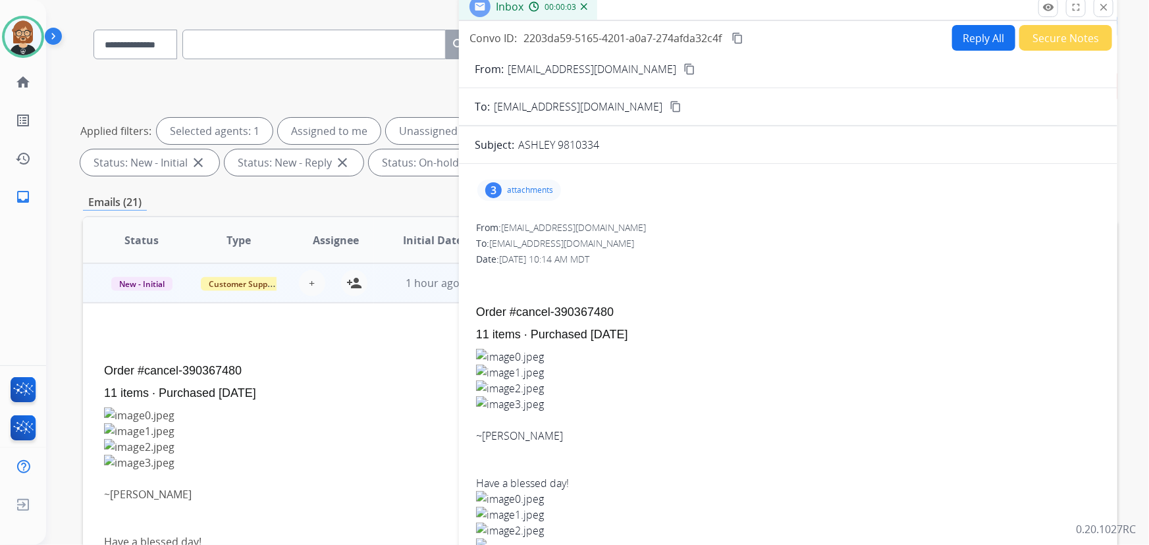
click at [535, 188] on div "3 attachments" at bounding box center [519, 190] width 84 height 21
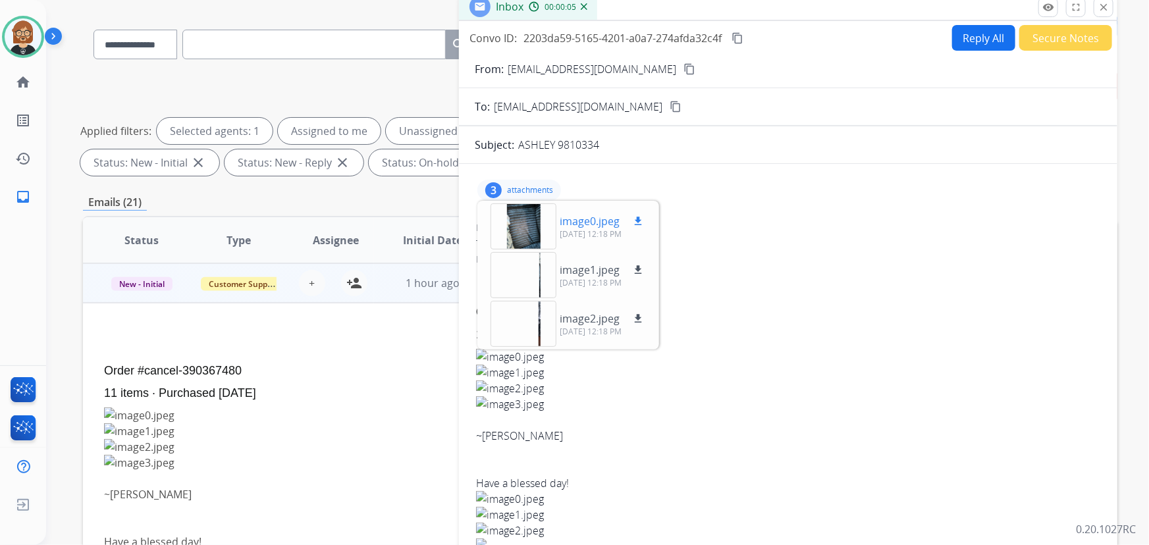
click at [514, 228] on div at bounding box center [524, 226] width 66 height 46
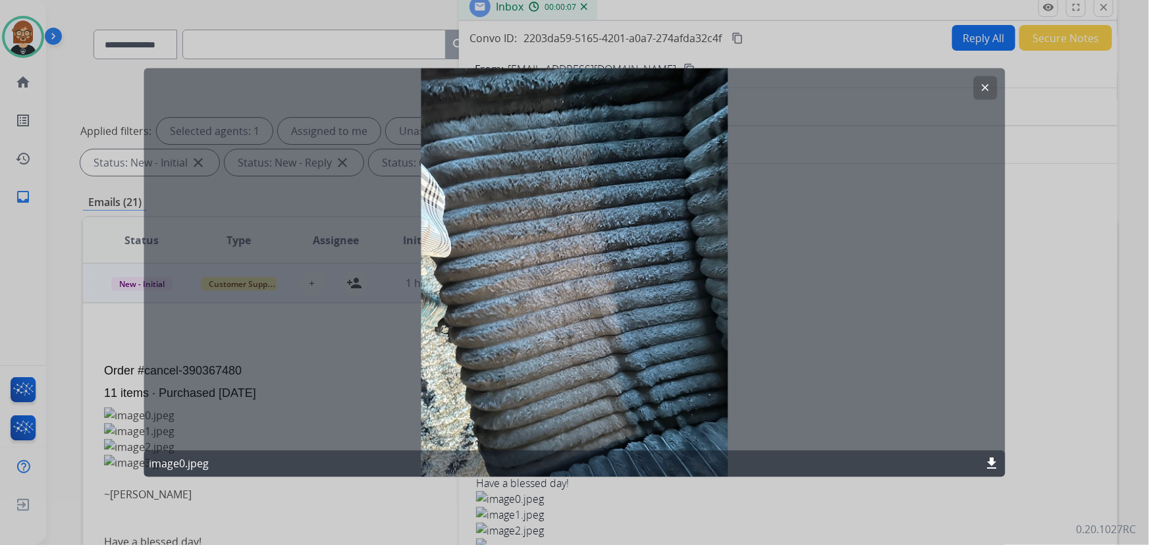
click at [1038, 257] on div at bounding box center [574, 272] width 1149 height 545
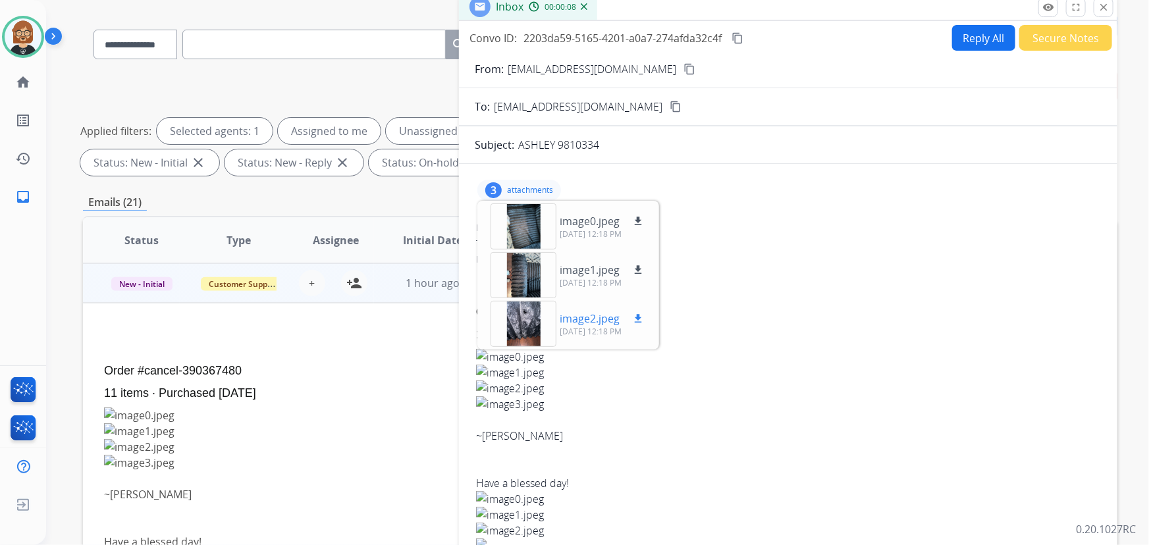
click at [515, 317] on div at bounding box center [524, 324] width 66 height 46
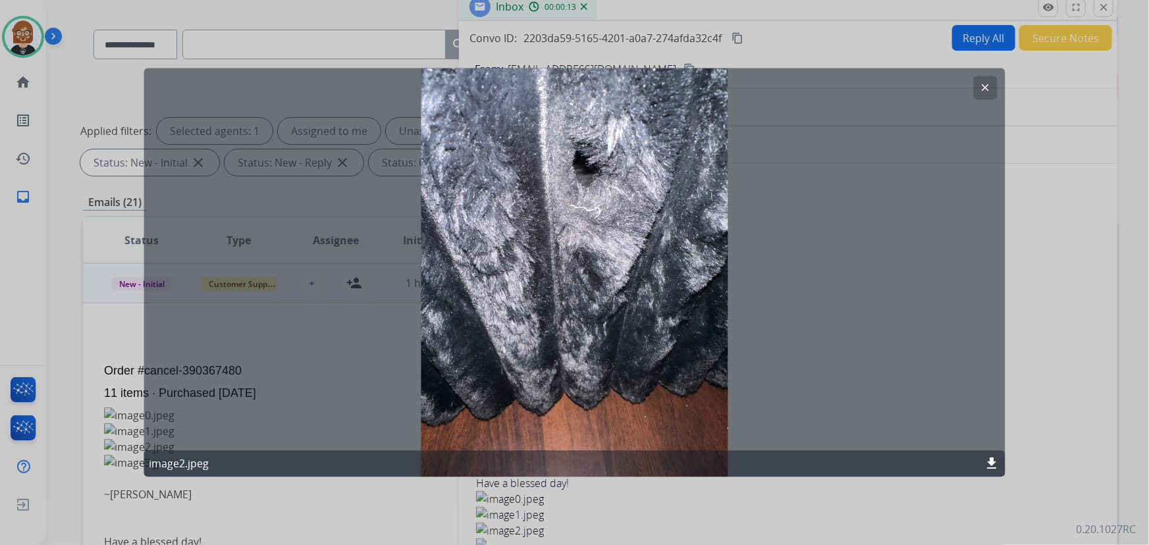
click at [1032, 273] on div at bounding box center [574, 272] width 1149 height 545
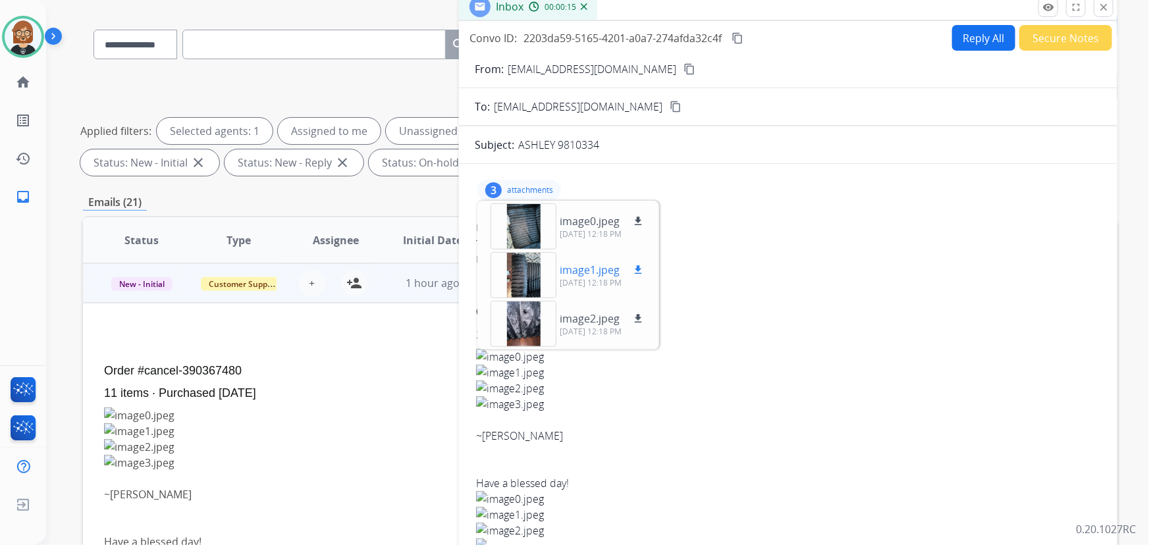
click at [524, 278] on div at bounding box center [524, 275] width 66 height 46
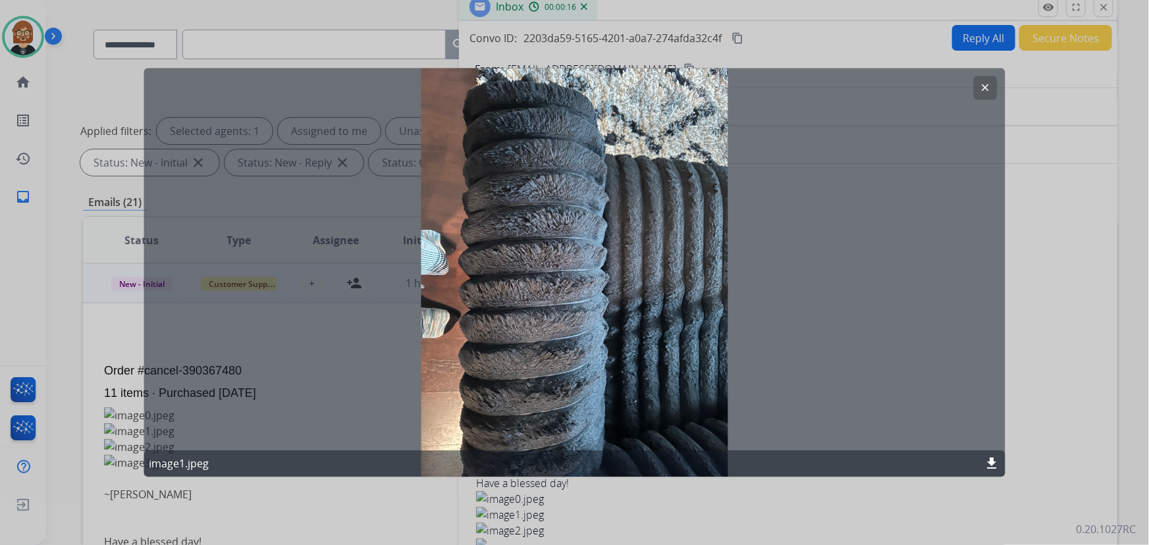
click at [1029, 280] on div at bounding box center [574, 272] width 1149 height 545
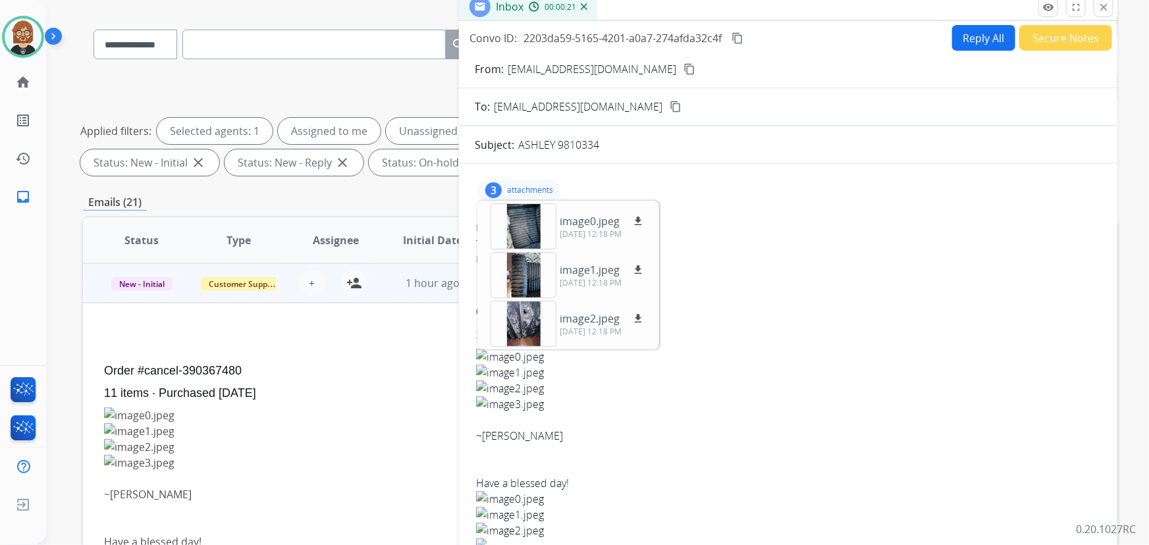
click at [724, 279] on div "﻿ ﻿ Order #cancel-390367480 11 items · Purchased [DATE] ~[PERSON_NAME] Have a b…" at bounding box center [788, 407] width 624 height 283
click at [540, 185] on p "attachments" at bounding box center [530, 190] width 46 height 11
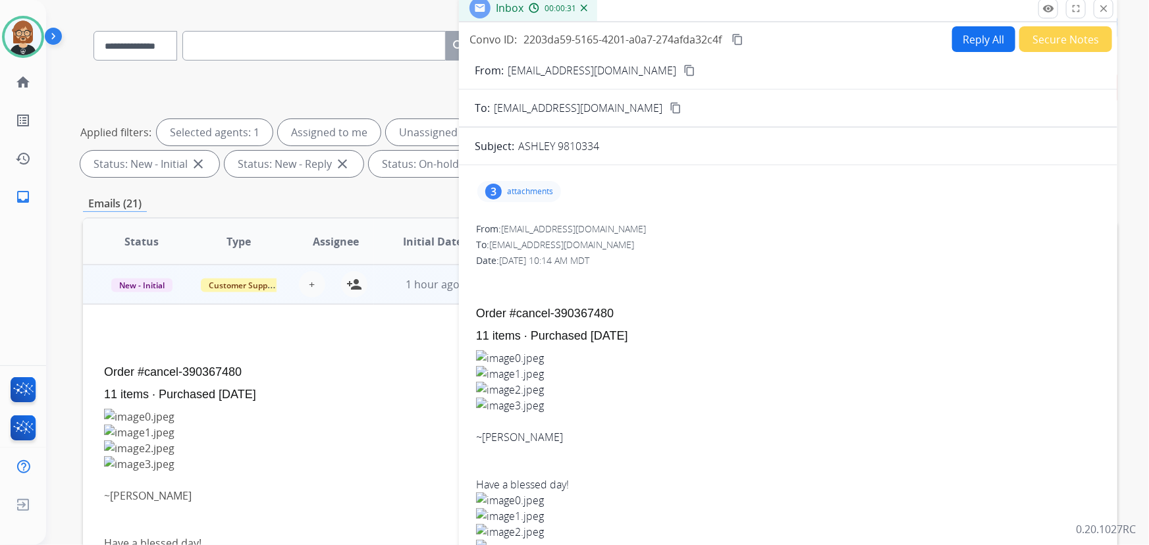
scroll to position [0, 0]
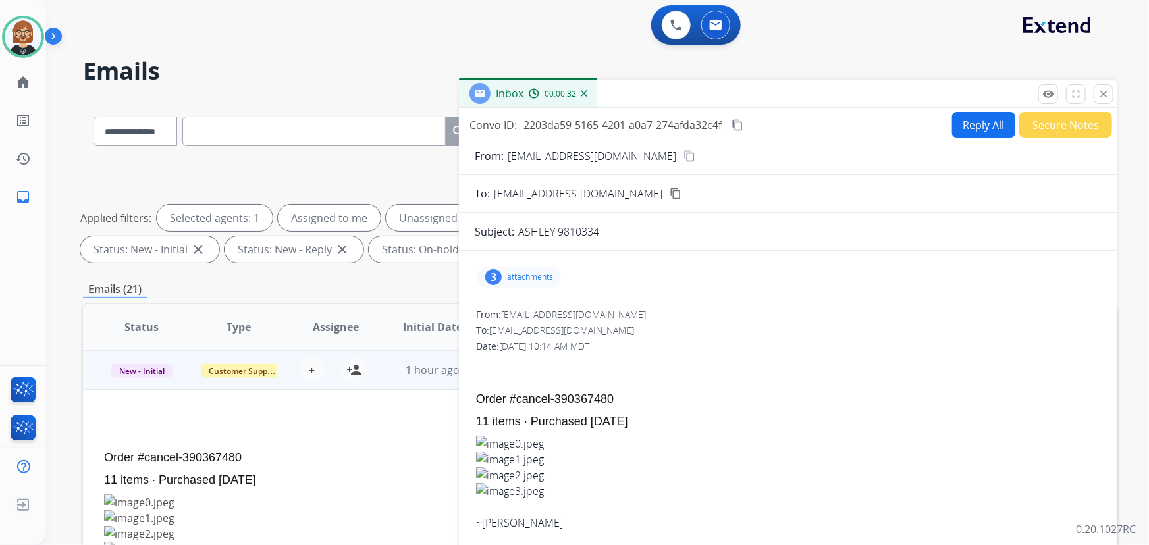
click at [684, 153] on mat-icon "content_copy" at bounding box center [690, 156] width 12 height 12
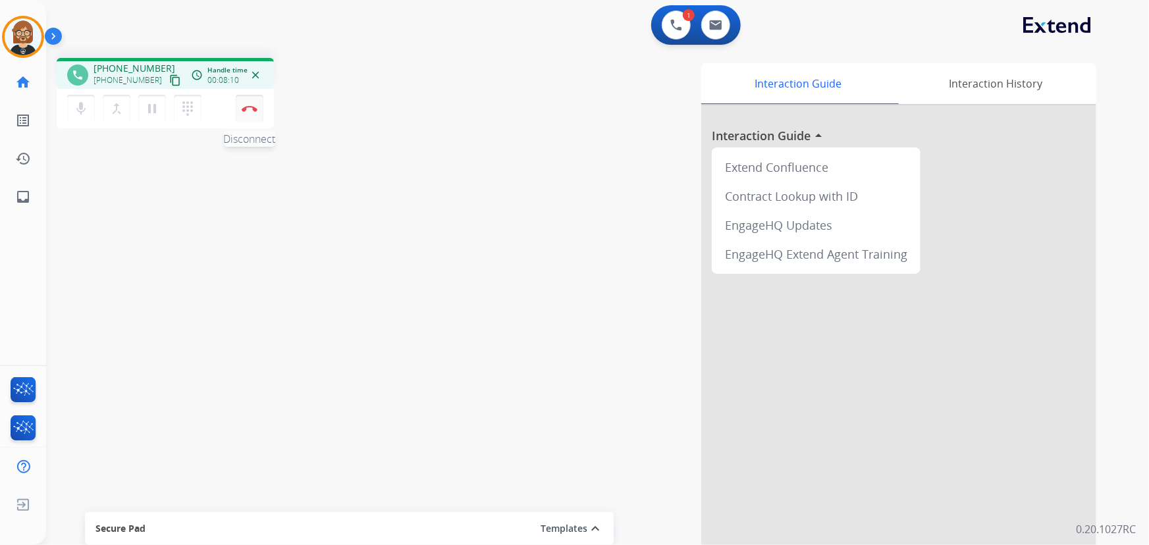
click at [247, 105] on img at bounding box center [250, 108] width 16 height 7
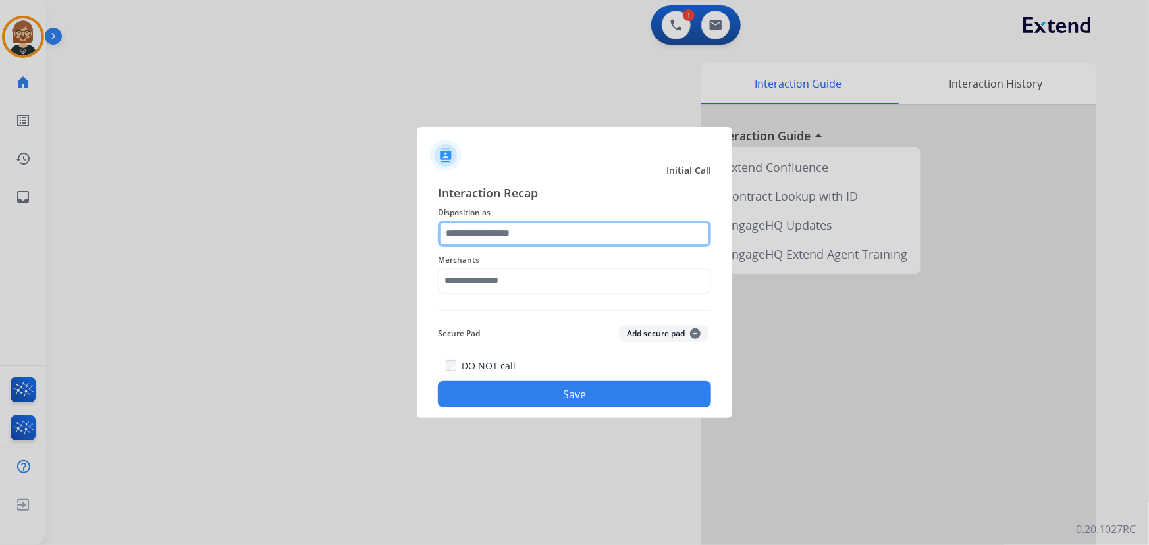
click at [566, 227] on input "text" at bounding box center [574, 234] width 273 height 26
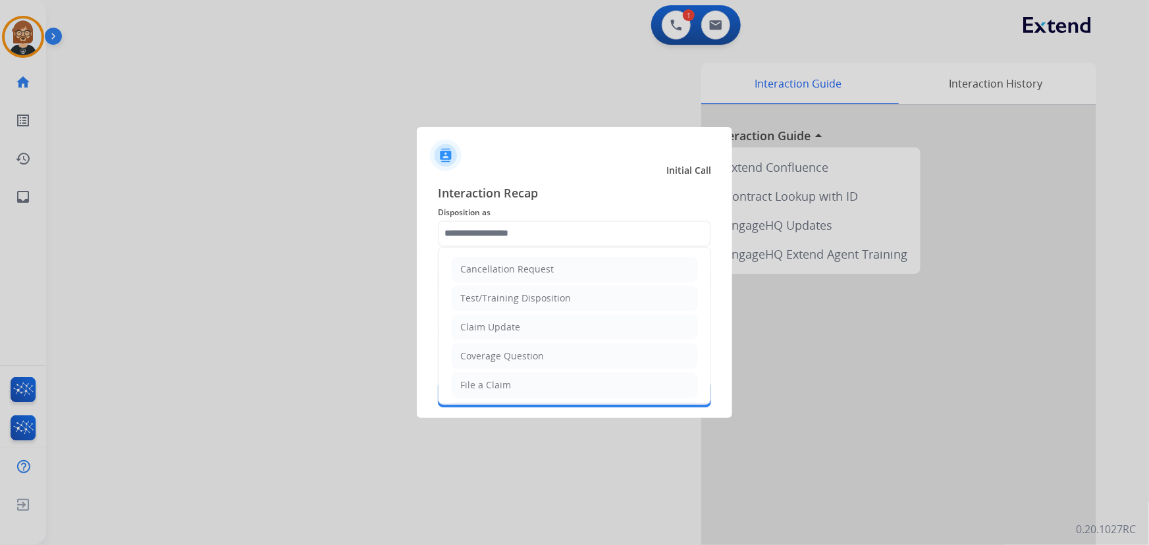
drag, startPoint x: 574, startPoint y: 321, endPoint x: 576, endPoint y: 329, distance: 8.3
click at [576, 329] on li "Claim Update" at bounding box center [575, 327] width 246 height 25
type input "**********"
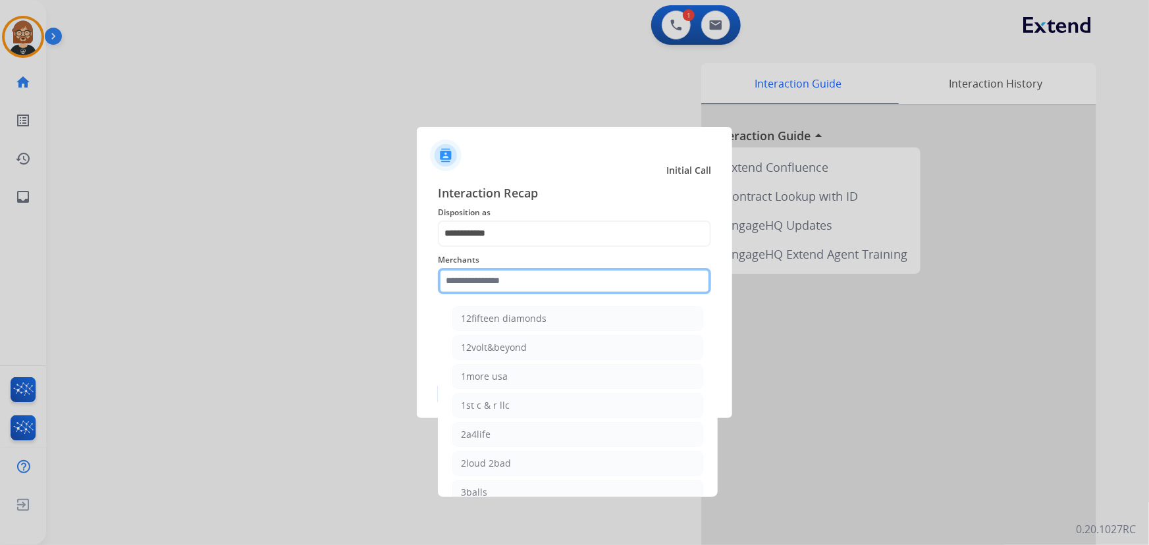
click at [569, 290] on input "text" at bounding box center [574, 281] width 273 height 26
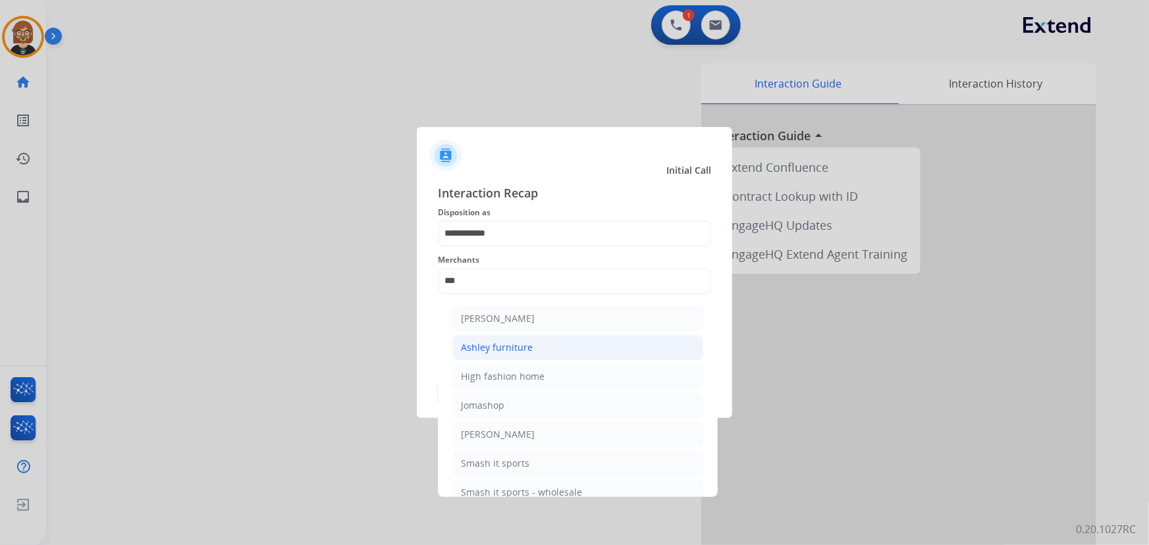
click at [543, 342] on li "Ashley furniture" at bounding box center [577, 347] width 251 height 25
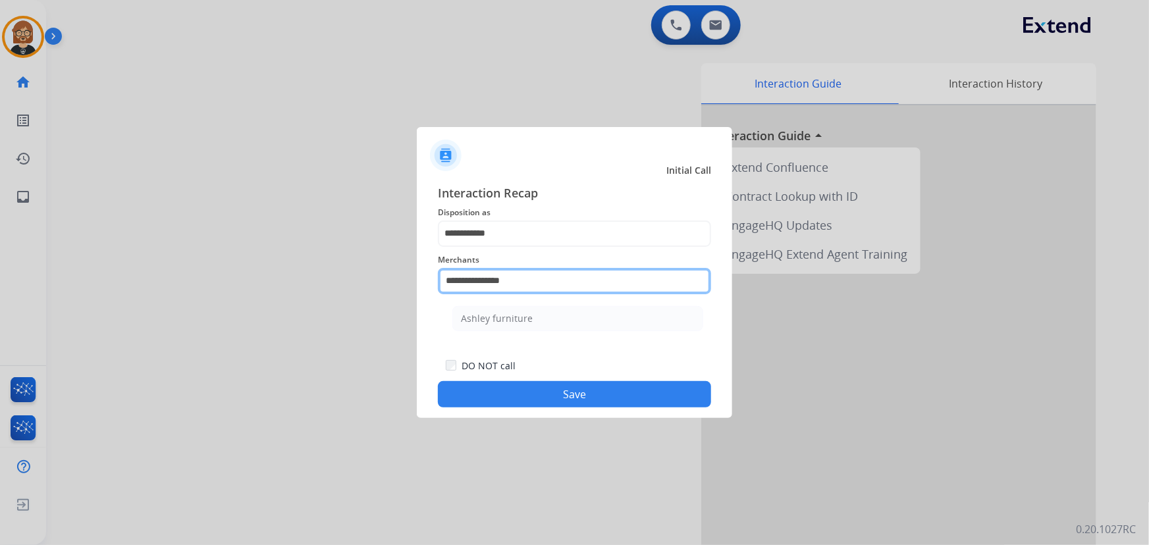
drag, startPoint x: 561, startPoint y: 290, endPoint x: 331, endPoint y: 290, distance: 230.5
click at [0, 290] on app-contact-recap-modal "**********" at bounding box center [0, 272] width 0 height 545
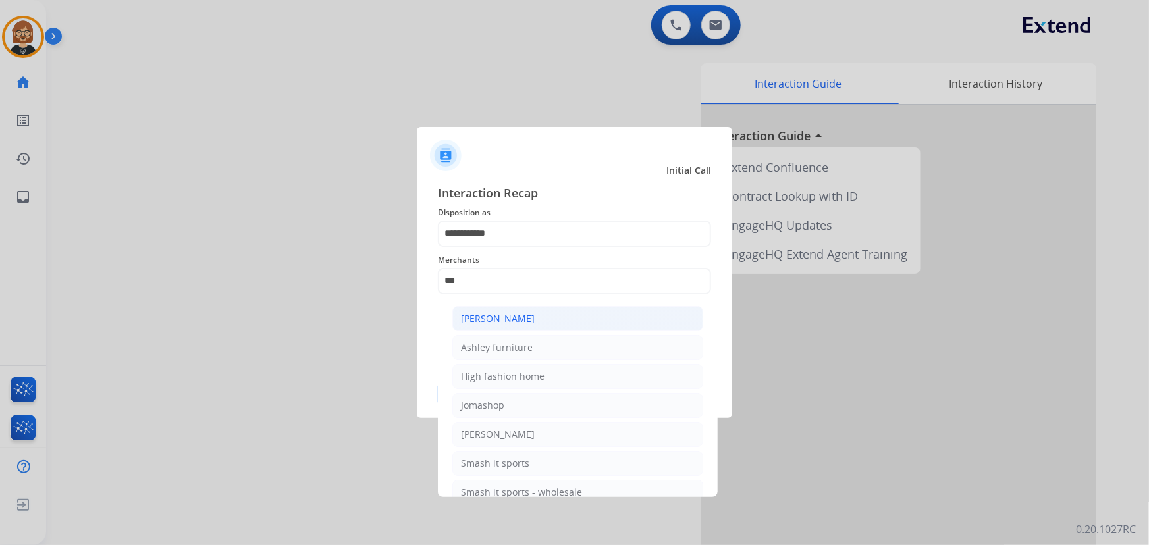
click at [475, 323] on div "[PERSON_NAME]" at bounding box center [498, 318] width 74 height 13
type input "**********"
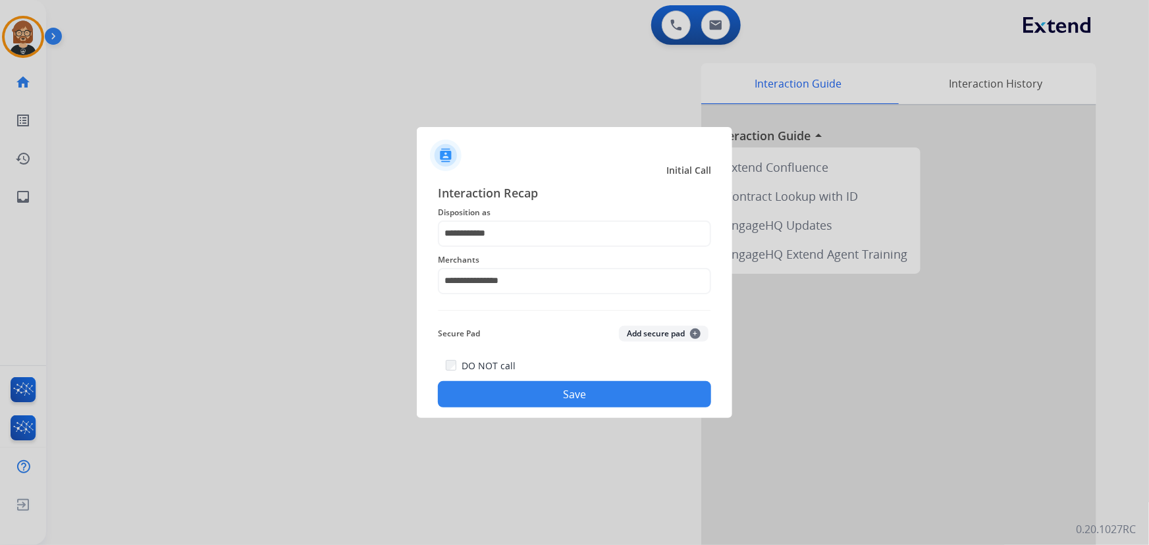
click at [496, 385] on button "Save" at bounding box center [574, 394] width 273 height 26
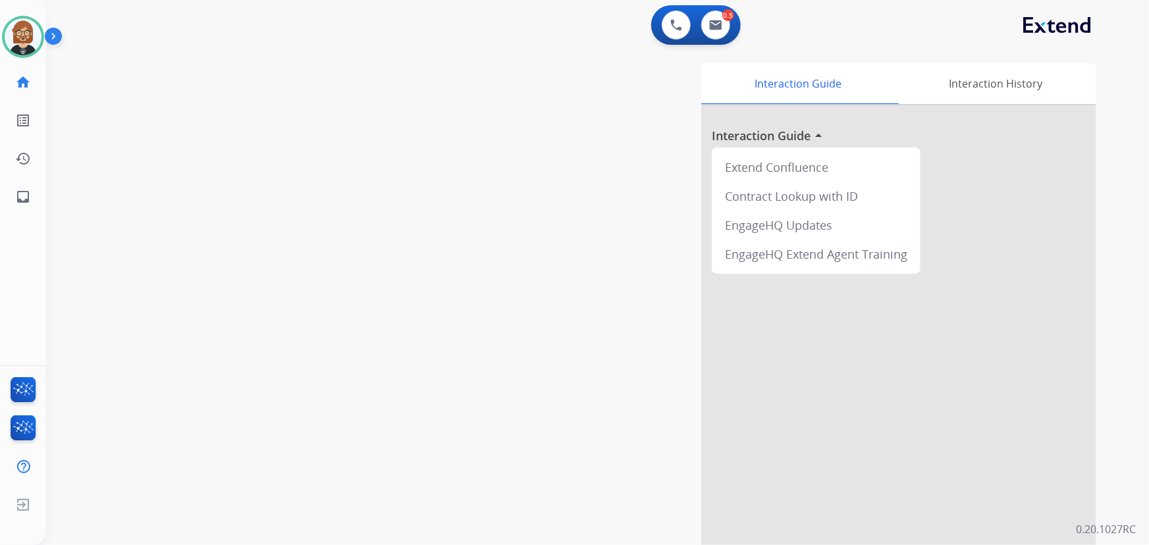
click at [1051, 310] on div at bounding box center [898, 350] width 395 height 491
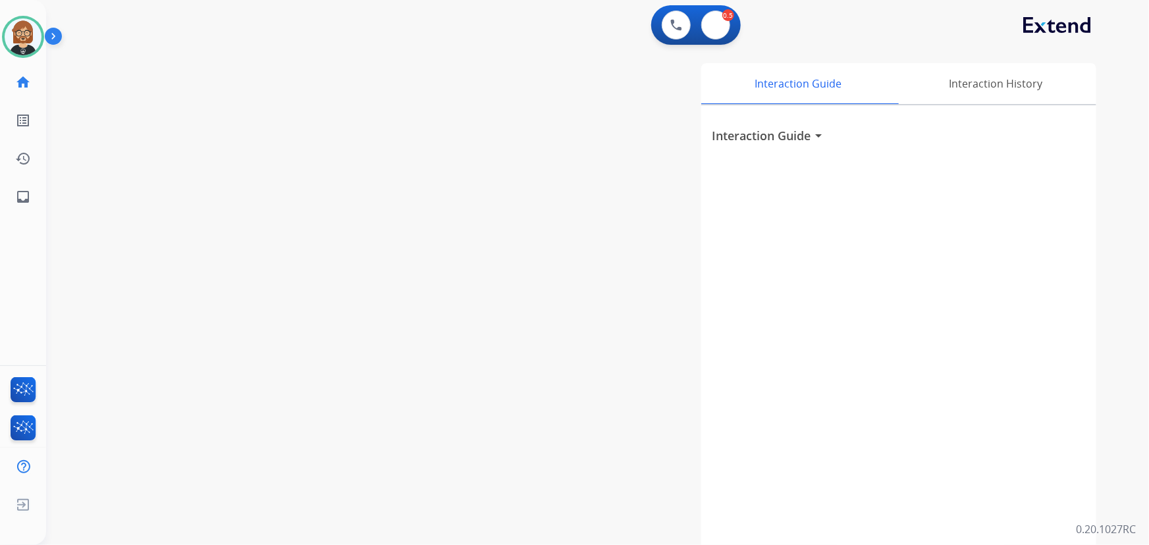
click at [736, 34] on div "0 Voice Interactions 0.5 Email Interactions" at bounding box center [696, 25] width 90 height 40
click at [724, 26] on button at bounding box center [715, 25] width 29 height 29
select select "**********"
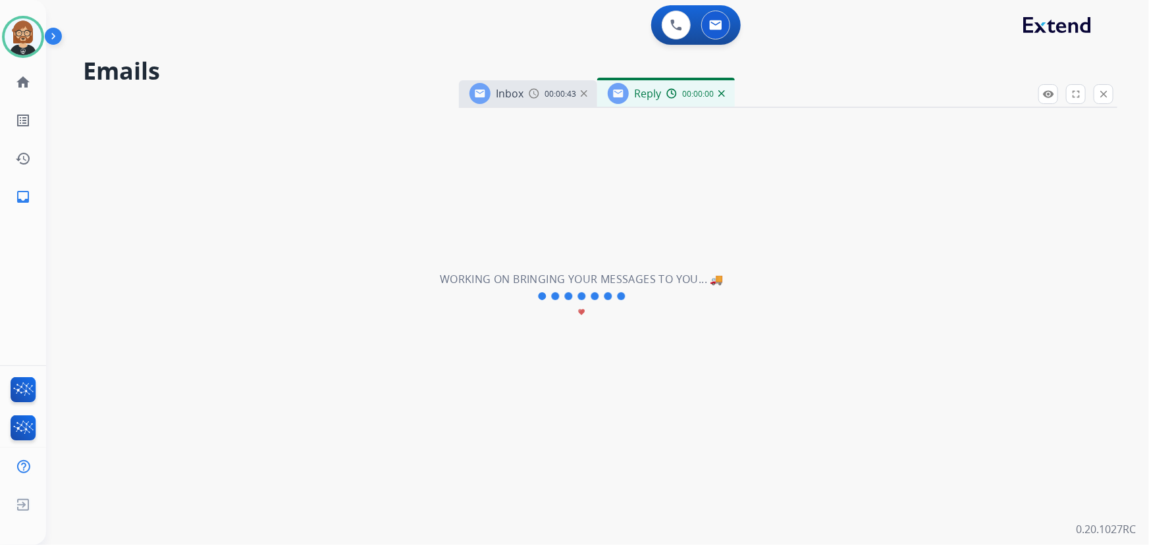
select select "**********"
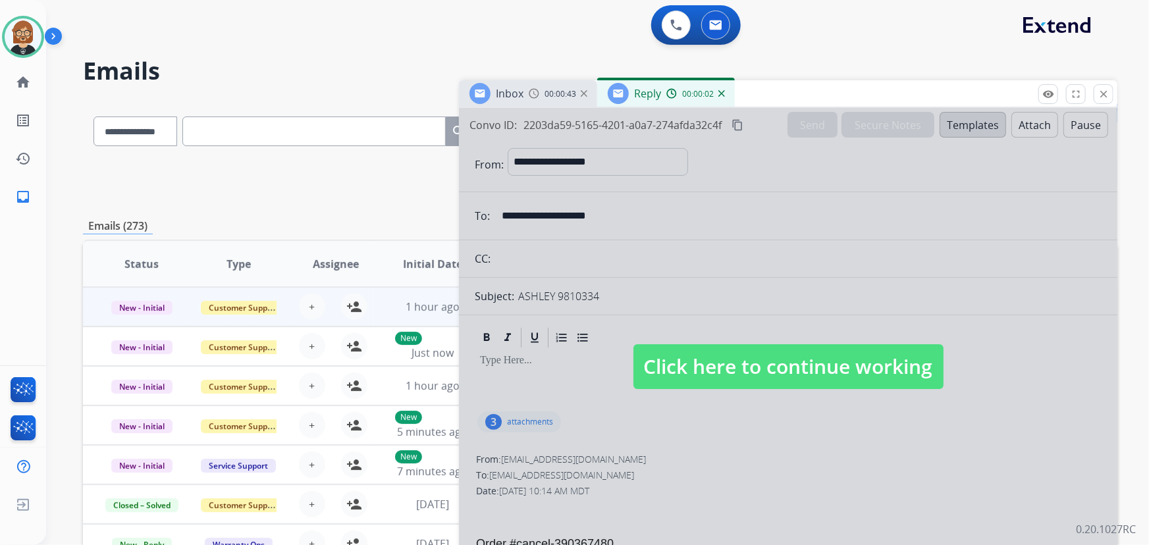
click at [796, 369] on span "Click here to continue working" at bounding box center [789, 366] width 310 height 45
select select
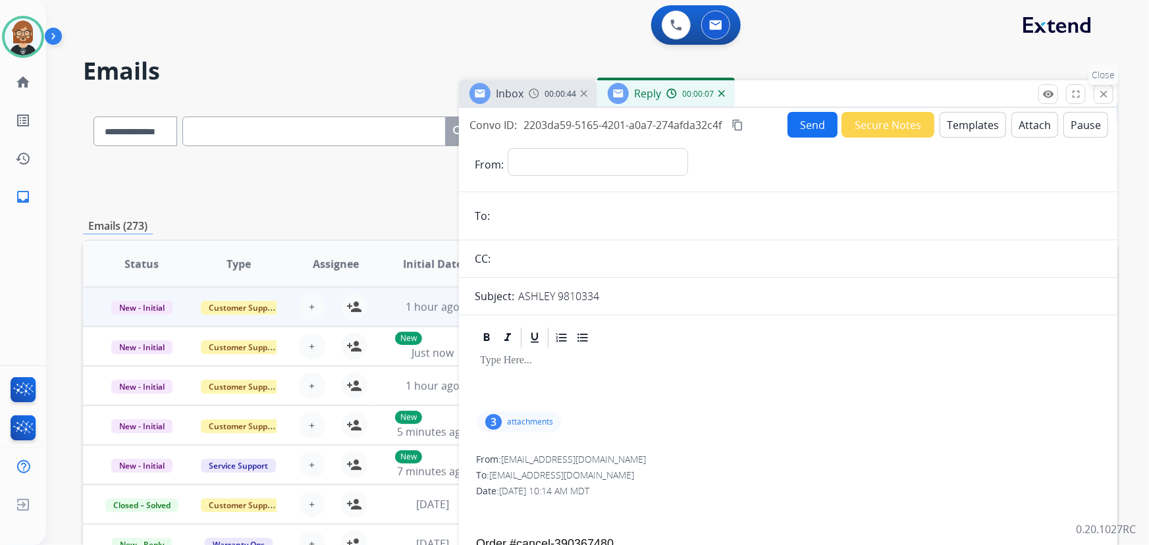
click at [1110, 91] on button "close Close" at bounding box center [1104, 94] width 20 height 20
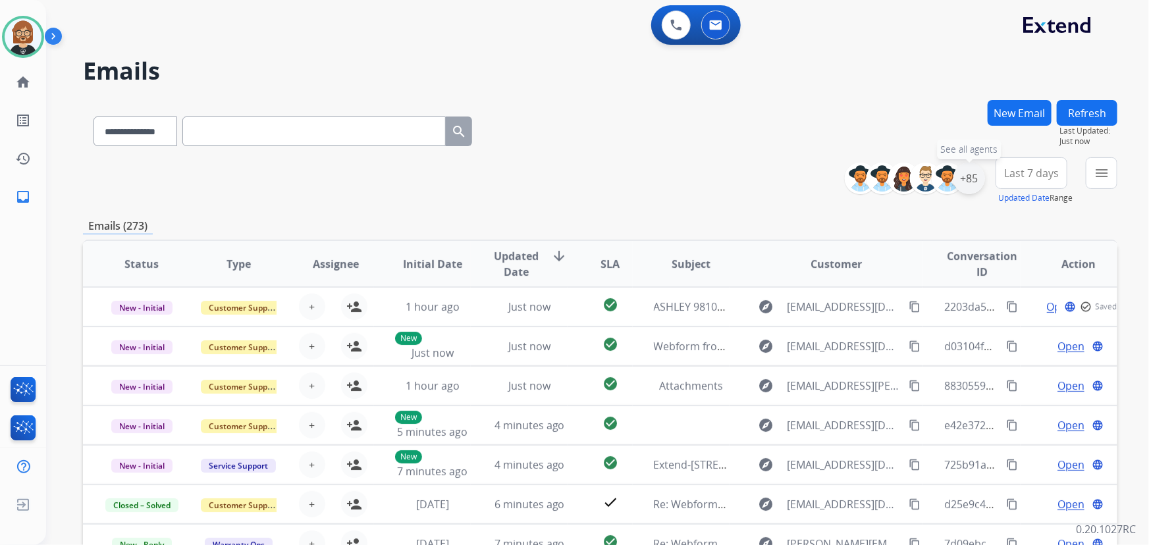
click at [975, 178] on div "+85" at bounding box center [970, 179] width 32 height 32
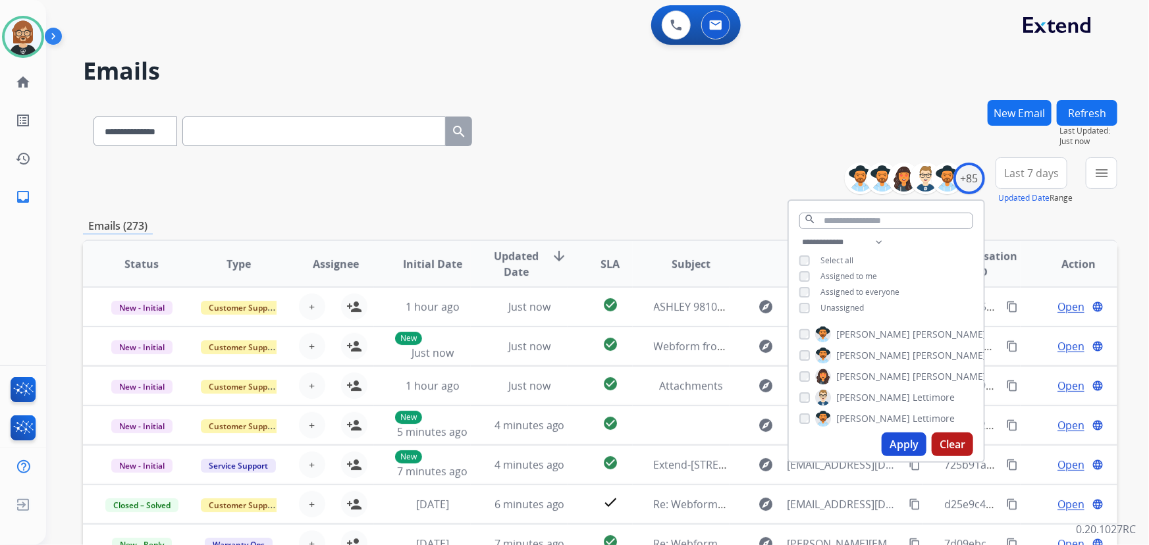
click at [834, 304] on span "Unassigned" at bounding box center [842, 307] width 43 height 11
click at [902, 440] on button "Apply" at bounding box center [904, 445] width 45 height 24
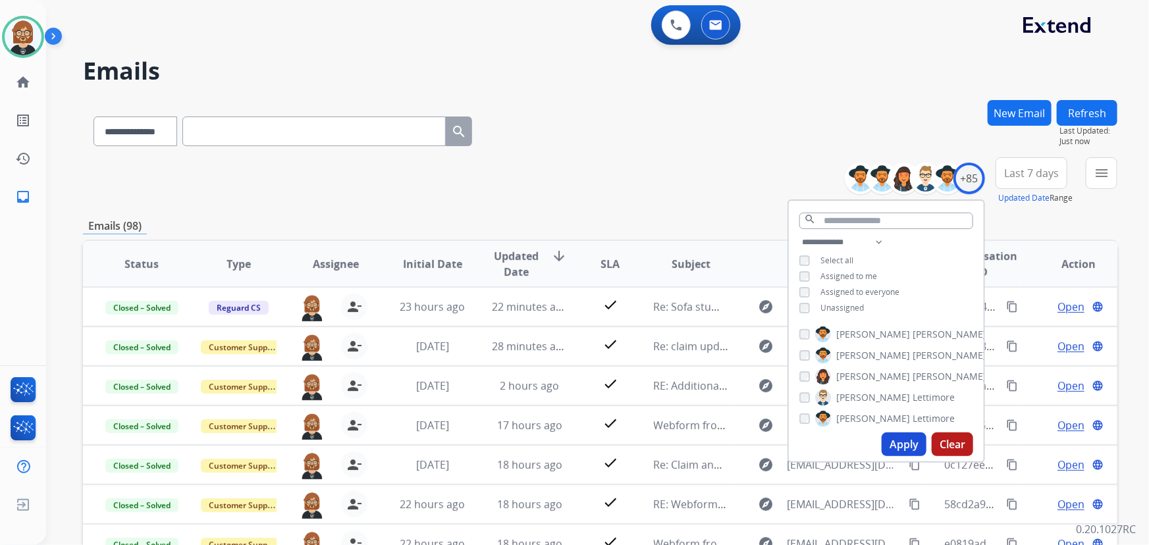
click at [639, 171] on div "**********" at bounding box center [600, 180] width 1035 height 47
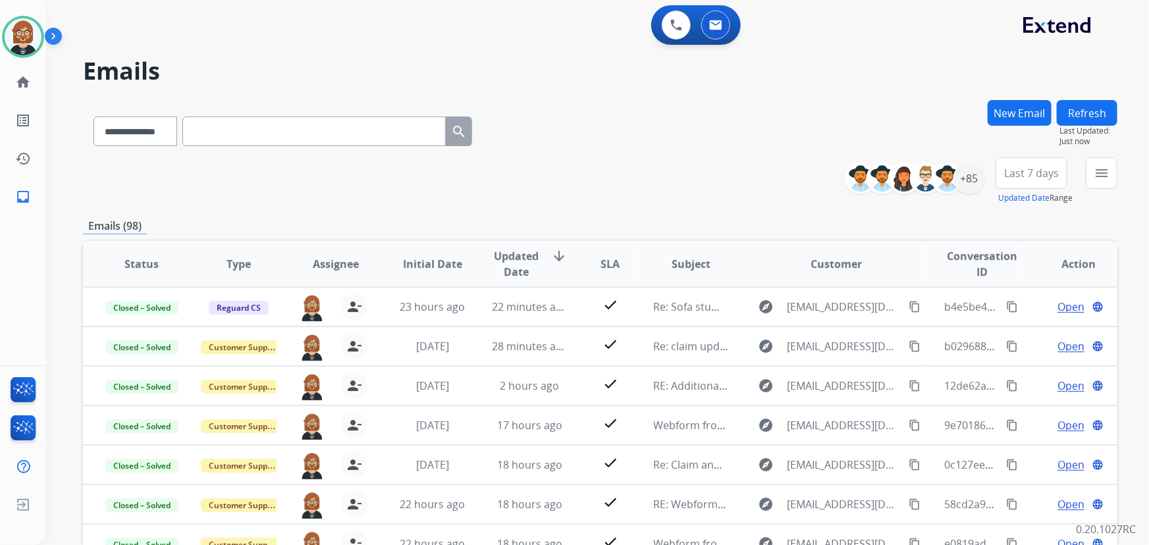
click at [1119, 180] on div "**********" at bounding box center [597, 272] width 1103 height 545
click at [1113, 182] on button "menu Filters" at bounding box center [1102, 173] width 32 height 32
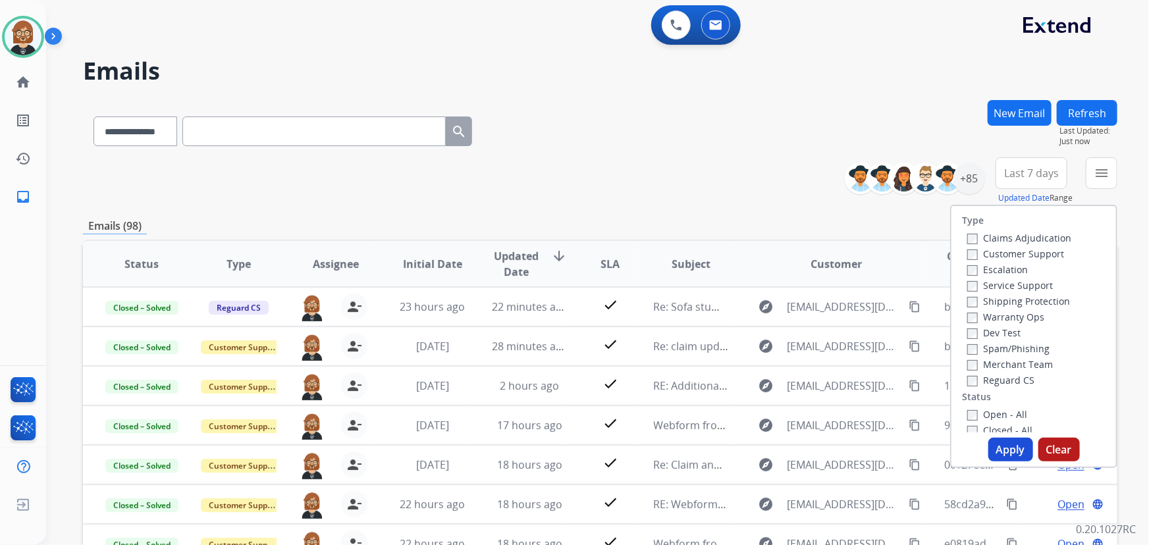
click at [991, 379] on label "Reguard CS" at bounding box center [1000, 380] width 67 height 13
click at [1002, 253] on label "Customer Support" at bounding box center [1015, 254] width 97 height 13
click at [986, 414] on label "Open - All" at bounding box center [997, 414] width 60 height 13
click at [1006, 448] on button "Apply" at bounding box center [1010, 450] width 45 height 24
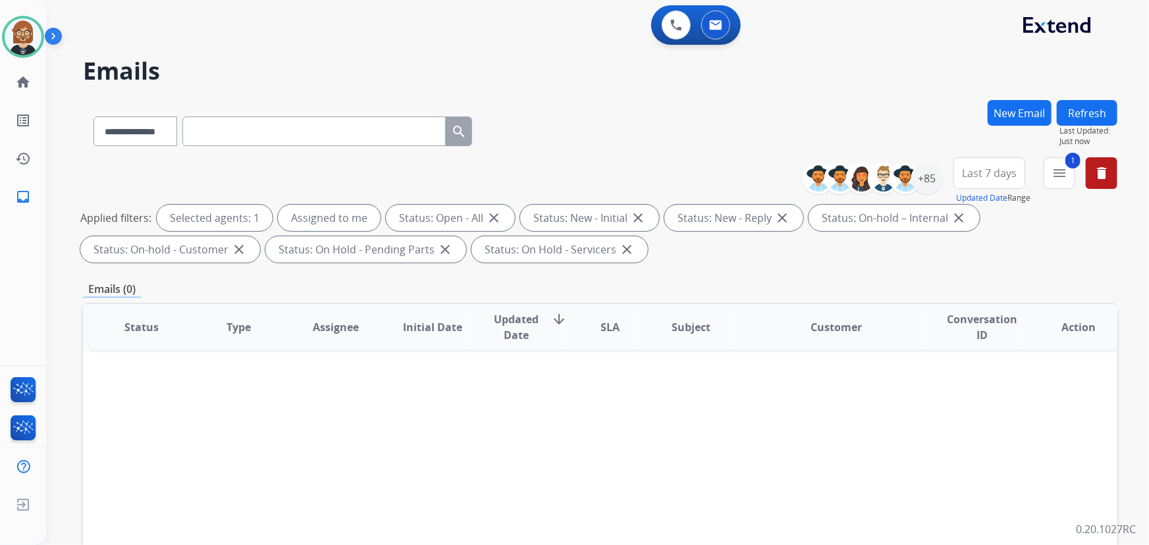
click at [1002, 175] on span "Last 7 days" at bounding box center [989, 173] width 55 height 5
click at [987, 325] on div "Last 90 days" at bounding box center [985, 333] width 72 height 20
click at [853, 254] on div "Applied filters: Selected agents: 1 Assigned to me Status: Open - All close Sta…" at bounding box center [597, 234] width 1035 height 58
click at [1086, 105] on button "Refresh" at bounding box center [1087, 113] width 61 height 26
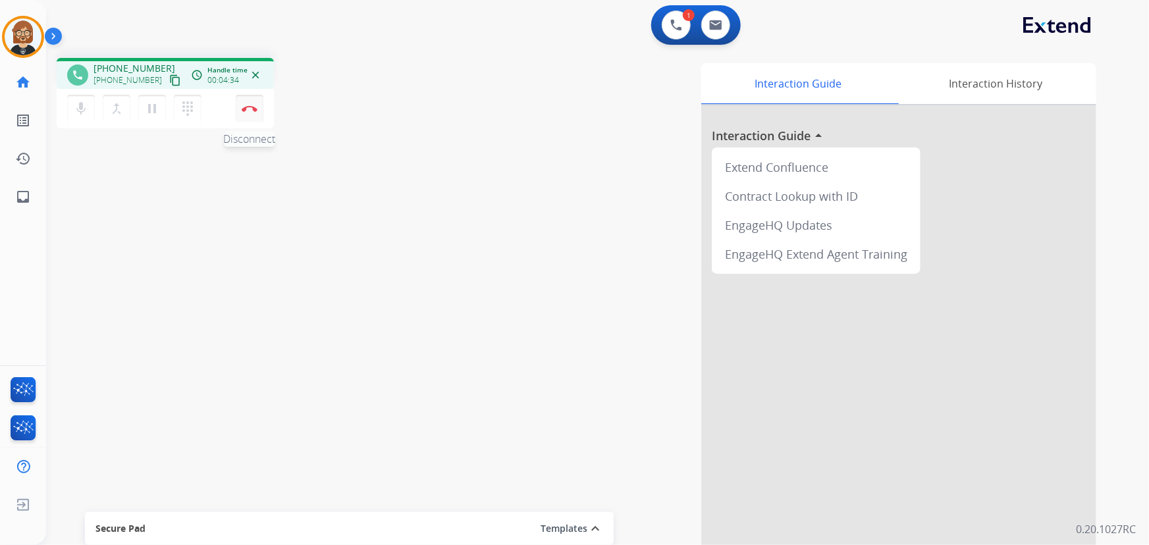
click at [250, 110] on img at bounding box center [250, 108] width 16 height 7
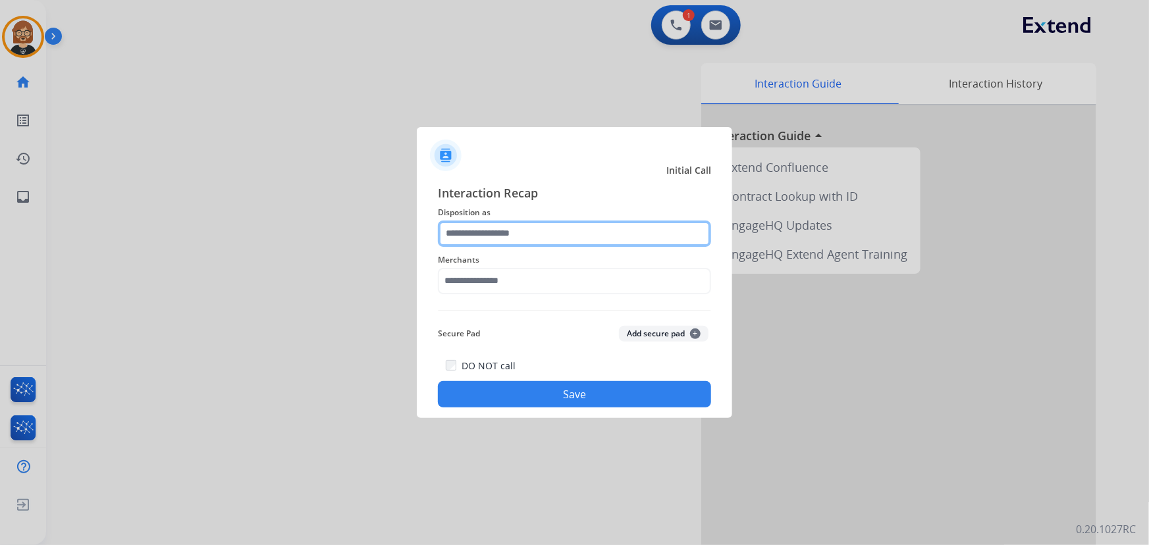
click at [549, 224] on input "text" at bounding box center [574, 234] width 273 height 26
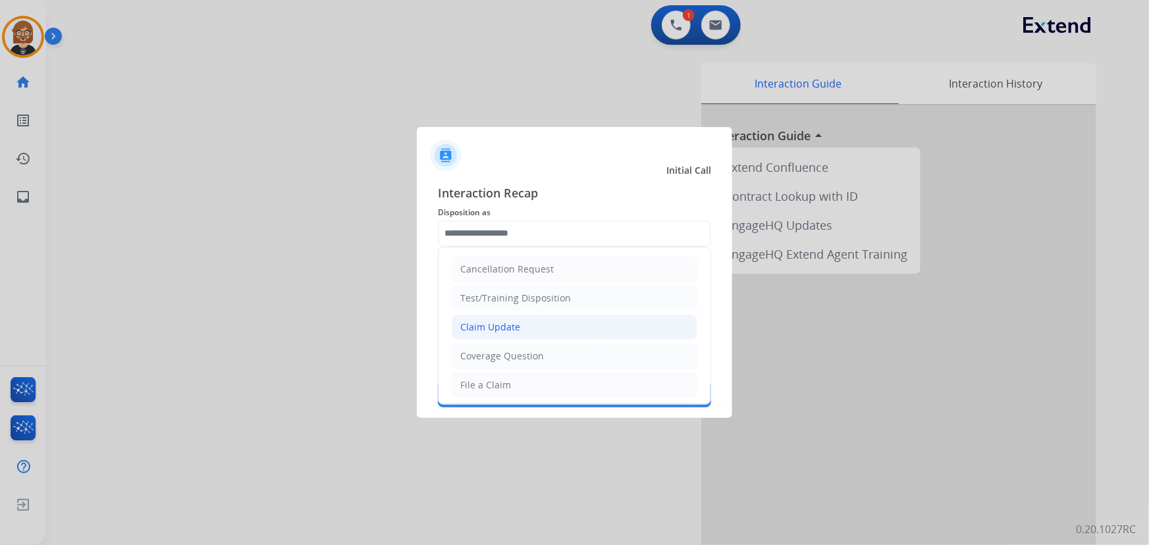
click at [555, 325] on li "Claim Update" at bounding box center [575, 327] width 246 height 25
type input "**********"
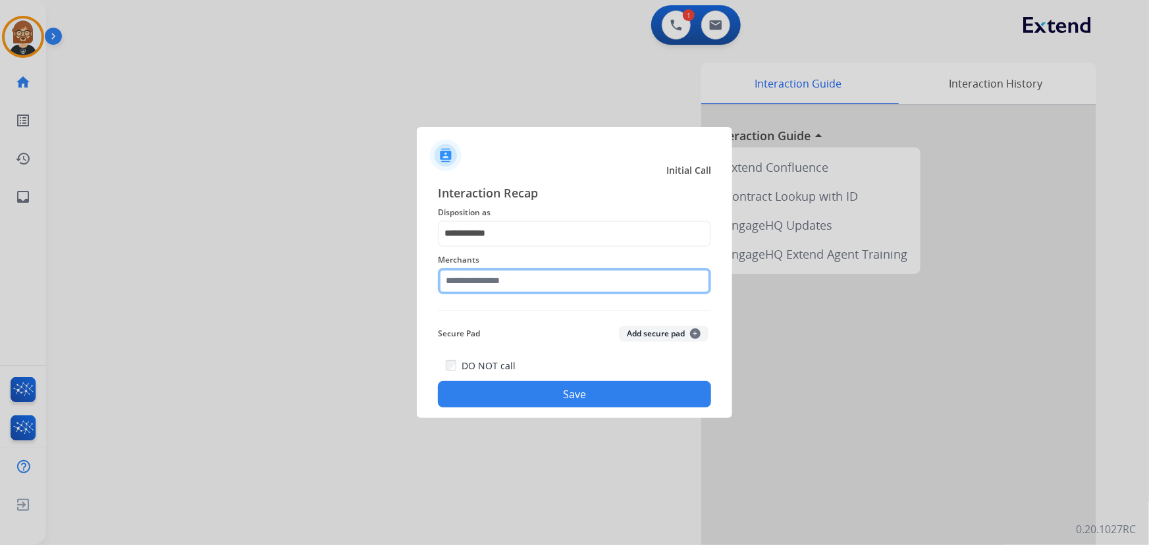
click at [560, 274] on input "text" at bounding box center [574, 281] width 273 height 26
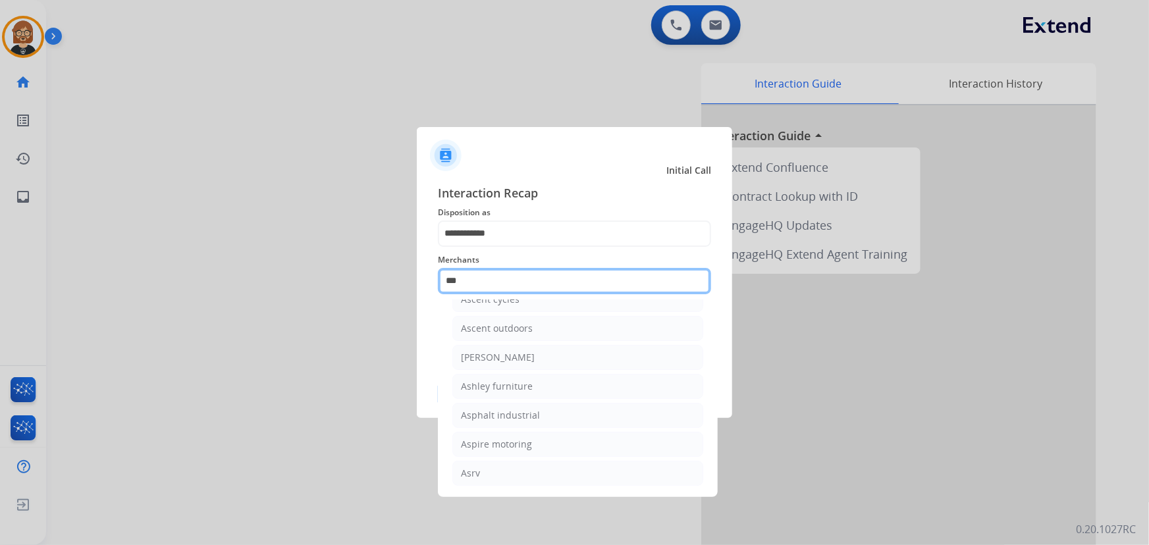
scroll to position [20, 0]
click at [527, 268] on input "***" at bounding box center [574, 281] width 273 height 26
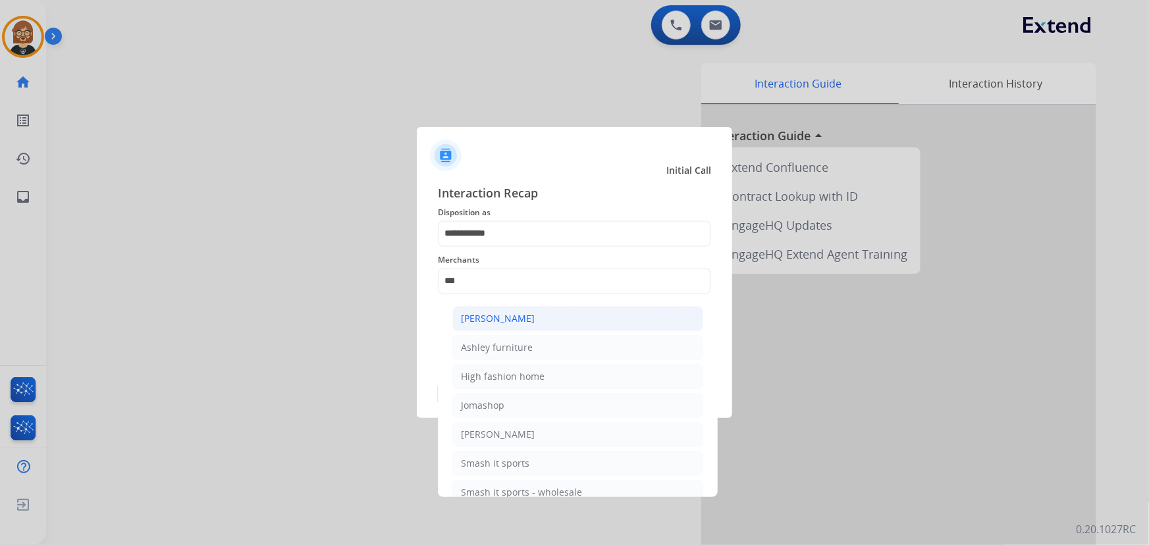
click at [524, 316] on div "[PERSON_NAME]" at bounding box center [498, 318] width 74 height 13
type input "**********"
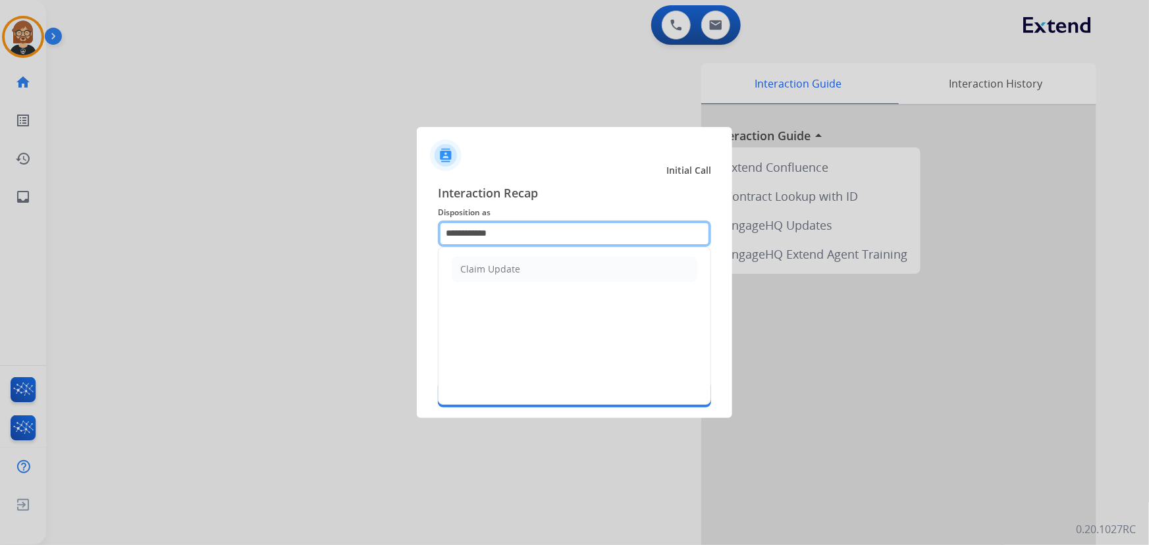
click at [551, 226] on input "**********" at bounding box center [574, 234] width 273 height 26
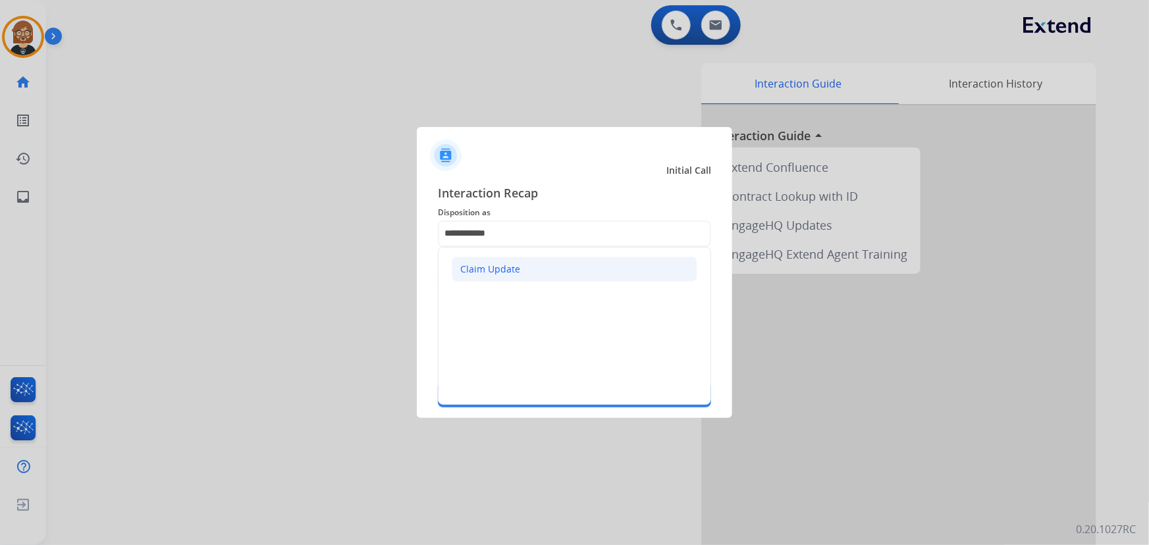
click at [542, 268] on li "Claim Update" at bounding box center [575, 269] width 246 height 25
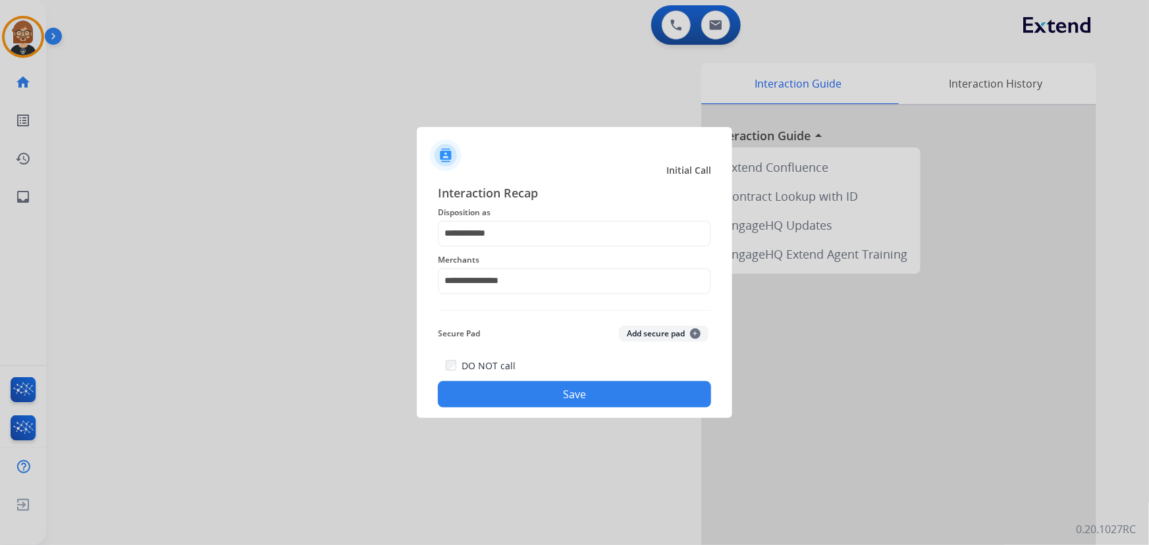
click at [541, 390] on button "Save" at bounding box center [574, 394] width 273 height 26
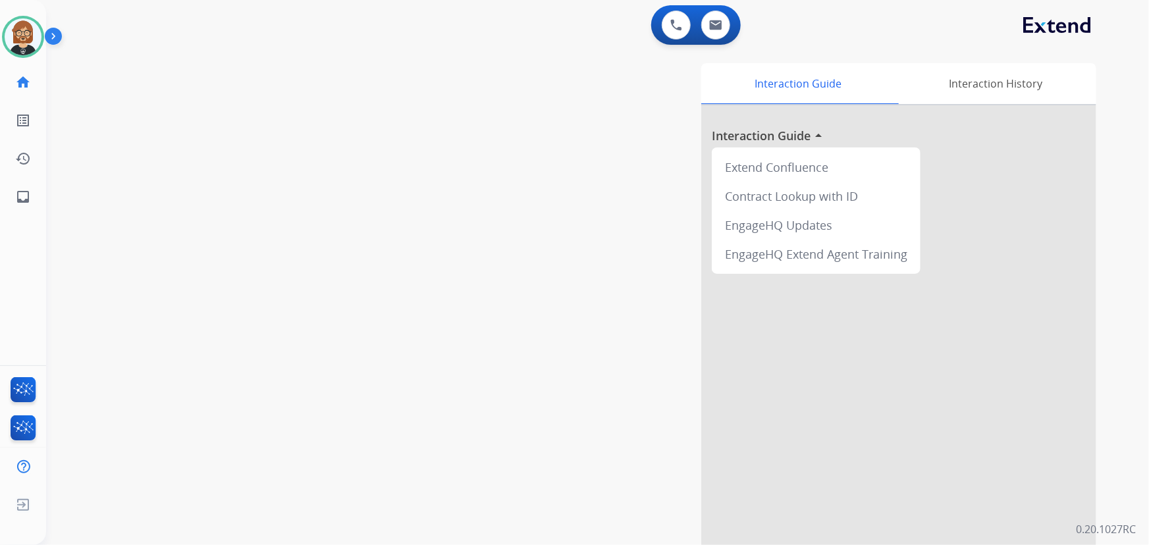
click at [128, 174] on div "swap_horiz Break voice bridge close_fullscreen Connect 3-Way Call merge_type Se…" at bounding box center [581, 321] width 1071 height 549
click at [49, 41] on img at bounding box center [56, 38] width 22 height 25
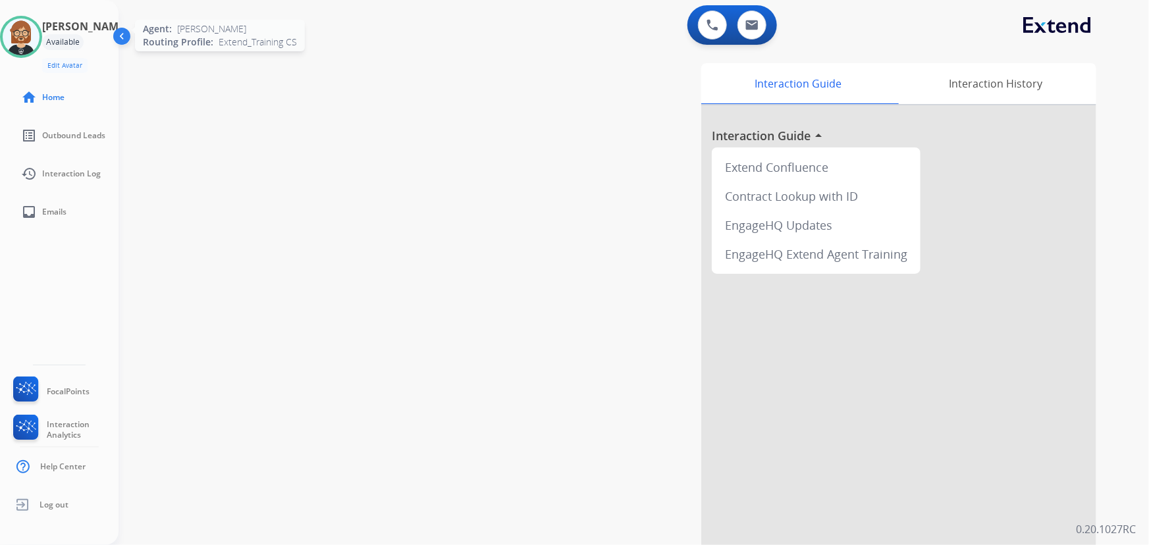
click at [27, 35] on img at bounding box center [21, 36] width 37 height 37
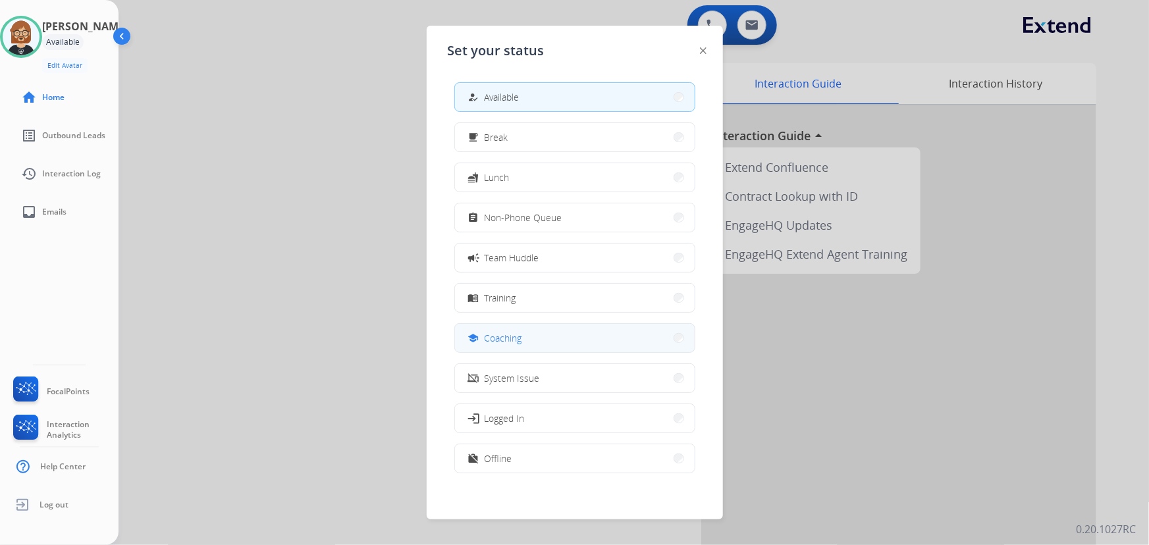
click at [603, 335] on button "school Coaching" at bounding box center [575, 338] width 240 height 28
